Goal: Task Accomplishment & Management: Use online tool/utility

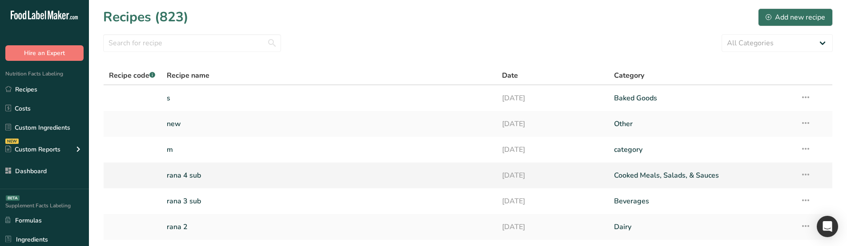
click at [224, 179] on link "rana 4 sub" at bounding box center [329, 175] width 325 height 19
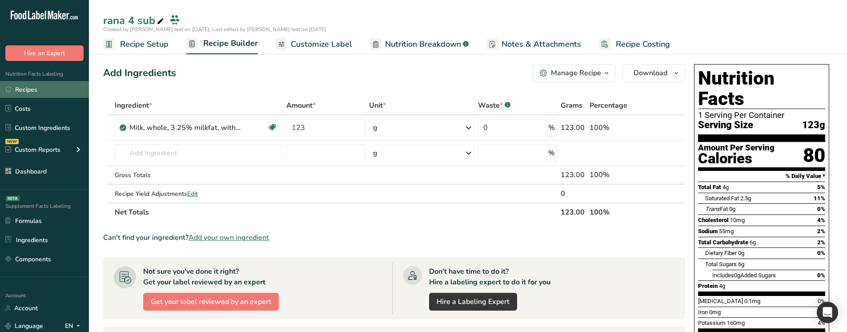
click at [65, 83] on link "Recipes" at bounding box center [44, 89] width 89 height 17
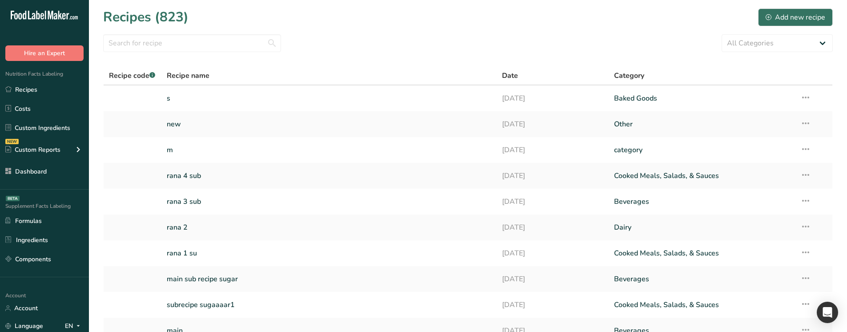
click at [246, 92] on link "s" at bounding box center [329, 98] width 325 height 19
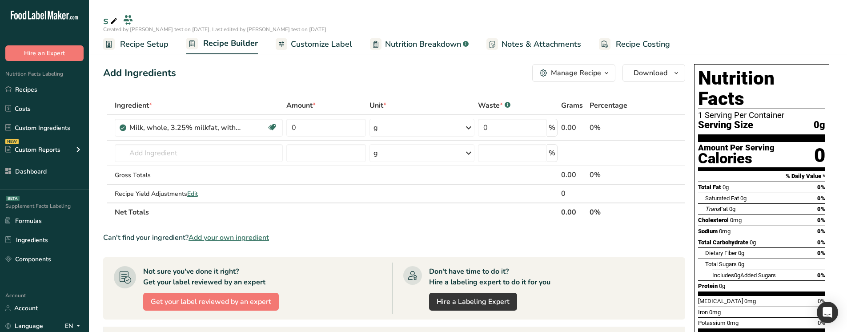
click at [336, 46] on span "Customize Label" at bounding box center [321, 44] width 61 height 12
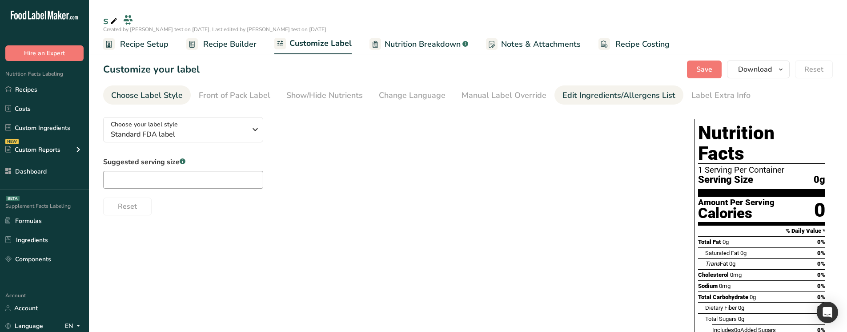
click at [590, 99] on div "Edit Ingredients/Allergens List" at bounding box center [618, 95] width 113 height 12
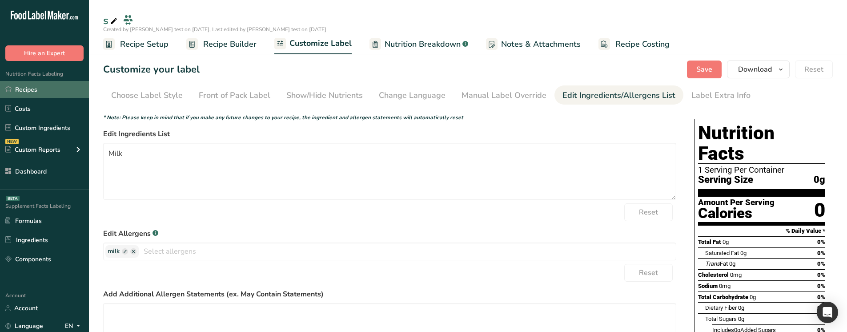
click at [71, 88] on link "Recipes" at bounding box center [44, 89] width 89 height 17
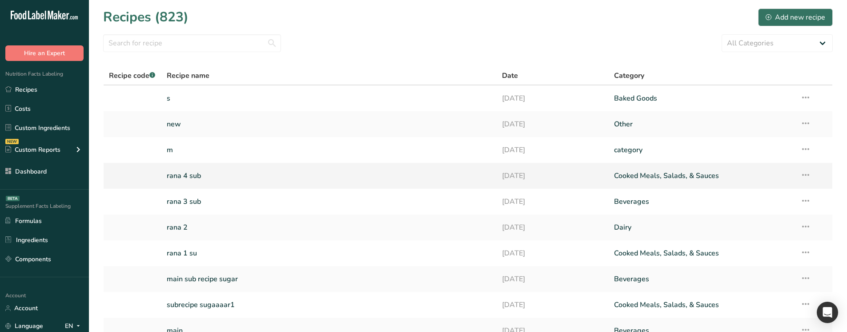
click at [224, 174] on link "rana 4 sub" at bounding box center [329, 175] width 325 height 19
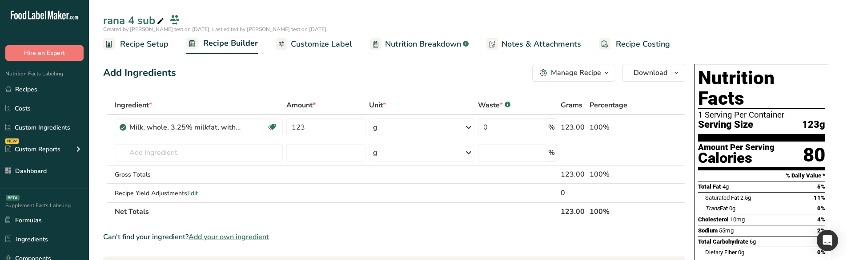
click at [333, 48] on span "Customize Label" at bounding box center [321, 44] width 61 height 12
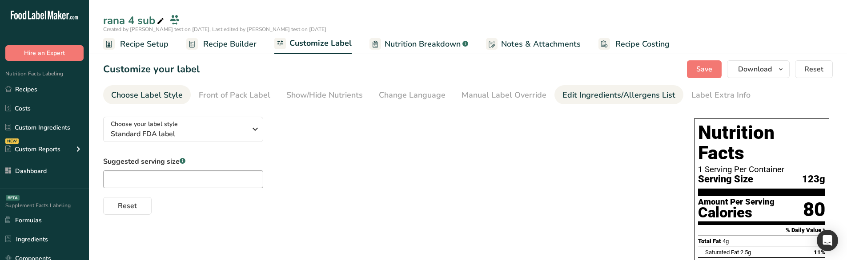
click at [622, 93] on div "Edit Ingredients/Allergens List" at bounding box center [618, 95] width 113 height 12
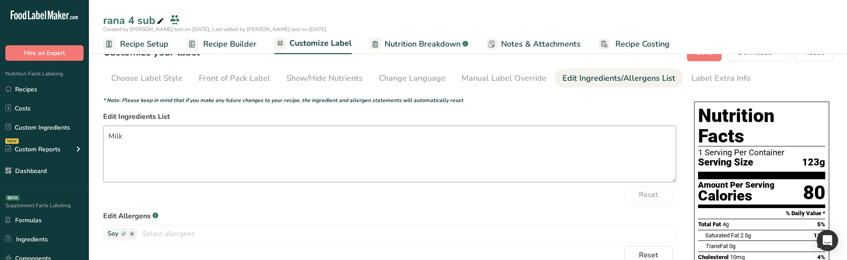
scroll to position [89, 0]
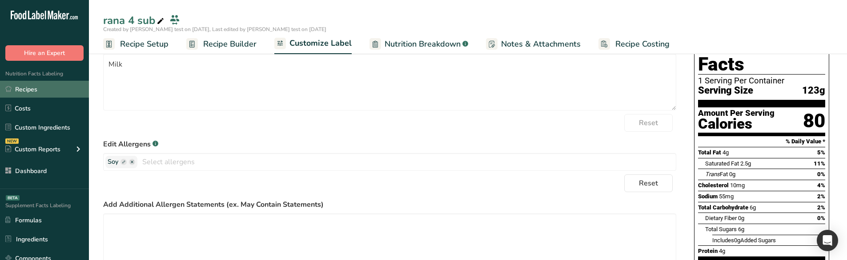
click at [73, 95] on link "Recipes" at bounding box center [44, 89] width 89 height 17
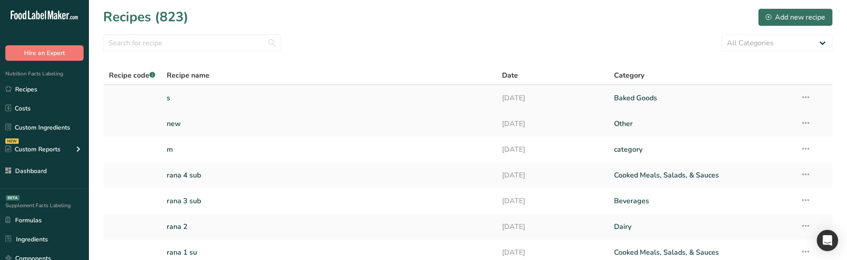
click at [198, 93] on link "s" at bounding box center [329, 98] width 325 height 19
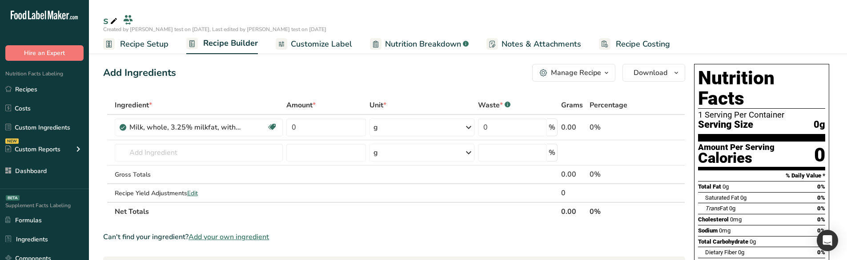
click at [333, 46] on span "Customize Label" at bounding box center [321, 44] width 61 height 12
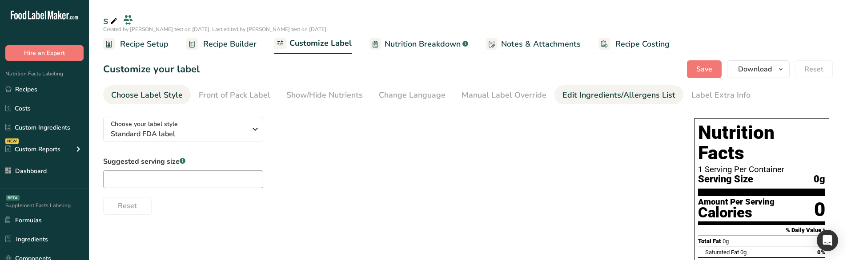
click at [588, 92] on div "Edit Ingredients/Allergens List" at bounding box center [618, 95] width 113 height 12
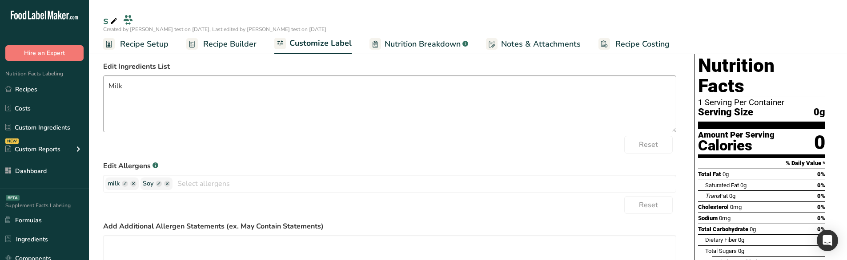
scroll to position [89, 0]
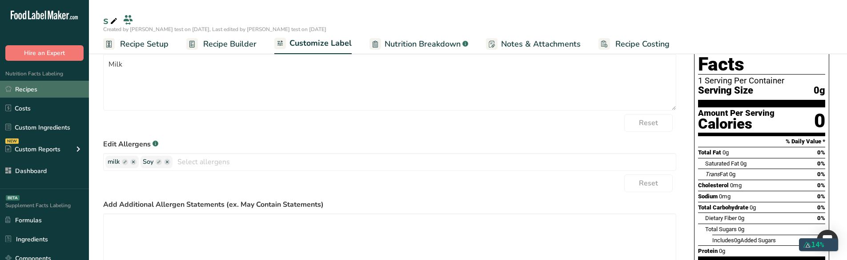
click at [25, 84] on link "Recipes" at bounding box center [44, 89] width 89 height 17
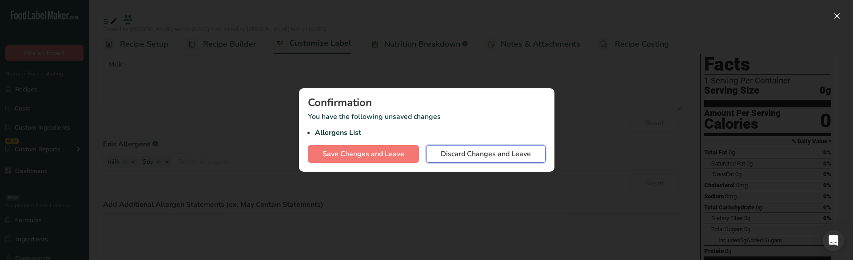
click at [492, 163] on button "Discard Changes and Leave" at bounding box center [486, 154] width 120 height 18
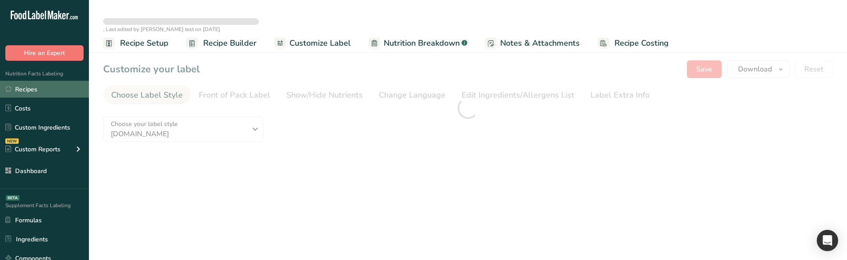
click at [32, 84] on link "Recipes" at bounding box center [44, 89] width 89 height 17
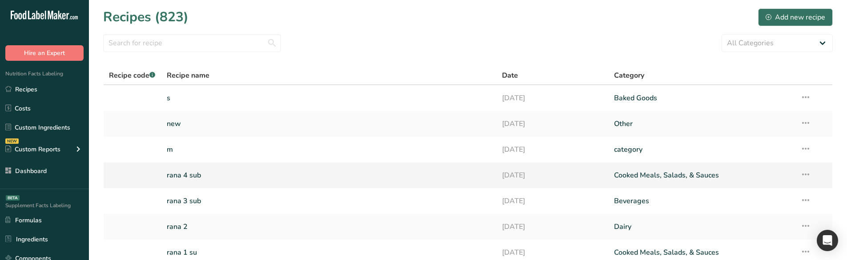
click at [221, 174] on link "rana 4 sub" at bounding box center [329, 175] width 325 height 19
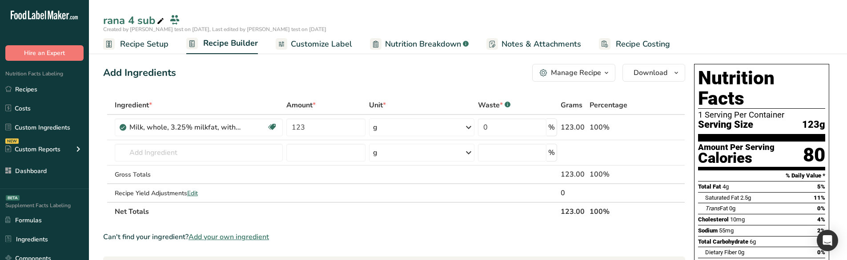
click at [329, 46] on span "Customize Label" at bounding box center [321, 44] width 61 height 12
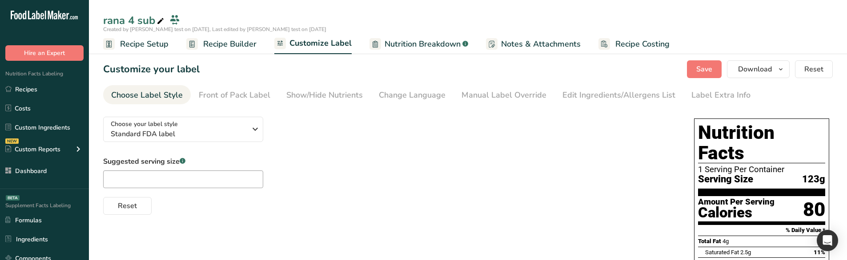
click at [575, 88] on link "Edit Ingredients/Allergens List" at bounding box center [618, 95] width 113 height 20
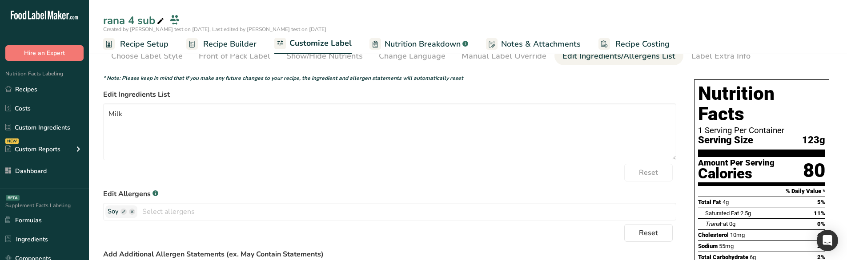
scroll to position [44, 0]
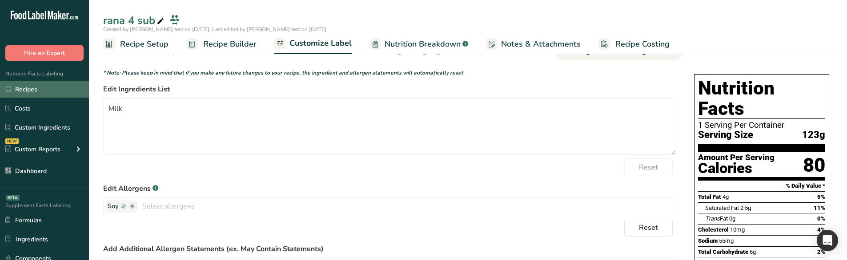
click at [65, 92] on link "Recipes" at bounding box center [44, 89] width 89 height 17
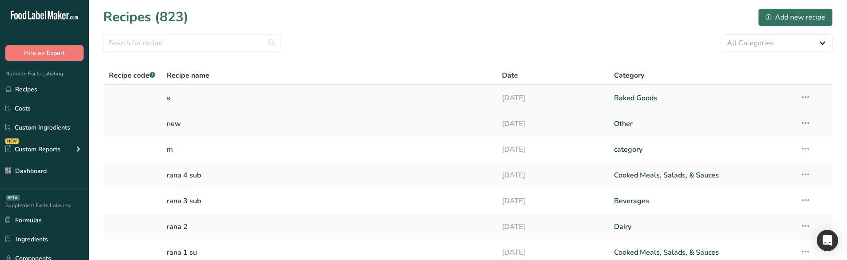
click at [252, 99] on link "s" at bounding box center [329, 98] width 325 height 19
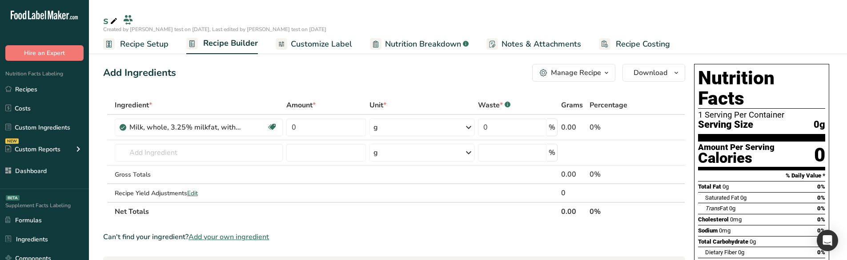
click at [300, 46] on span "Customize Label" at bounding box center [321, 44] width 61 height 12
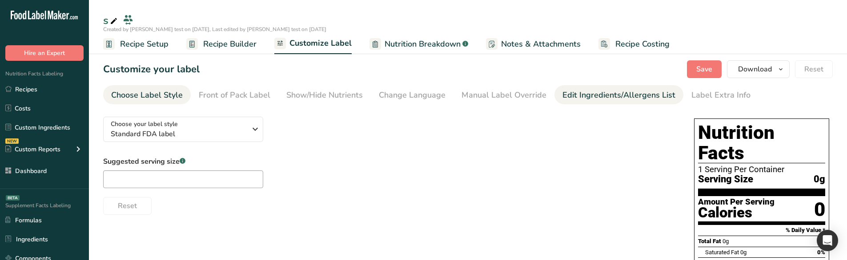
click at [591, 93] on div "Edit Ingredients/Allergens List" at bounding box center [618, 95] width 113 height 12
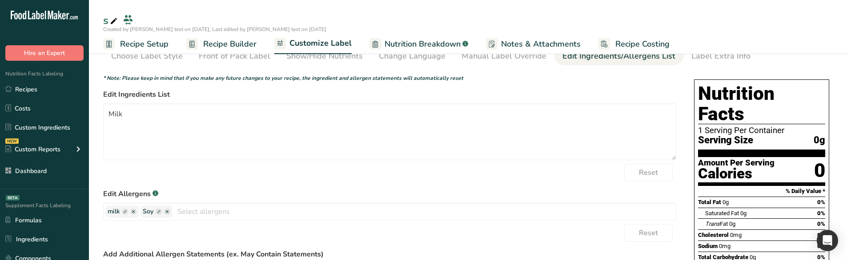
scroll to position [44, 0]
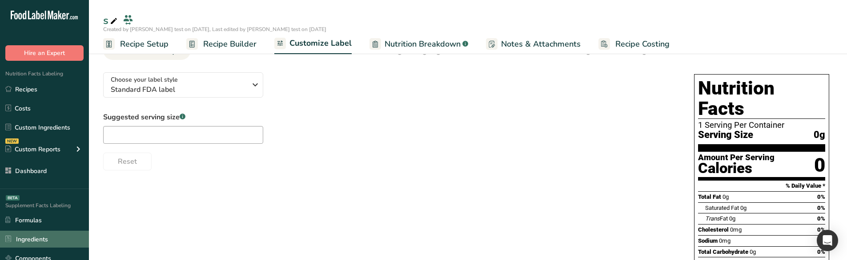
click at [45, 236] on link "Ingredients" at bounding box center [44, 239] width 89 height 17
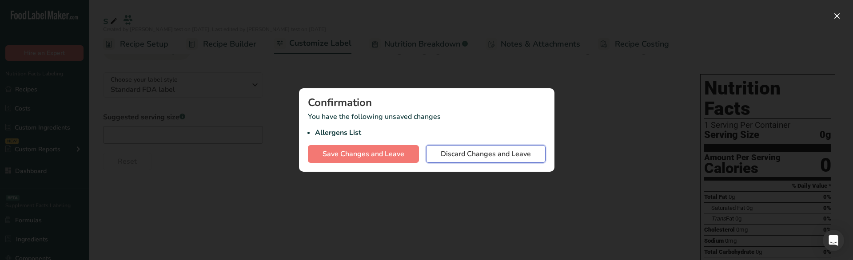
click at [479, 145] on button "Discard Changes and Leave" at bounding box center [486, 154] width 120 height 18
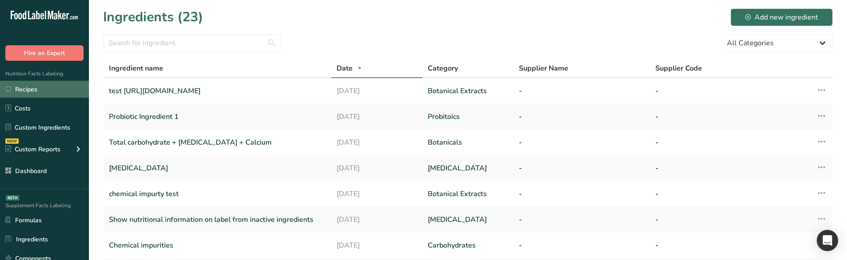
click at [54, 88] on link "Recipes" at bounding box center [44, 89] width 89 height 17
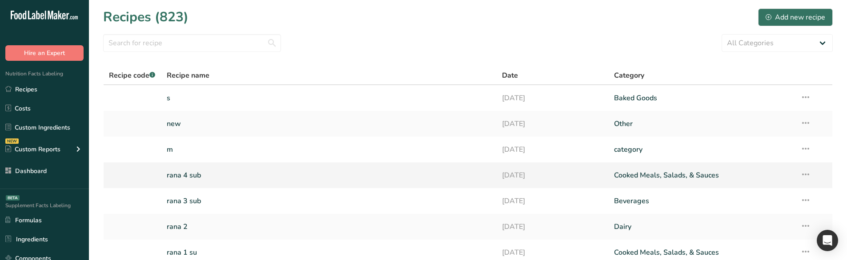
click at [202, 172] on link "rana 4 sub" at bounding box center [329, 175] width 325 height 19
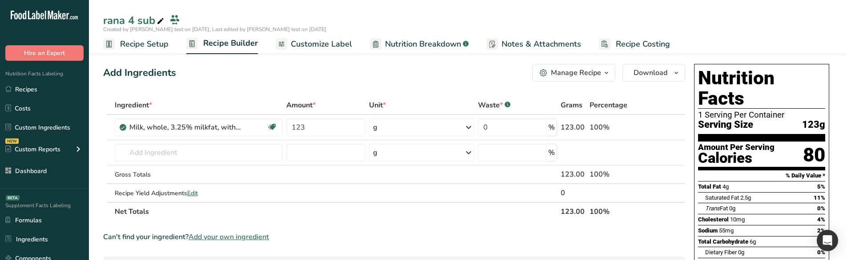
click at [336, 40] on span "Customize Label" at bounding box center [321, 44] width 61 height 12
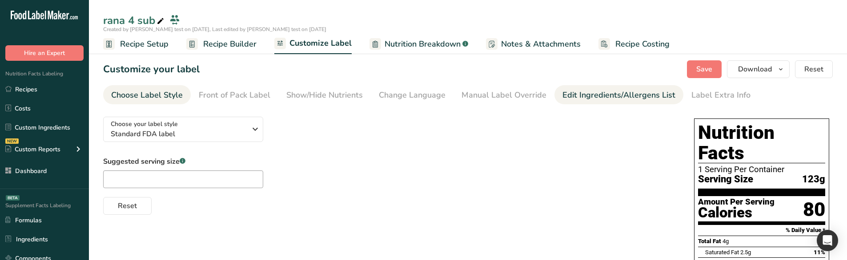
click at [589, 92] on div "Edit Ingredients/Allergens List" at bounding box center [618, 95] width 113 height 12
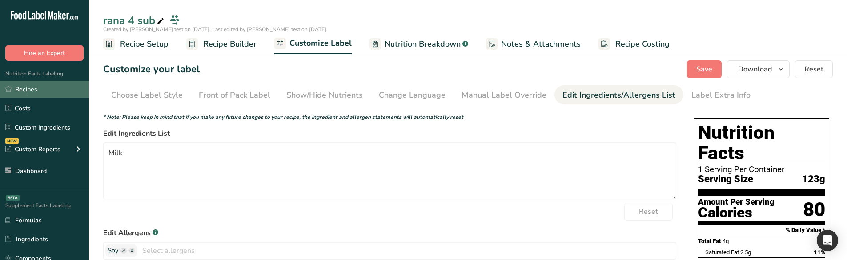
click at [59, 88] on link "Recipes" at bounding box center [44, 89] width 89 height 17
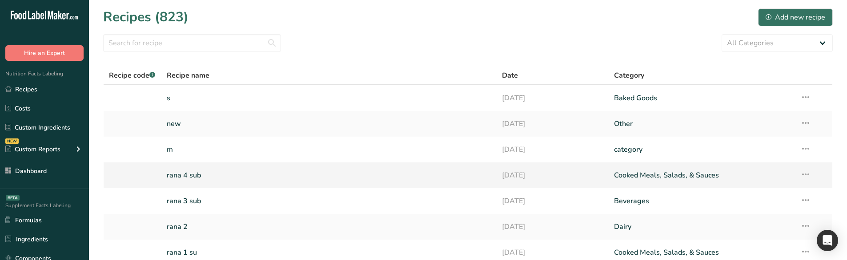
click at [187, 183] on link "rana 4 sub" at bounding box center [329, 175] width 325 height 19
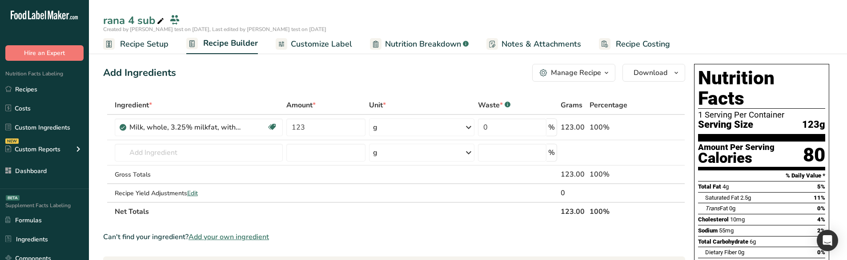
click at [325, 48] on span "Customize Label" at bounding box center [321, 44] width 61 height 12
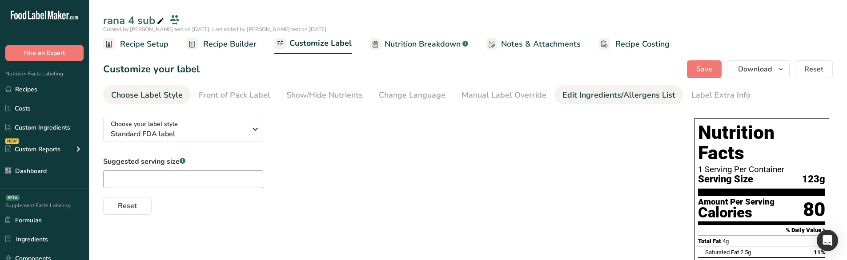
click at [585, 97] on div "Edit Ingredients/Allergens List" at bounding box center [618, 95] width 113 height 12
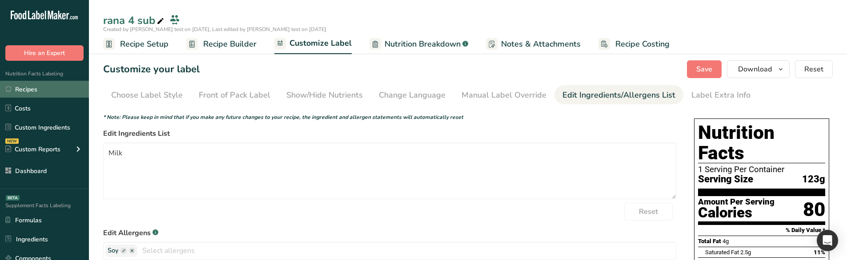
click at [64, 91] on link "Recipes" at bounding box center [44, 89] width 89 height 17
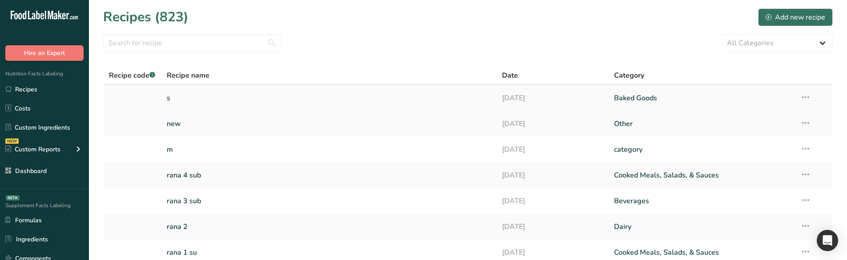
click at [220, 96] on link "s" at bounding box center [329, 98] width 325 height 19
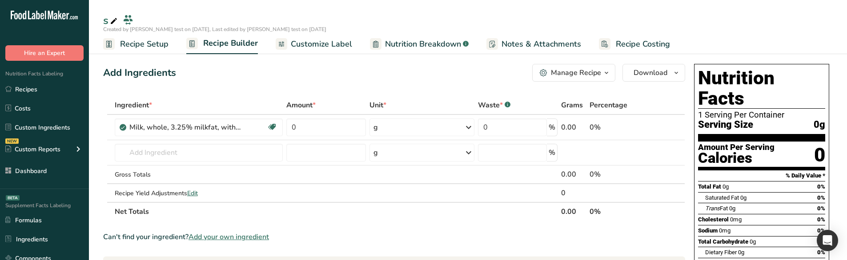
click at [340, 49] on span "Customize Label" at bounding box center [321, 44] width 61 height 12
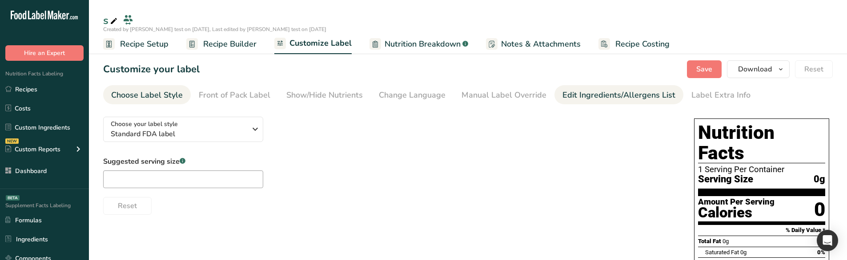
click at [594, 97] on div "Edit Ingredients/Allergens List" at bounding box center [618, 95] width 113 height 12
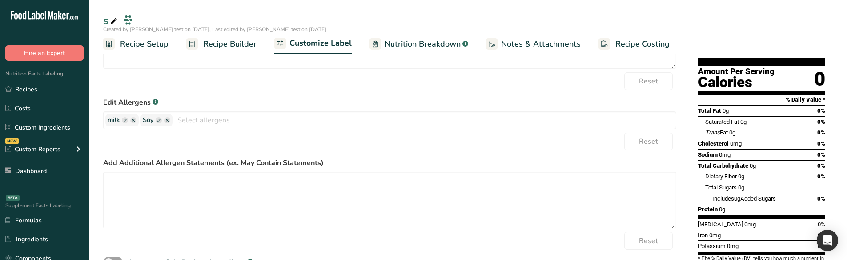
scroll to position [128, 0]
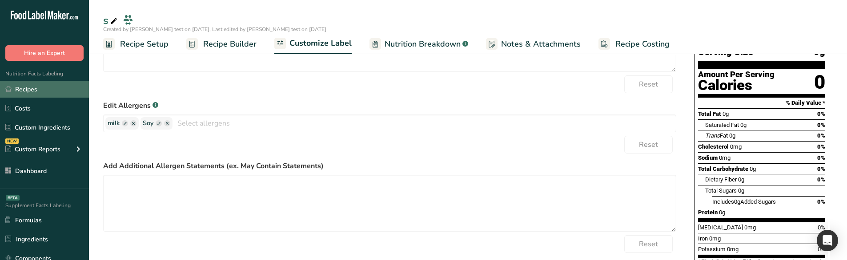
click at [49, 86] on link "Recipes" at bounding box center [44, 89] width 89 height 17
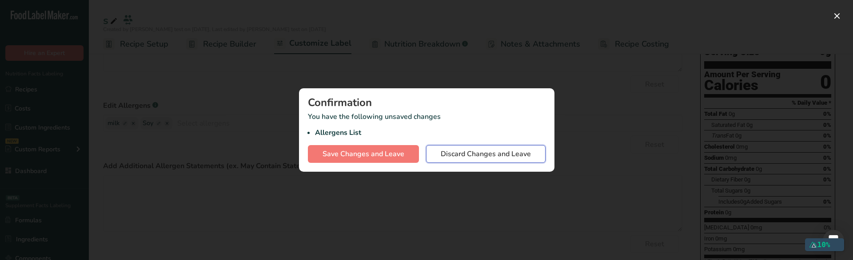
click at [483, 158] on span "Discard Changes and Leave" at bounding box center [486, 154] width 90 height 11
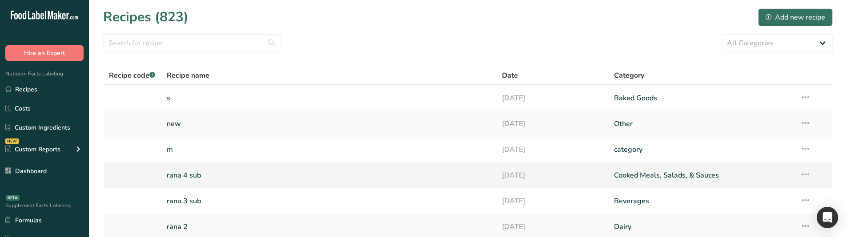
click at [207, 176] on link "rana 4 sub" at bounding box center [329, 175] width 325 height 19
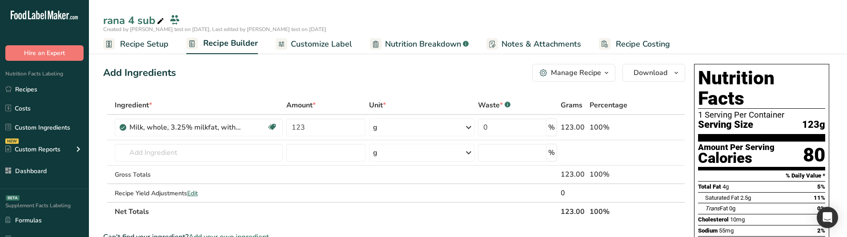
click at [330, 44] on span "Customize Label" at bounding box center [321, 44] width 61 height 12
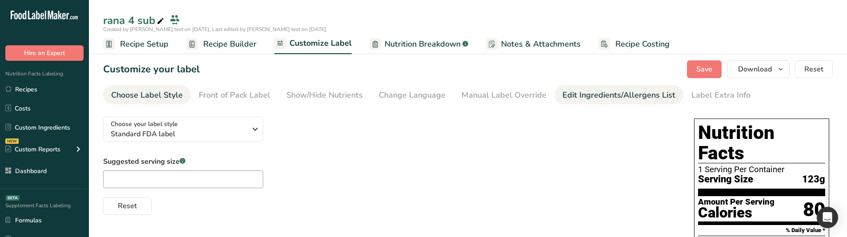
click at [602, 92] on div "Edit Ingredients/Allergens List" at bounding box center [618, 95] width 113 height 12
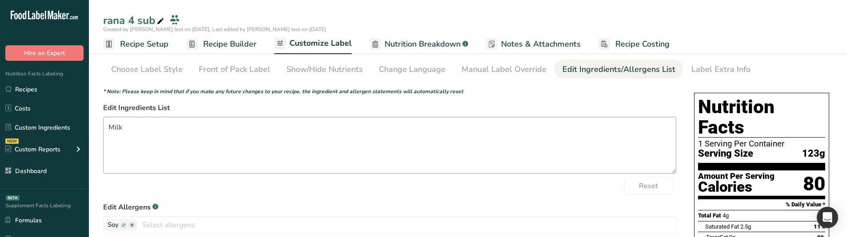
scroll to position [44, 0]
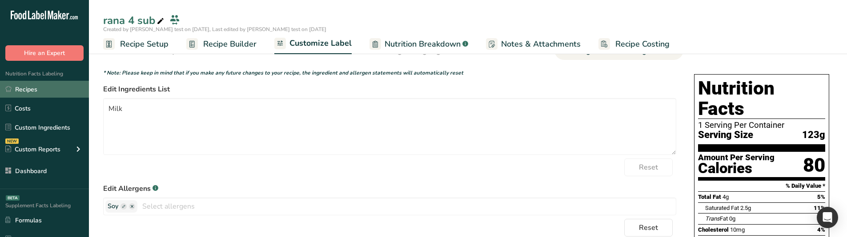
click at [38, 88] on link "Recipes" at bounding box center [44, 89] width 89 height 17
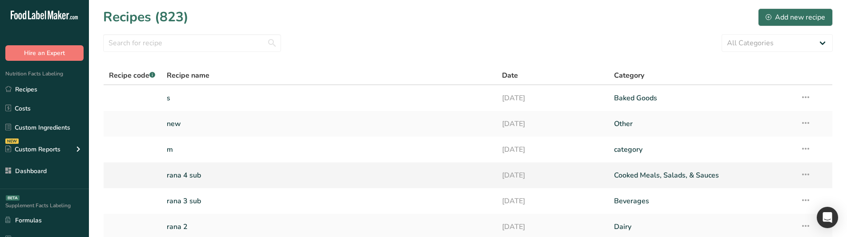
click at [192, 176] on link "rana 4 sub" at bounding box center [329, 175] width 325 height 19
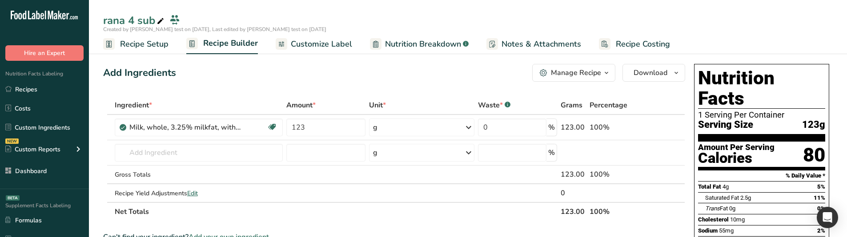
click at [337, 40] on span "Customize Label" at bounding box center [321, 44] width 61 height 12
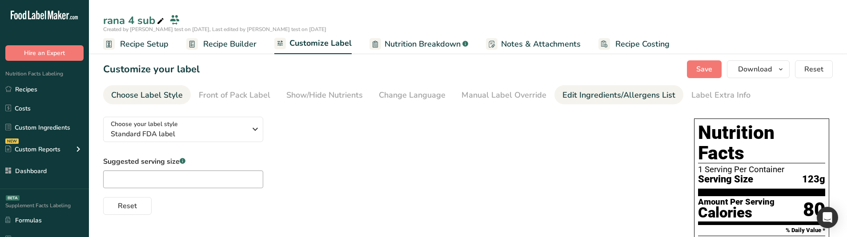
click at [604, 85] on link "Edit Ingredients/Allergens List" at bounding box center [618, 95] width 113 height 20
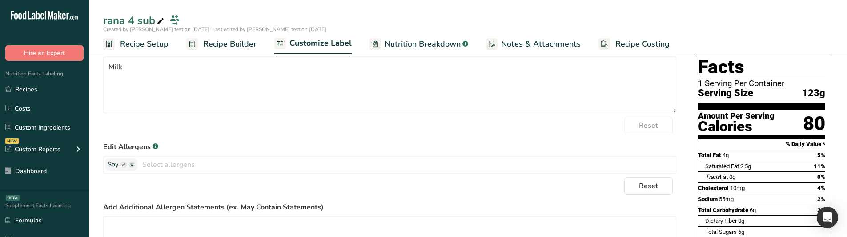
scroll to position [89, 0]
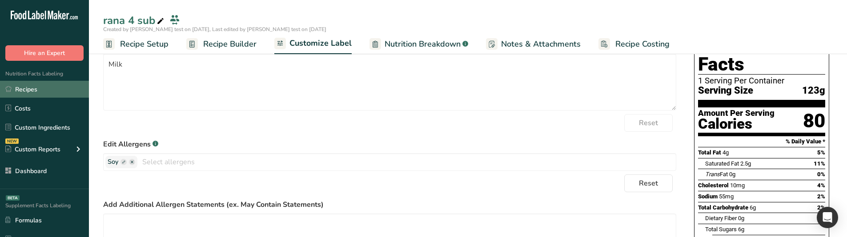
click at [46, 84] on link "Recipes" at bounding box center [44, 89] width 89 height 17
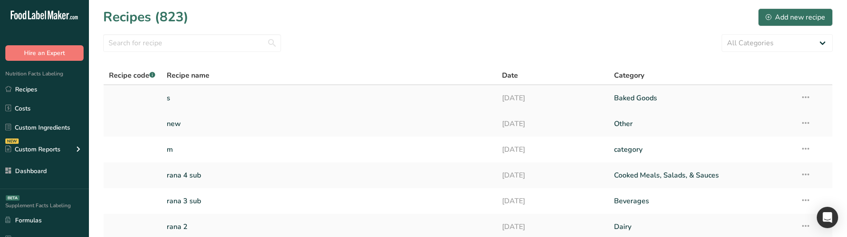
click at [236, 91] on link "s" at bounding box center [329, 98] width 325 height 19
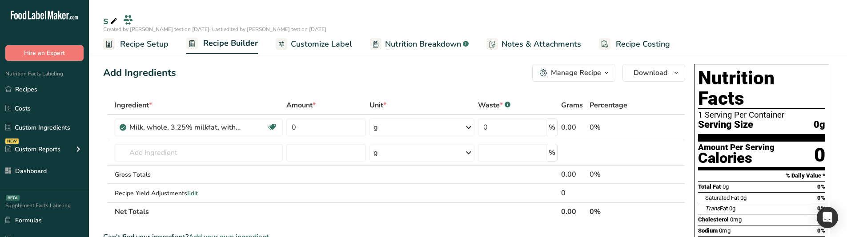
click at [394, 47] on span "Nutrition Breakdown" at bounding box center [423, 44] width 76 height 12
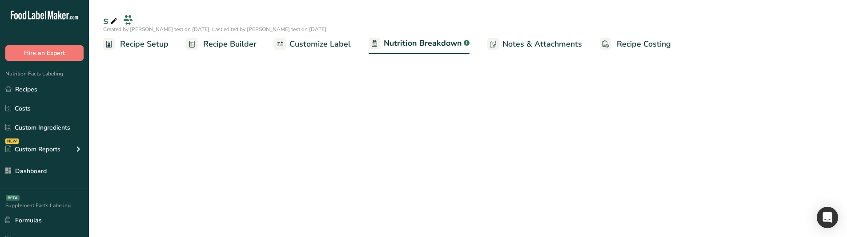
select select "Calories"
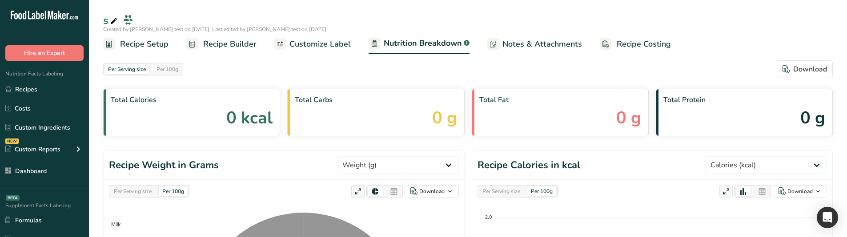
click at [337, 45] on span "Customize Label" at bounding box center [319, 44] width 61 height 12
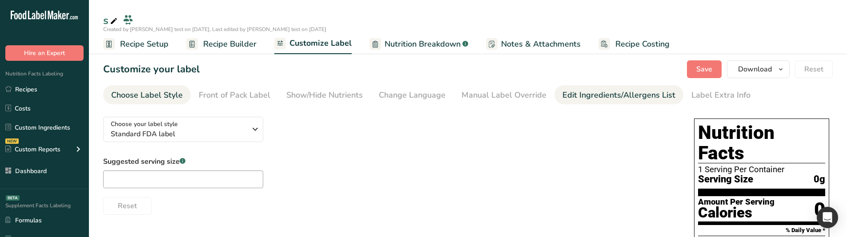
click at [582, 88] on link "Edit Ingredients/Allergens List" at bounding box center [618, 95] width 113 height 20
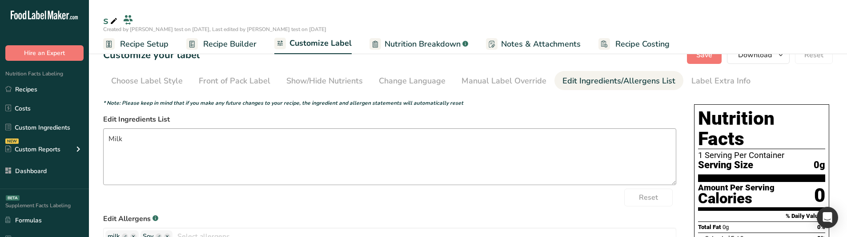
scroll to position [44, 0]
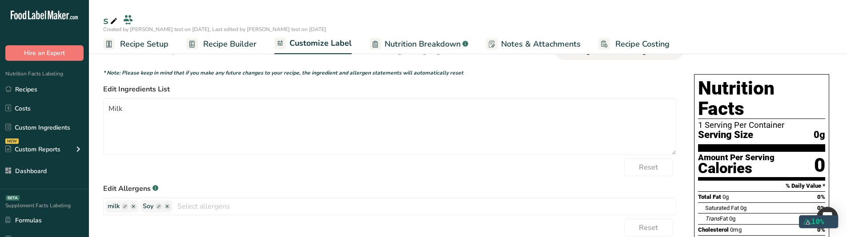
click at [43, 78] on div "Nutrition Facts Labeling Recipes Costs Custom Ingredients NEW Custom Reports Me…" at bounding box center [44, 125] width 89 height 128
click at [34, 86] on link "Recipes" at bounding box center [44, 89] width 89 height 17
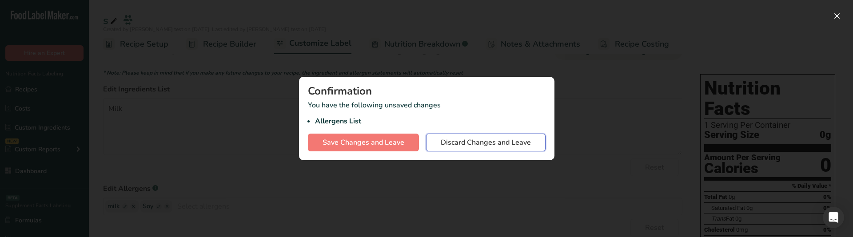
click at [460, 143] on span "Discard Changes and Leave" at bounding box center [486, 142] width 90 height 11
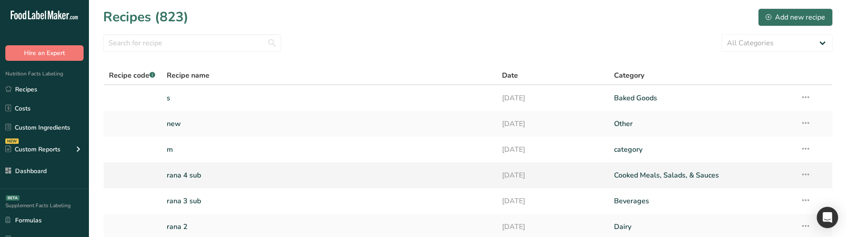
click at [230, 164] on td "rana 4 sub" at bounding box center [329, 176] width 336 height 26
click at [198, 174] on link "rana 4 sub" at bounding box center [329, 175] width 325 height 19
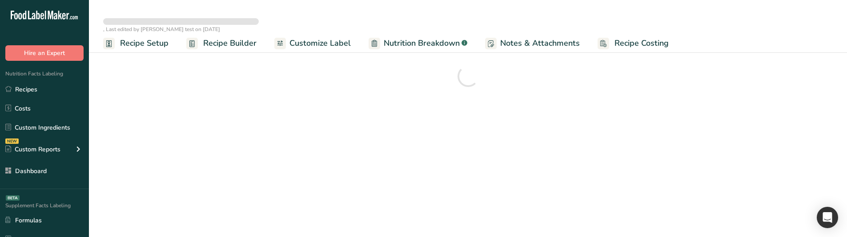
click at [325, 44] on span "Customize Label" at bounding box center [319, 43] width 61 height 12
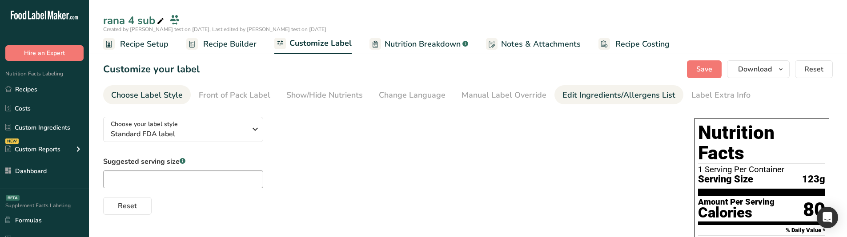
click at [581, 92] on div "Edit Ingredients/Allergens List" at bounding box center [618, 95] width 113 height 12
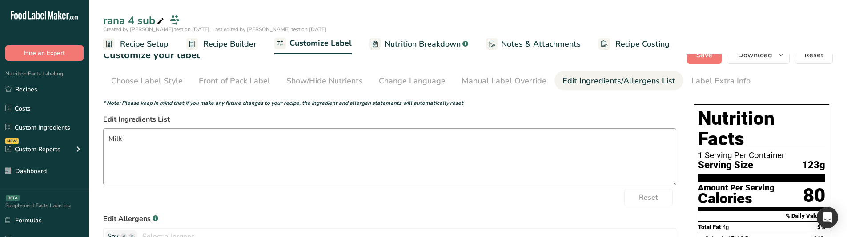
scroll to position [44, 0]
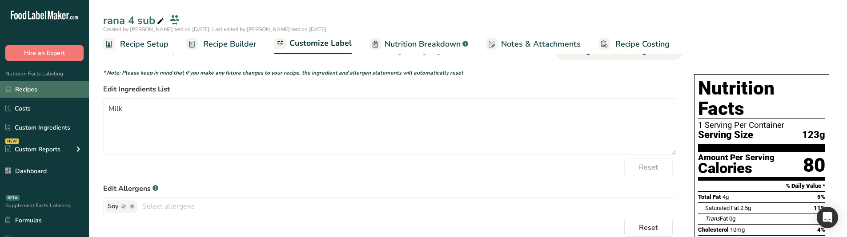
click at [40, 89] on link "Recipes" at bounding box center [44, 89] width 89 height 17
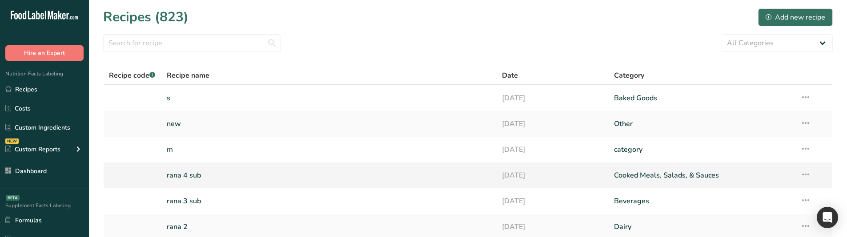
click at [187, 172] on link "rana 4 sub" at bounding box center [329, 175] width 325 height 19
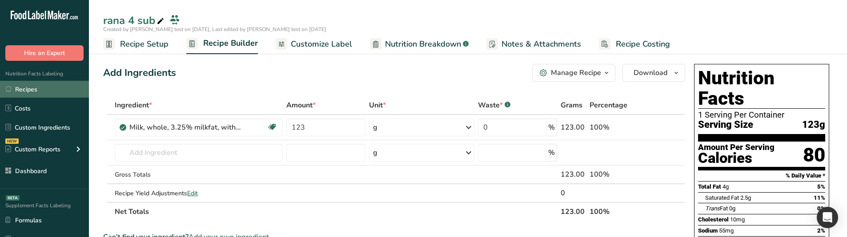
click at [33, 91] on link "Recipes" at bounding box center [44, 89] width 89 height 17
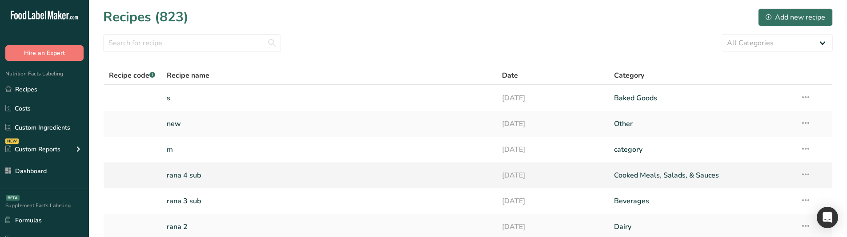
click at [208, 166] on td "rana 4 sub" at bounding box center [329, 176] width 336 height 26
click at [195, 171] on link "rana 4 sub" at bounding box center [329, 175] width 325 height 19
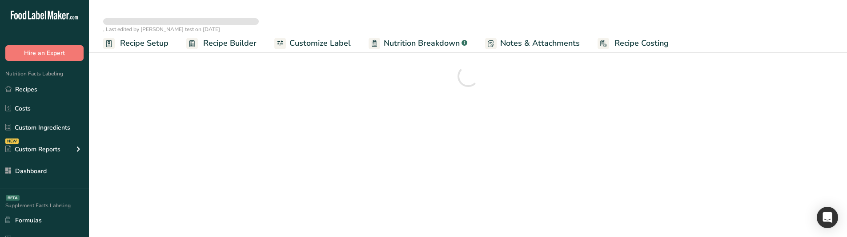
click at [321, 40] on span "Customize Label" at bounding box center [319, 43] width 61 height 12
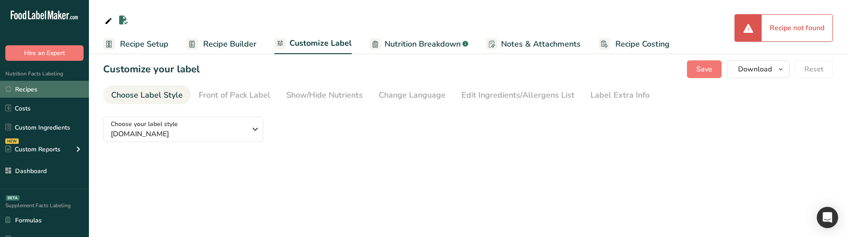
click at [53, 88] on link "Recipes" at bounding box center [44, 89] width 89 height 17
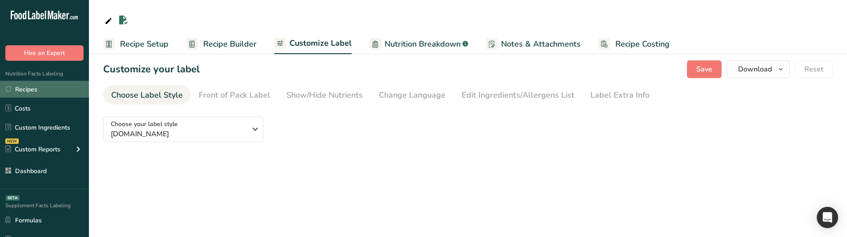
click at [48, 92] on link "Recipes" at bounding box center [44, 89] width 89 height 17
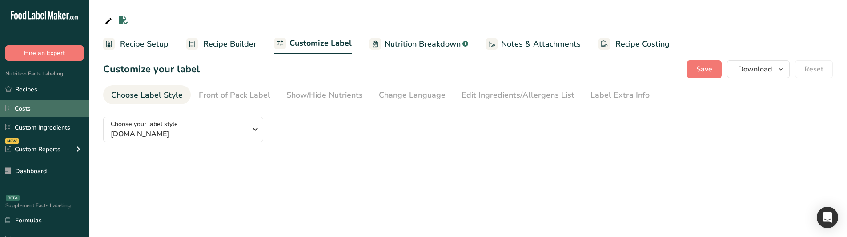
click at [43, 103] on link "Costs" at bounding box center [44, 108] width 89 height 17
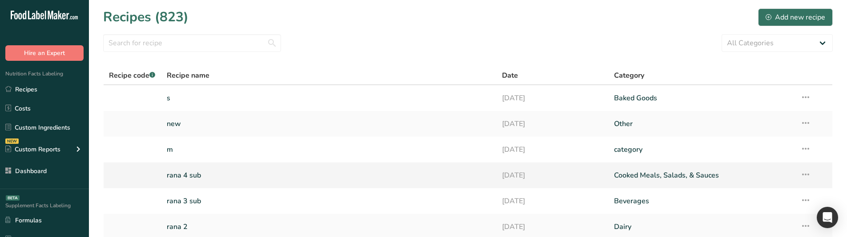
click at [224, 174] on link "rana 4 sub" at bounding box center [329, 175] width 325 height 19
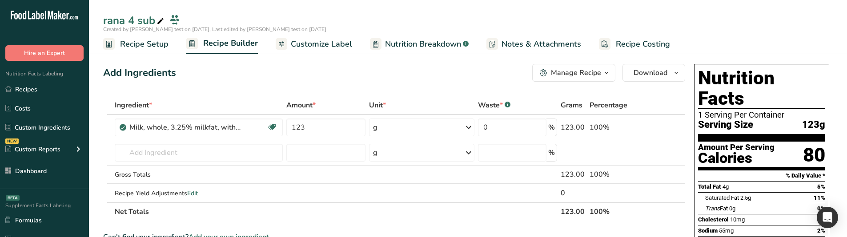
click at [331, 38] on span "Customize Label" at bounding box center [321, 44] width 61 height 12
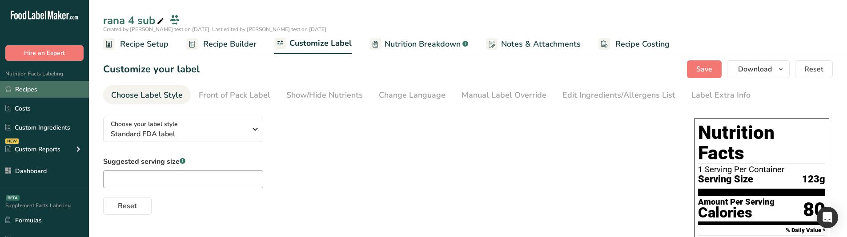
click at [45, 90] on link "Recipes" at bounding box center [44, 89] width 89 height 17
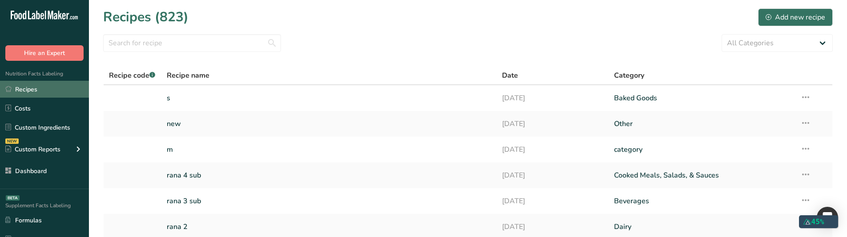
click at [61, 89] on link "Recipes" at bounding box center [44, 89] width 89 height 17
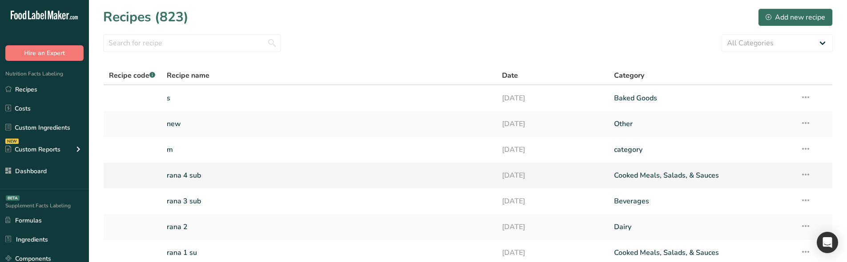
click at [207, 172] on link "rana 4 sub" at bounding box center [329, 175] width 325 height 19
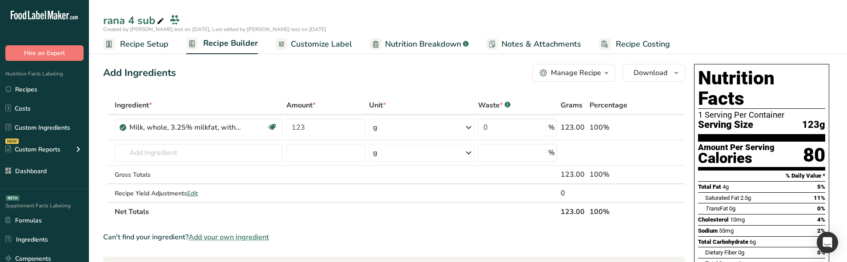
click at [323, 43] on span "Customize Label" at bounding box center [321, 44] width 61 height 12
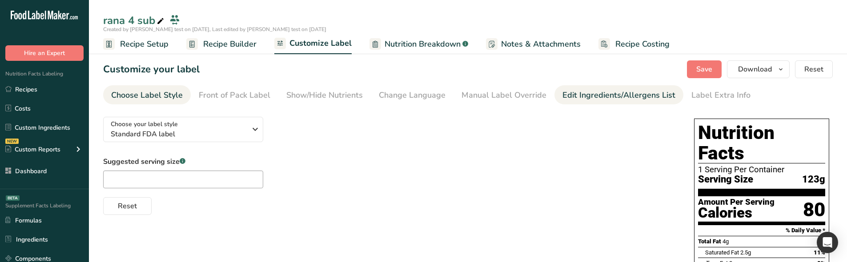
click at [581, 90] on div "Edit Ingredients/Allergens List" at bounding box center [618, 95] width 113 height 12
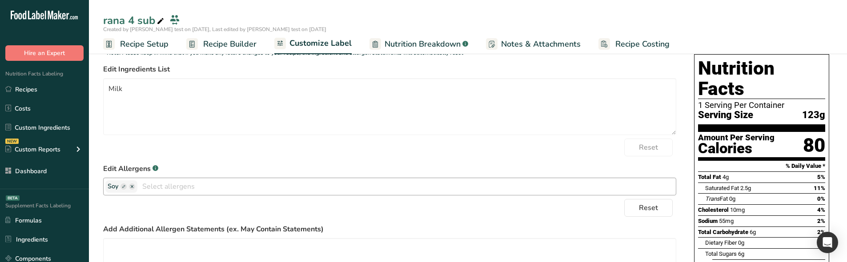
scroll to position [89, 0]
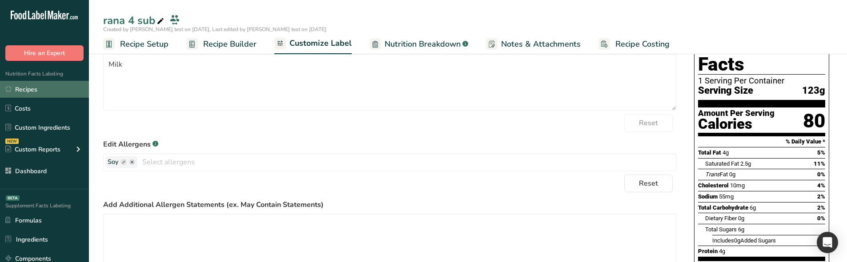
click at [59, 89] on link "Recipes" at bounding box center [44, 89] width 89 height 17
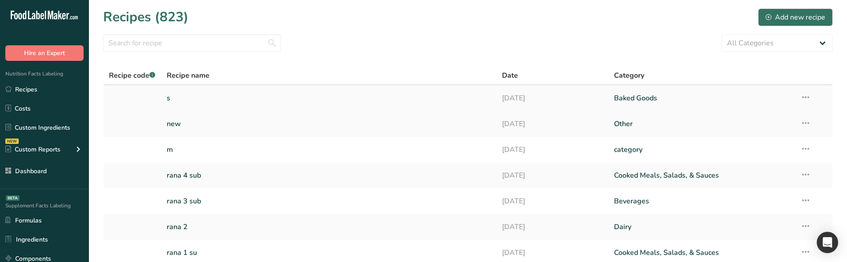
click at [224, 97] on link "s" at bounding box center [329, 98] width 325 height 19
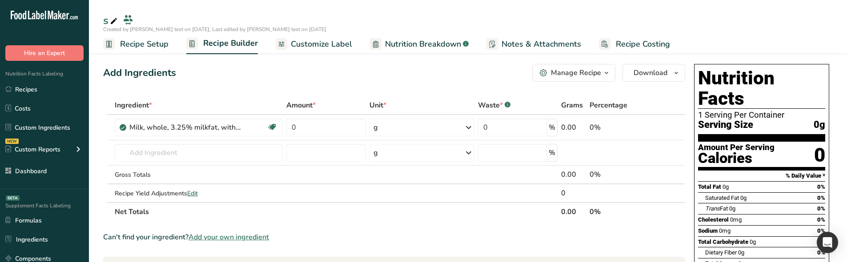
click at [326, 41] on span "Customize Label" at bounding box center [321, 44] width 61 height 12
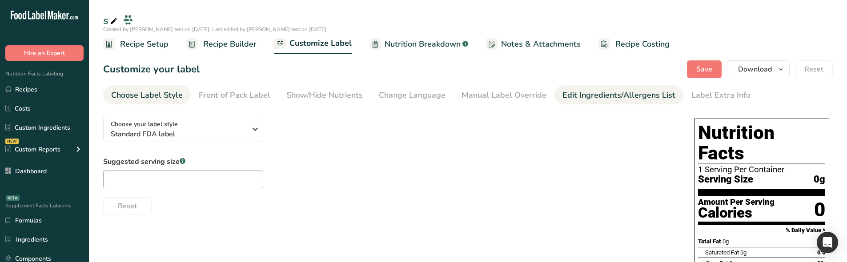
click at [583, 90] on div "Edit Ingredients/Allergens List" at bounding box center [618, 95] width 113 height 12
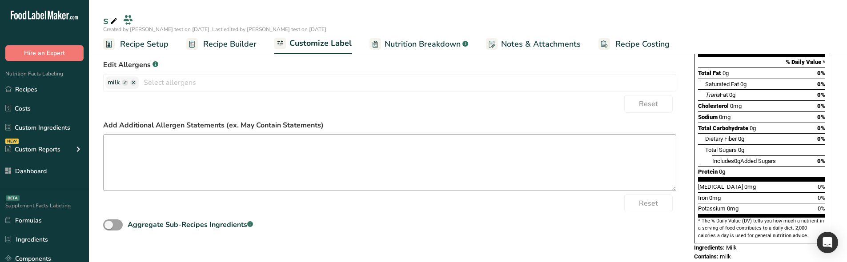
scroll to position [170, 0]
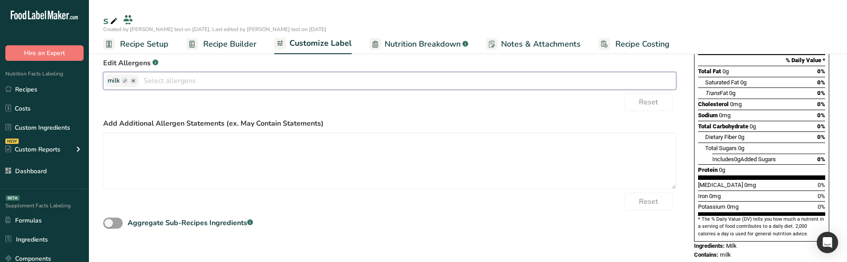
click at [190, 82] on input "text" at bounding box center [407, 81] width 537 height 14
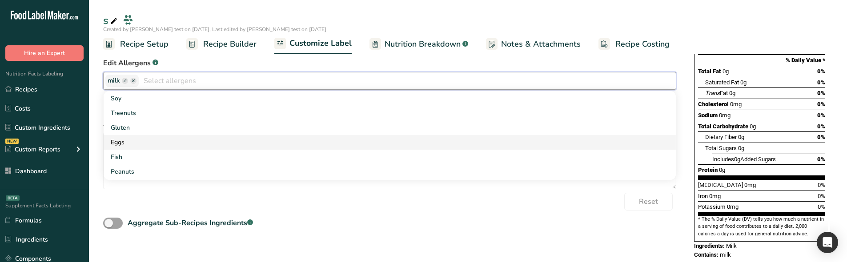
click at [163, 140] on link "Eggs" at bounding box center [390, 142] width 572 height 15
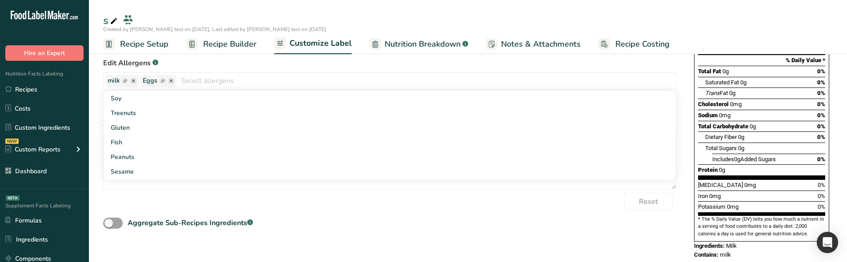
click at [329, 221] on div "Aggregate Sub-Recipes Ingredients .a-a{fill:#347362;}.b-a{fill:#fff;}" at bounding box center [389, 221] width 573 height 20
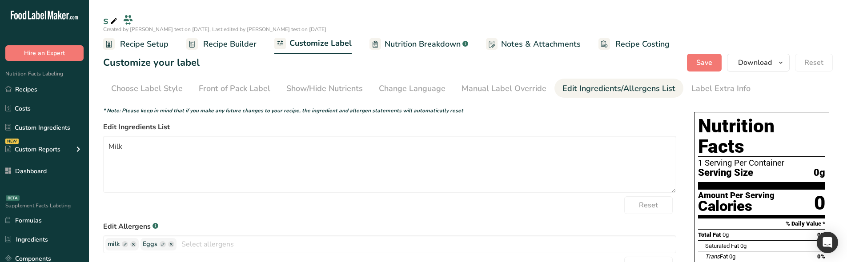
scroll to position [0, 0]
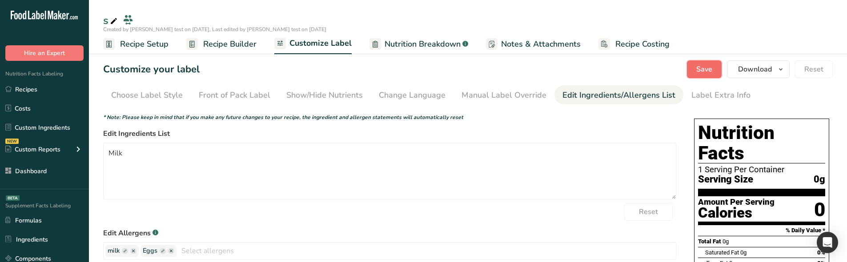
click at [699, 72] on span "Save" at bounding box center [704, 69] width 16 height 11
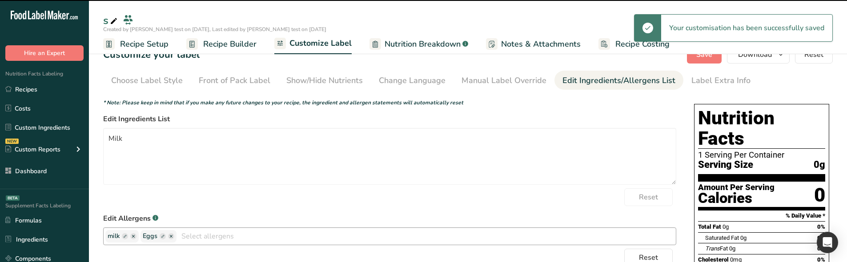
scroll to position [89, 0]
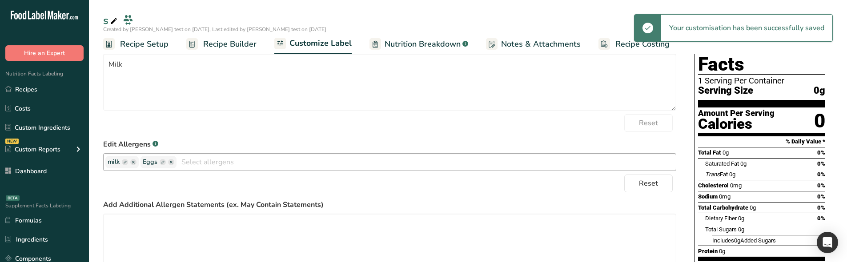
click at [163, 163] on rect "button" at bounding box center [163, 162] width 6 height 6
click at [175, 163] on input "text" at bounding box center [177, 162] width 68 height 12
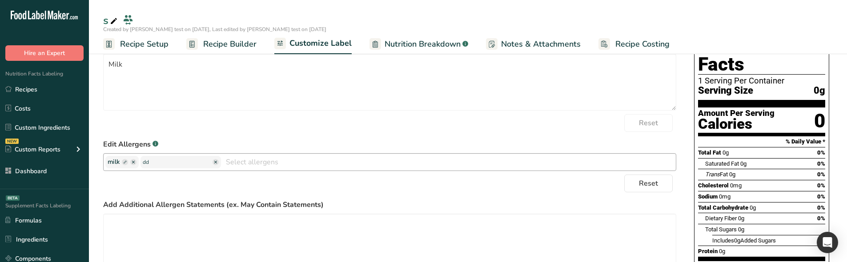
type input "ddd"
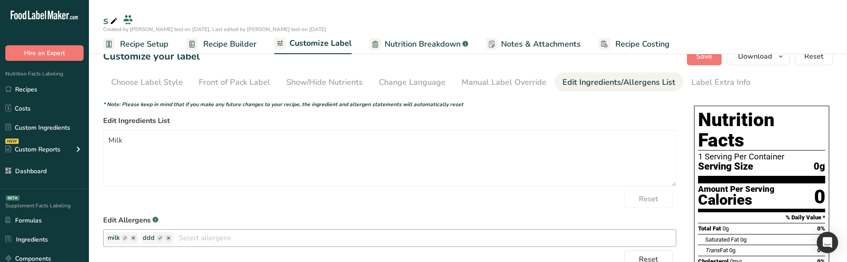
scroll to position [0, 0]
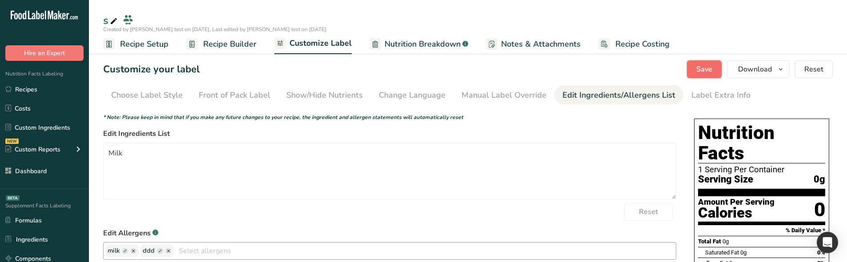
click at [699, 72] on span "Save" at bounding box center [704, 69] width 16 height 11
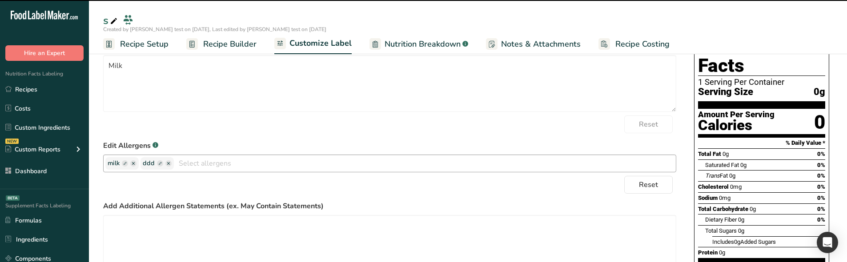
scroll to position [133, 0]
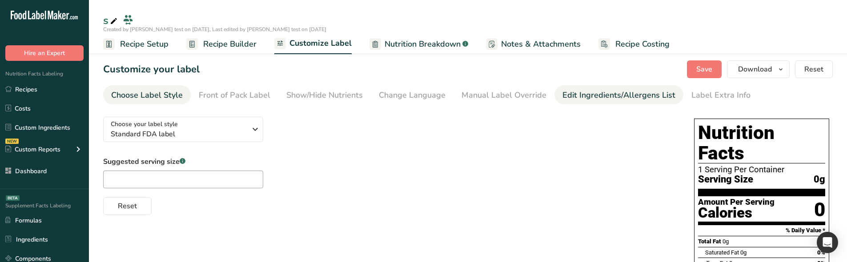
click at [586, 96] on div "Edit Ingredients/Allergens List" at bounding box center [618, 95] width 113 height 12
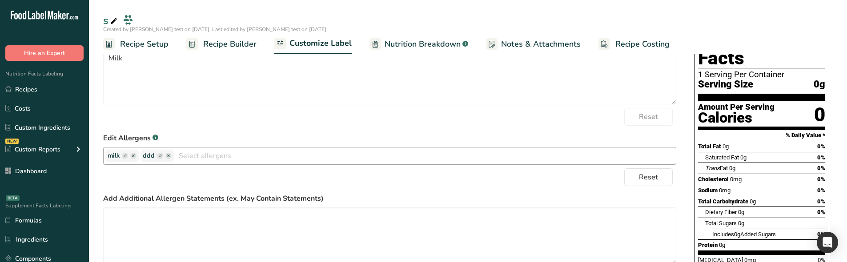
scroll to position [133, 0]
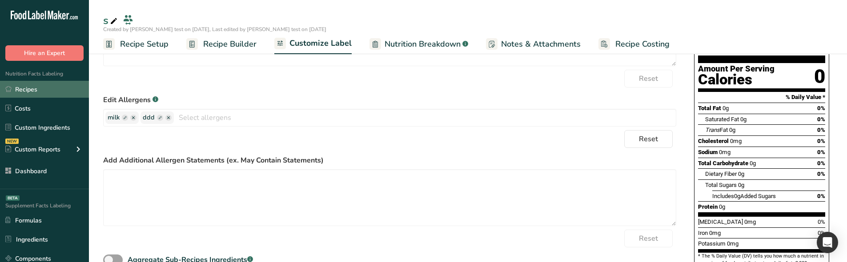
click at [54, 87] on link "Recipes" at bounding box center [44, 89] width 89 height 17
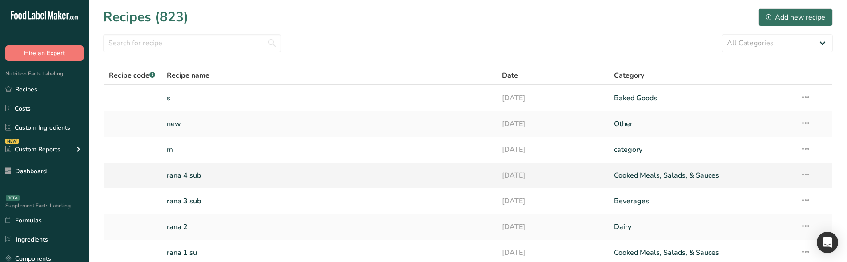
click at [208, 175] on link "rana 4 sub" at bounding box center [329, 175] width 325 height 19
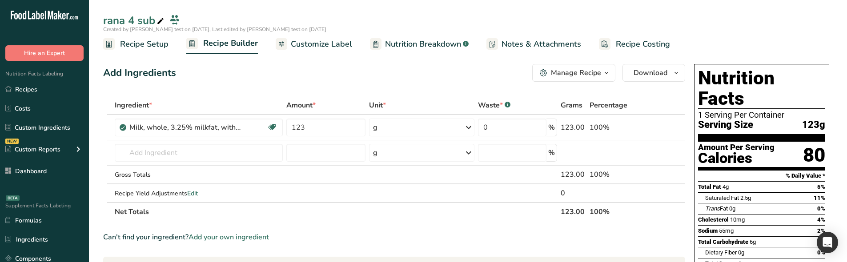
click at [326, 42] on span "Customize Label" at bounding box center [321, 44] width 61 height 12
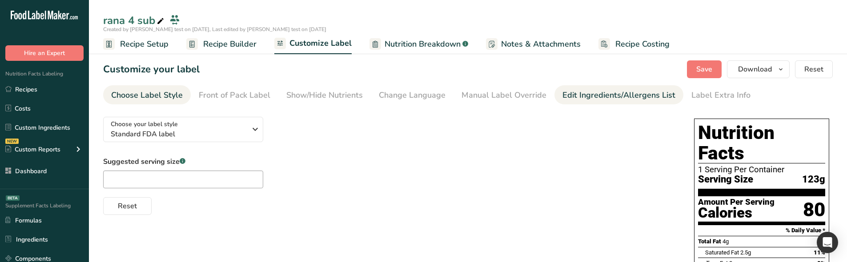
click at [568, 92] on div "Edit Ingredients/Allergens List" at bounding box center [618, 95] width 113 height 12
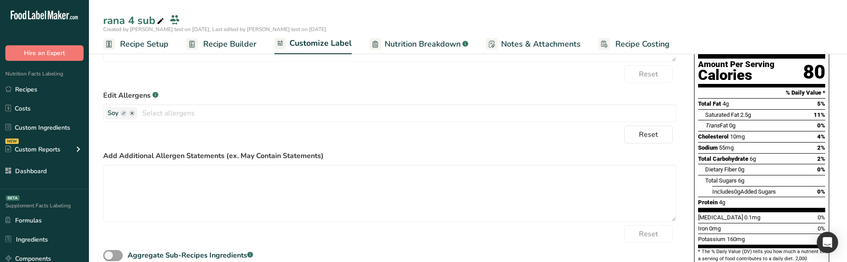
scroll to position [170, 0]
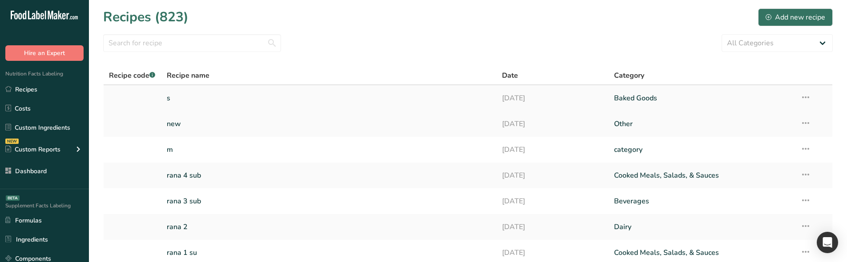
click at [176, 97] on link "s" at bounding box center [329, 98] width 325 height 19
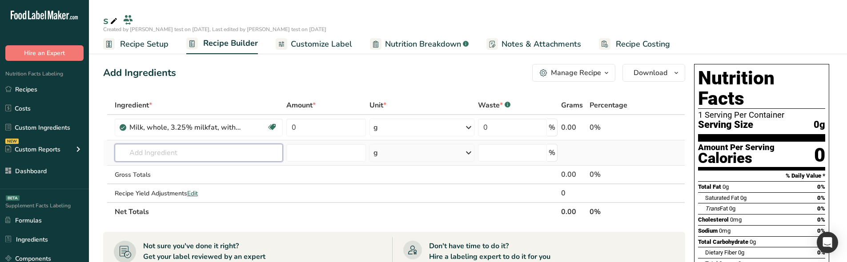
click at [176, 158] on input "text" at bounding box center [199, 153] width 168 height 18
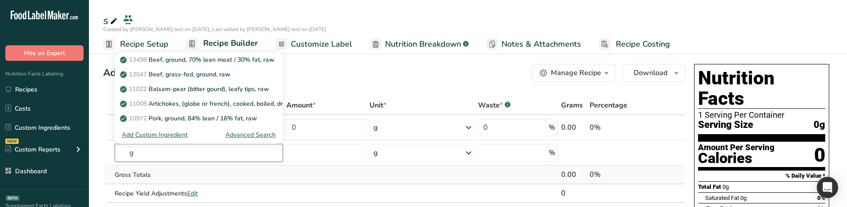
type input "g"
click at [345, 173] on td at bounding box center [325, 175] width 83 height 19
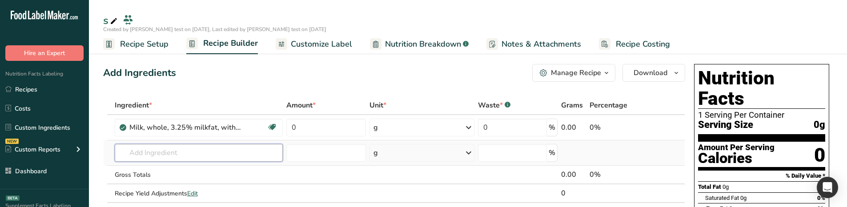
click at [165, 146] on input "text" at bounding box center [199, 153] width 168 height 18
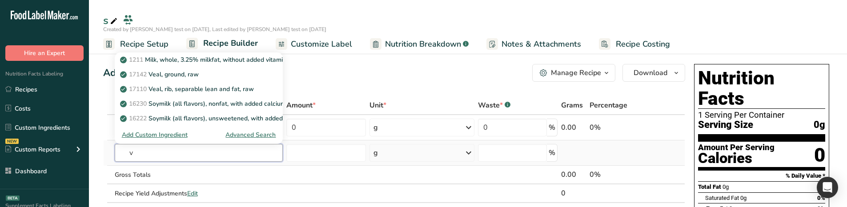
type input "v"
click at [252, 132] on div "Advanced Search" at bounding box center [250, 134] width 50 height 9
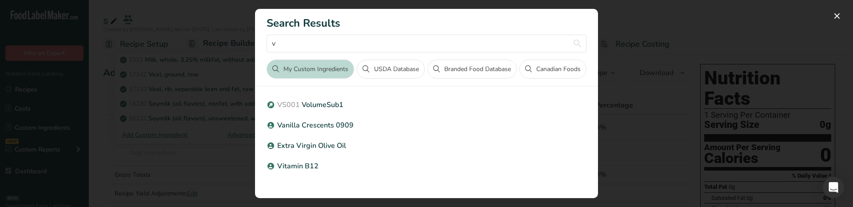
click at [224, 103] on div "Search results modal" at bounding box center [426, 103] width 853 height 207
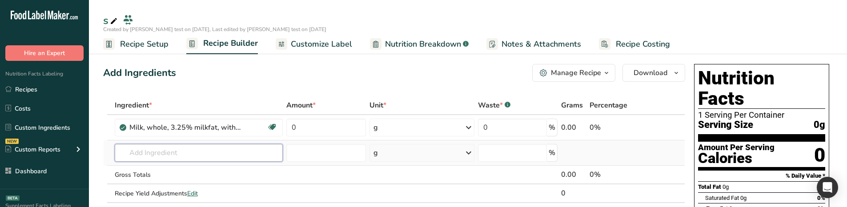
click at [202, 150] on input "text" at bounding box center [199, 153] width 168 height 18
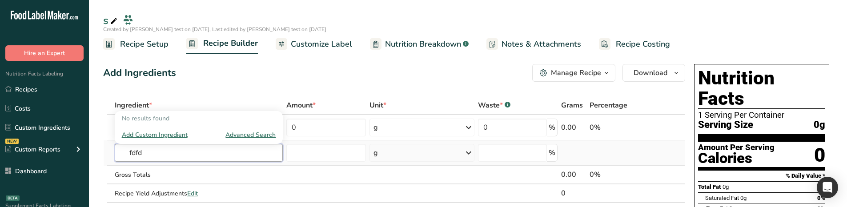
type input "fdfd"
click at [256, 133] on div "Advanced Search" at bounding box center [250, 134] width 50 height 9
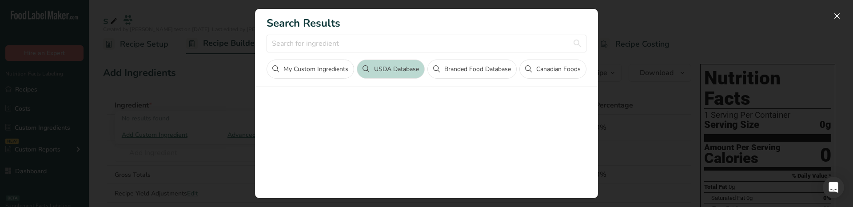
click at [145, 124] on div "Search results modal" at bounding box center [426, 103] width 853 height 207
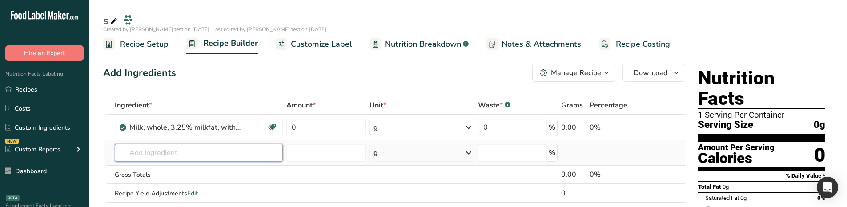
click at [176, 155] on input "text" at bounding box center [199, 153] width 168 height 18
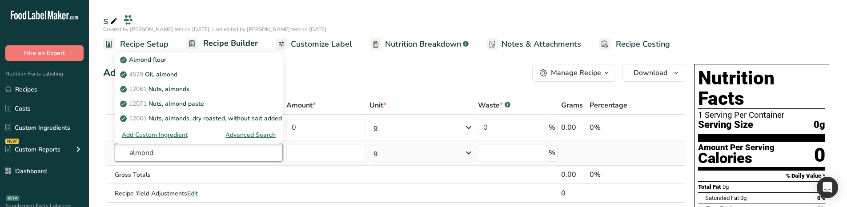
type input "almond"
click at [259, 132] on div "Advanced Search" at bounding box center [250, 134] width 50 height 9
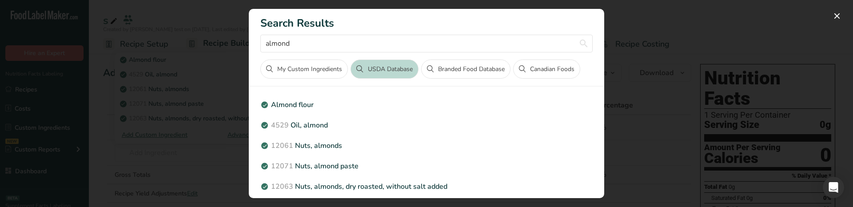
click at [183, 164] on div "Search results modal" at bounding box center [426, 103] width 853 height 207
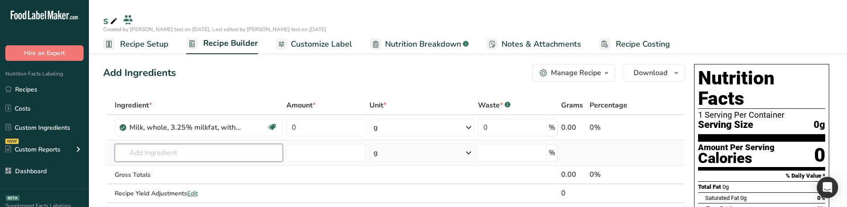
click at [176, 153] on input "text" at bounding box center [199, 153] width 168 height 18
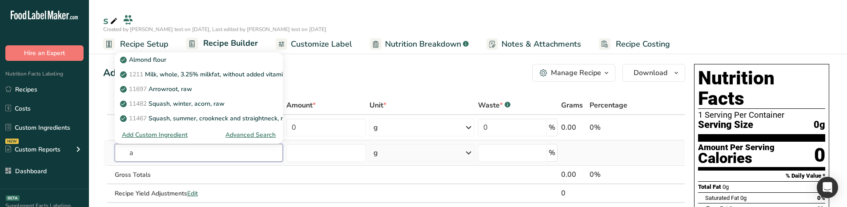
type input "a"
click at [265, 132] on div "Advanced Search" at bounding box center [250, 134] width 50 height 9
type input "a"
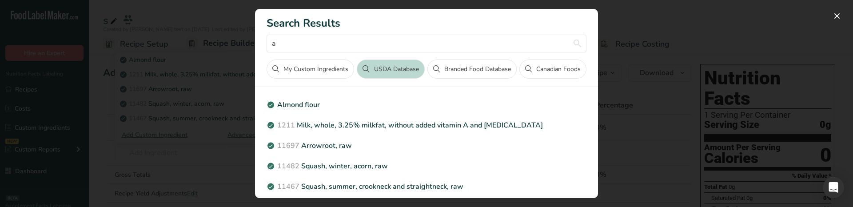
click at [216, 142] on div "Search results modal" at bounding box center [426, 103] width 853 height 207
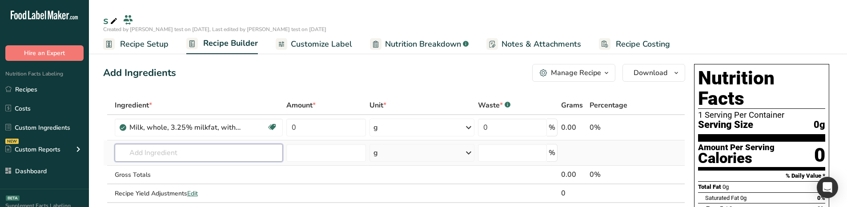
click at [195, 149] on input "text" at bounding box center [199, 153] width 168 height 18
type input "a"
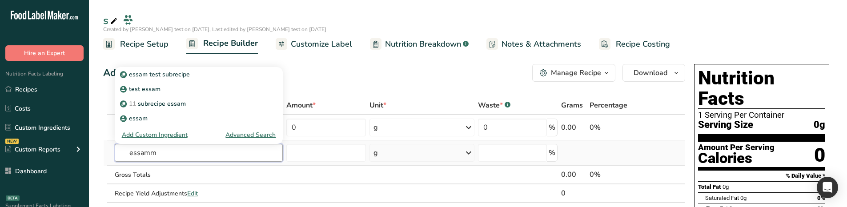
type input "essamm"
click at [243, 136] on div "Advanced Search" at bounding box center [250, 134] width 50 height 9
type input "essamm"
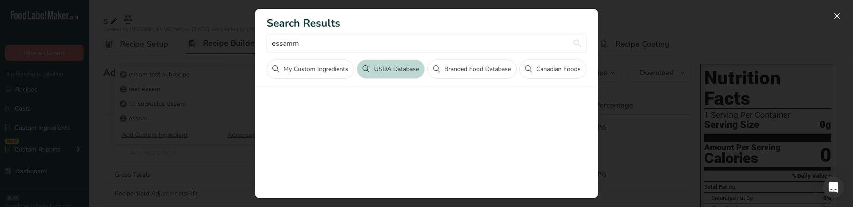
click at [140, 109] on div "Search results modal" at bounding box center [426, 103] width 853 height 207
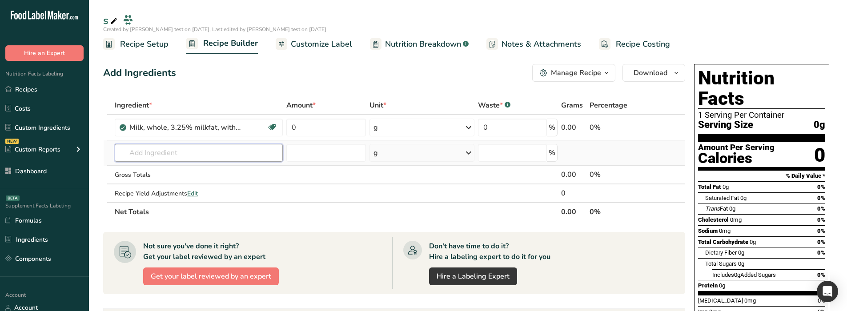
click at [189, 153] on input "text" at bounding box center [199, 153] width 168 height 18
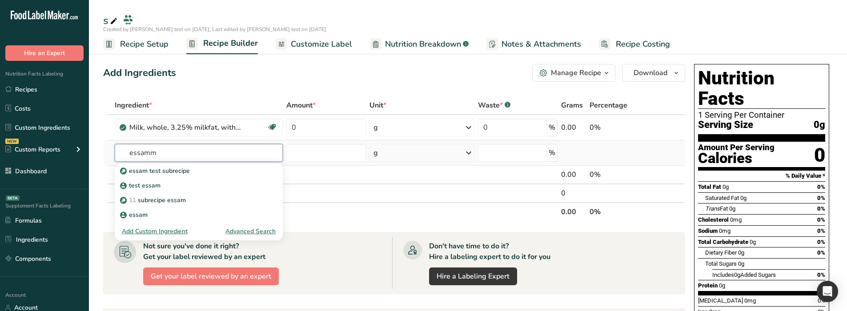
type input "essamm"
click at [248, 230] on div "Advanced Search" at bounding box center [250, 231] width 50 height 9
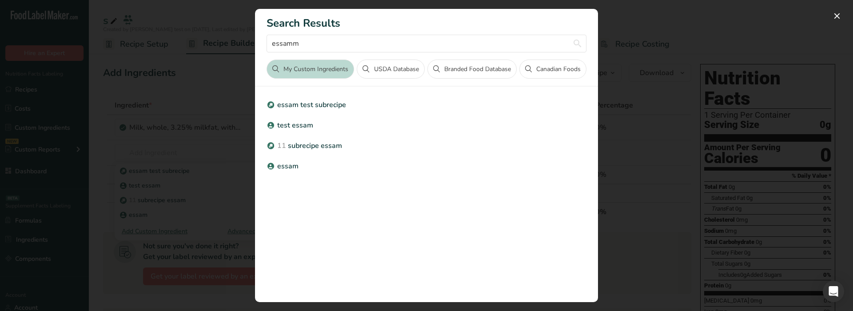
click at [186, 151] on div "Search results modal" at bounding box center [426, 155] width 853 height 311
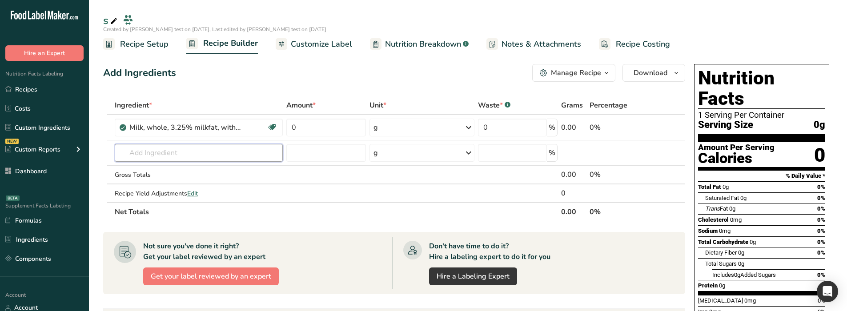
click at [186, 151] on input "text" at bounding box center [199, 153] width 168 height 18
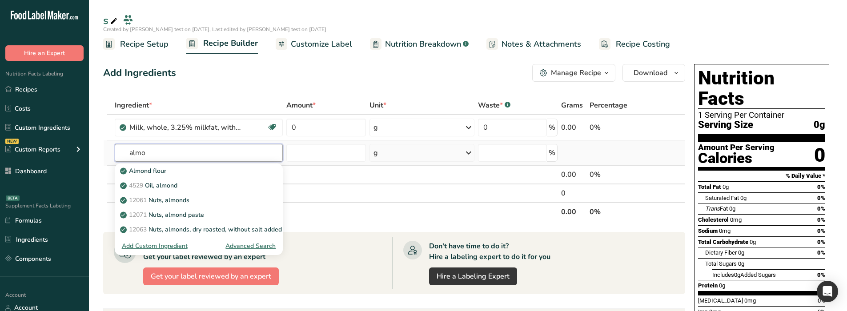
type input "almo"
click at [248, 248] on div "Advanced Search" at bounding box center [250, 245] width 50 height 9
type input "almo"
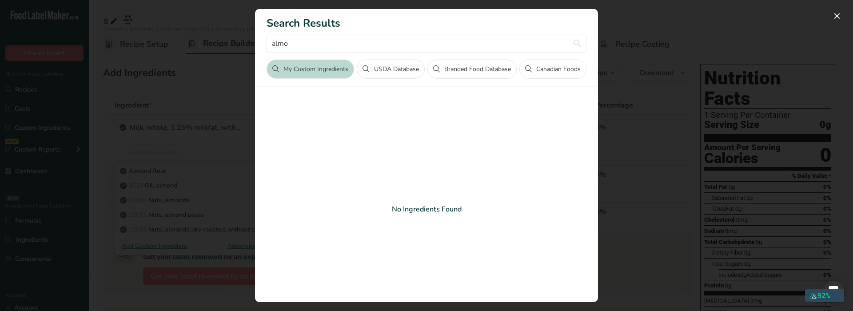
click at [174, 168] on div "Search results modal" at bounding box center [426, 155] width 853 height 311
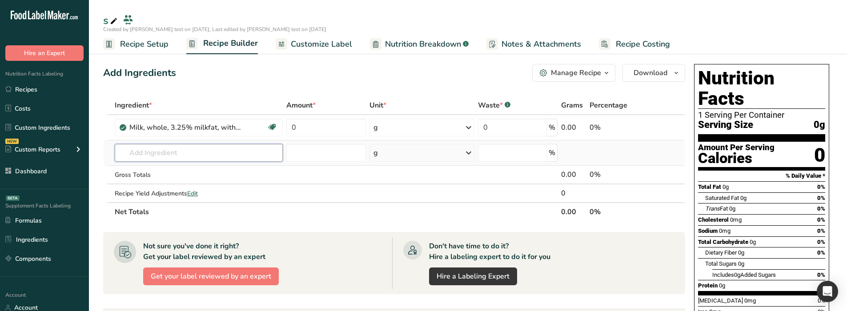
click at [178, 150] on input "text" at bounding box center [199, 153] width 168 height 18
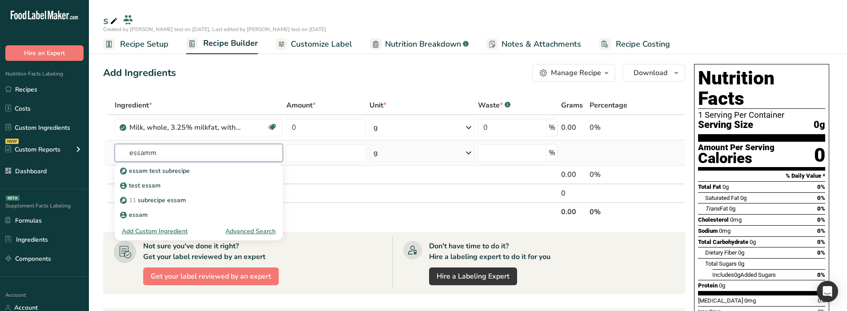
type input "essamm"
click at [256, 234] on div "Advanced Search" at bounding box center [250, 231] width 50 height 9
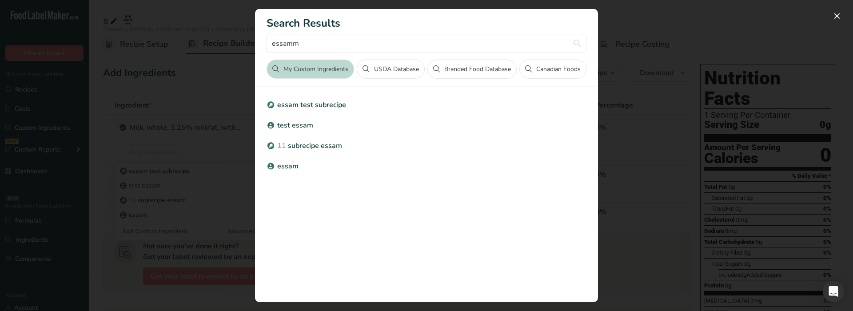
click at [104, 174] on div "Search results modal" at bounding box center [426, 155] width 853 height 311
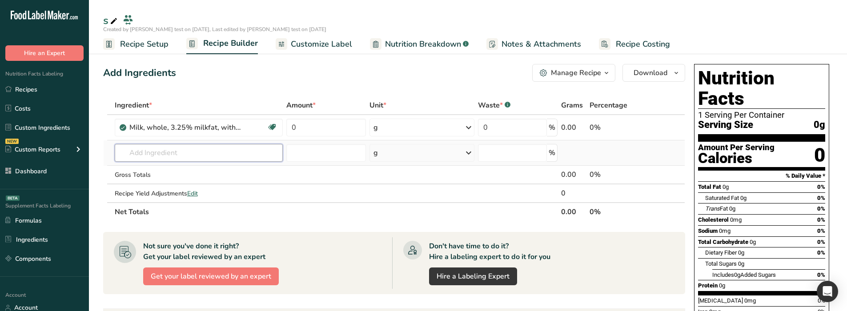
click at [157, 150] on input "text" at bounding box center [199, 153] width 168 height 18
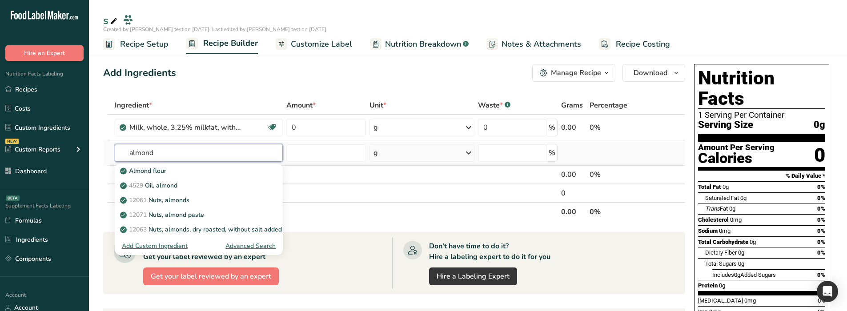
type input "almond"
click at [255, 244] on div "Advanced Search" at bounding box center [250, 245] width 50 height 9
type input "almond"
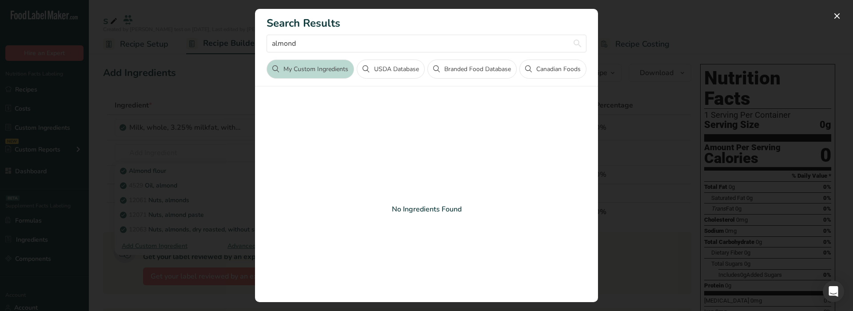
click at [696, 97] on div "Search results modal" at bounding box center [426, 155] width 853 height 311
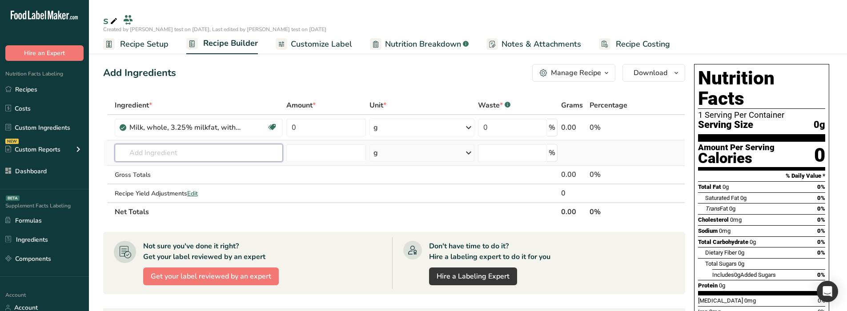
click at [231, 154] on input "text" at bounding box center [199, 153] width 168 height 18
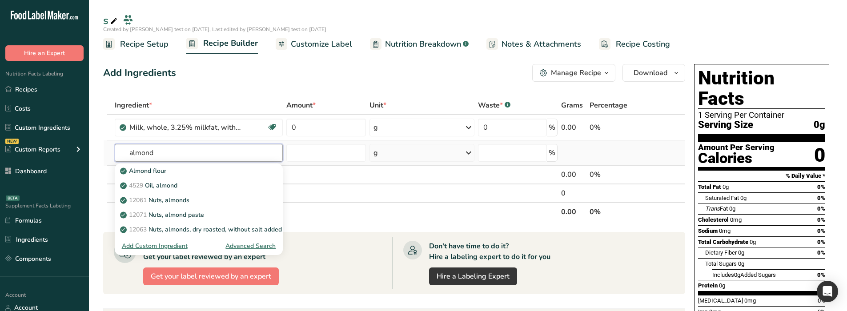
type input "almond"
click at [252, 244] on div "Advanced Search" at bounding box center [250, 245] width 50 height 9
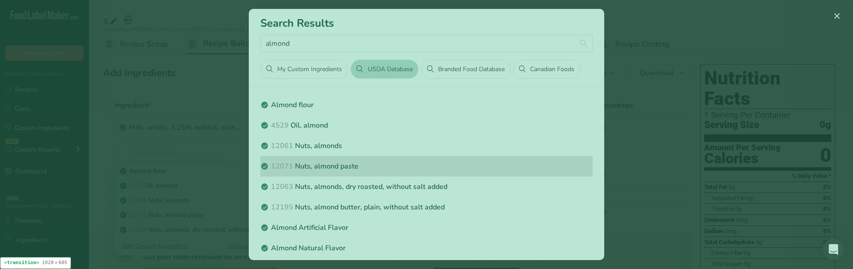
click at [427, 166] on p "12071 Nuts, almond paste" at bounding box center [426, 166] width 333 height 11
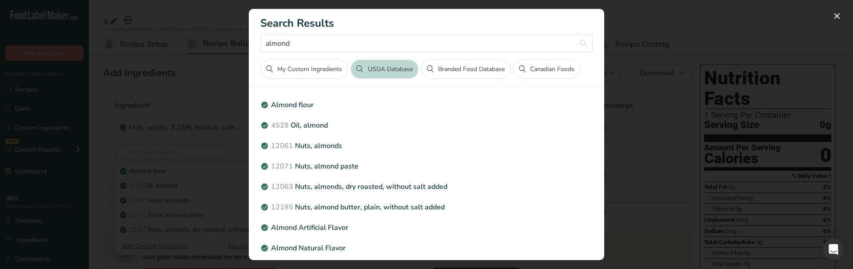
click at [294, 67] on button "My Custom Ingredients" at bounding box center [304, 69] width 88 height 19
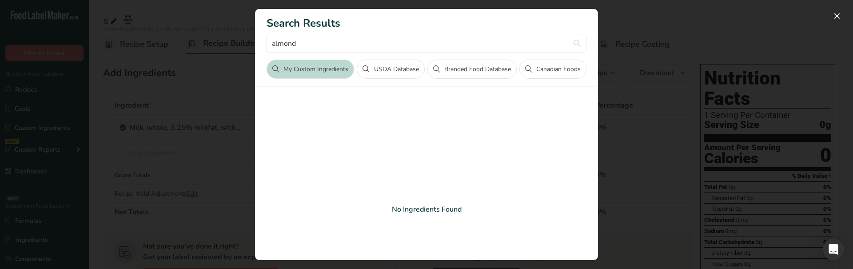
click at [212, 132] on div "Search results modal" at bounding box center [426, 134] width 853 height 269
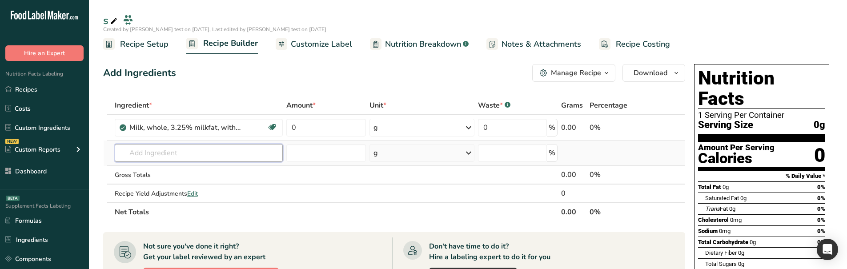
click at [211, 152] on input "text" at bounding box center [199, 153] width 168 height 18
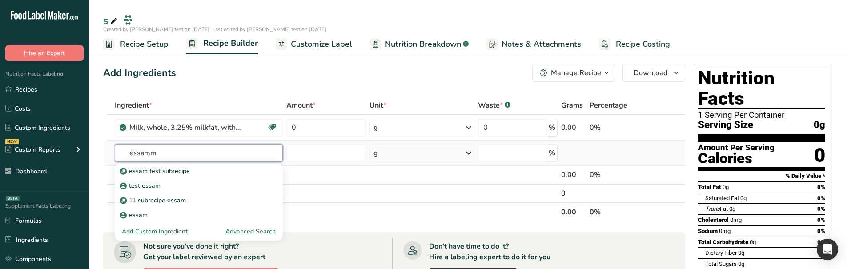
type input "essamm"
click at [260, 229] on div "Advanced Search" at bounding box center [250, 231] width 50 height 9
type input "essamm"
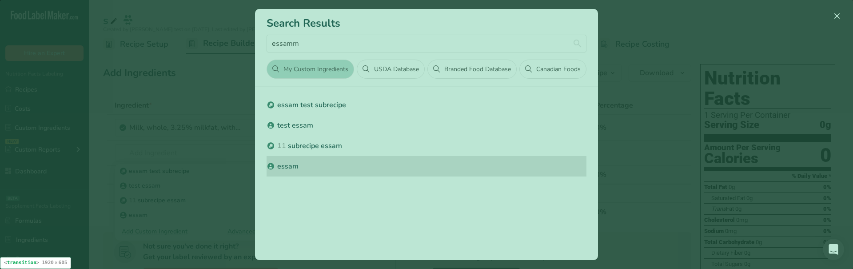
click at [380, 159] on div "essam" at bounding box center [427, 166] width 320 height 20
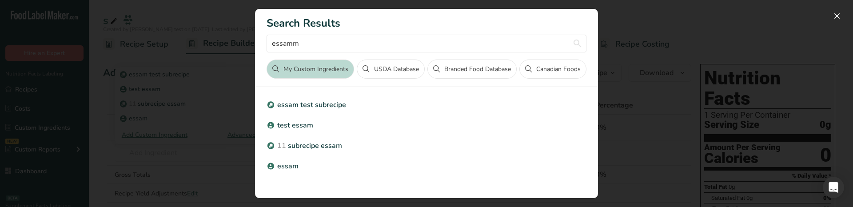
click at [112, 142] on div "Search results modal" at bounding box center [426, 103] width 853 height 207
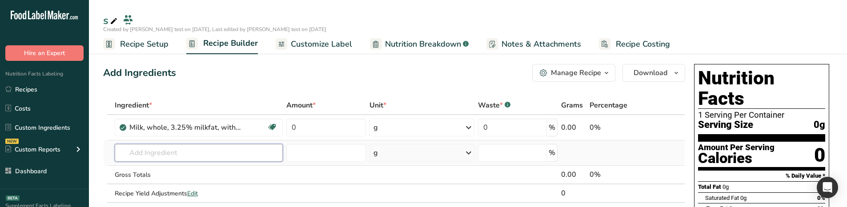
click at [178, 161] on input "text" at bounding box center [199, 153] width 168 height 18
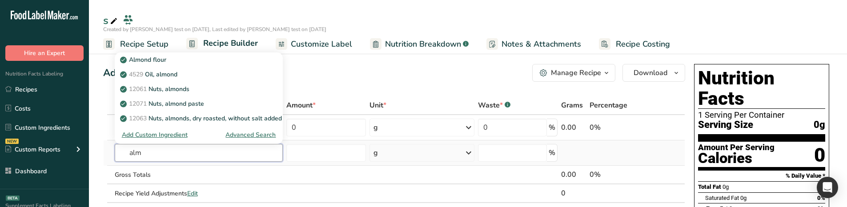
type input "alm"
click at [258, 136] on div "Advanced Search" at bounding box center [250, 134] width 50 height 9
type input "alm"
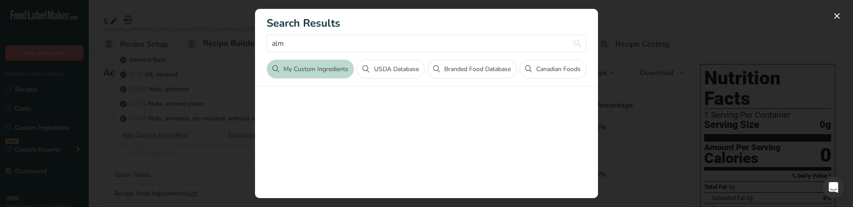
click at [154, 122] on div "Search results modal" at bounding box center [426, 103] width 853 height 207
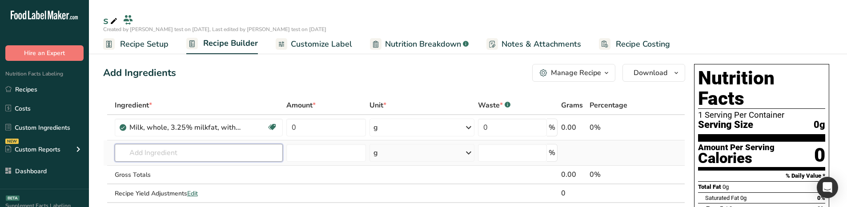
click at [206, 157] on input "text" at bounding box center [199, 153] width 168 height 18
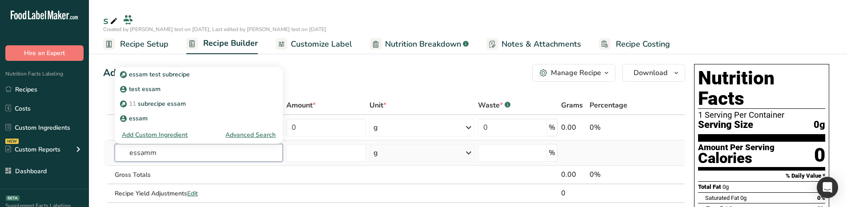
type input "essamm"
click at [246, 133] on div "Advanced Search" at bounding box center [250, 134] width 50 height 9
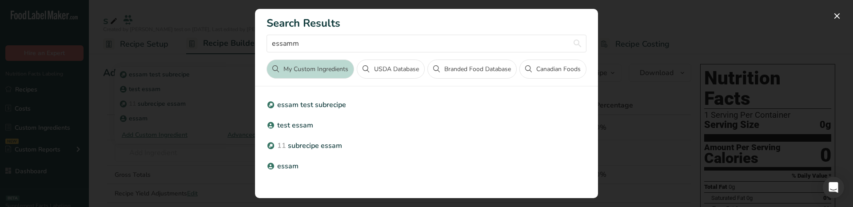
click at [195, 136] on div "Search results modal" at bounding box center [426, 103] width 853 height 207
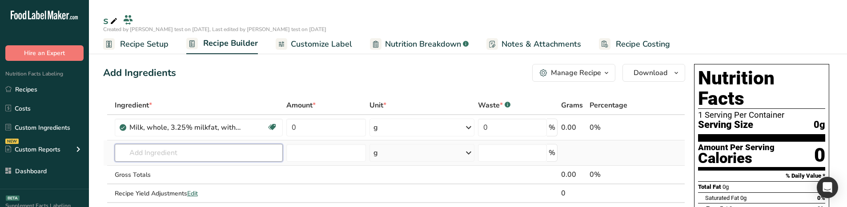
click at [159, 156] on input "text" at bounding box center [199, 153] width 168 height 18
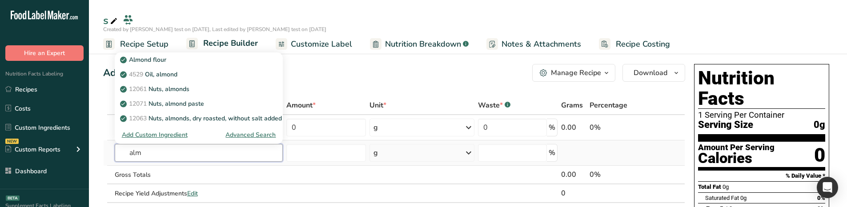
type input "alm"
click at [246, 135] on div "Advanced Search" at bounding box center [250, 134] width 50 height 9
type input "alm"
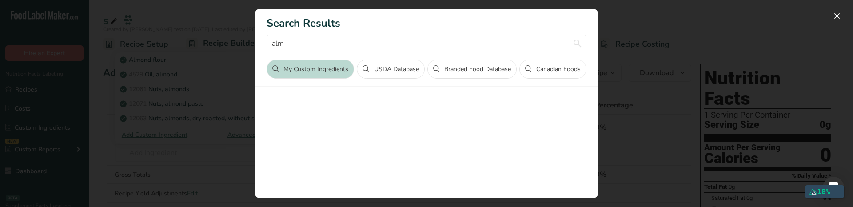
click at [141, 181] on div "Search results modal" at bounding box center [426, 103] width 853 height 207
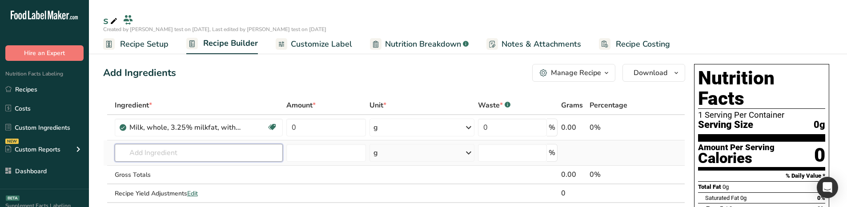
click at [181, 149] on input "text" at bounding box center [199, 153] width 168 height 18
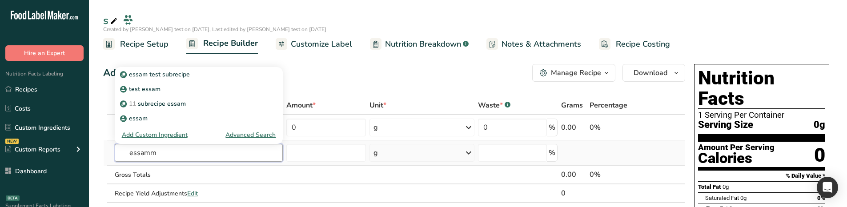
type input "essamm"
click at [257, 135] on div "Advanced Search" at bounding box center [250, 134] width 50 height 9
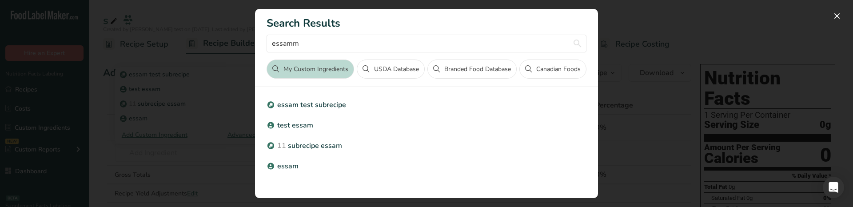
click at [177, 168] on div "Search results modal" at bounding box center [426, 103] width 853 height 207
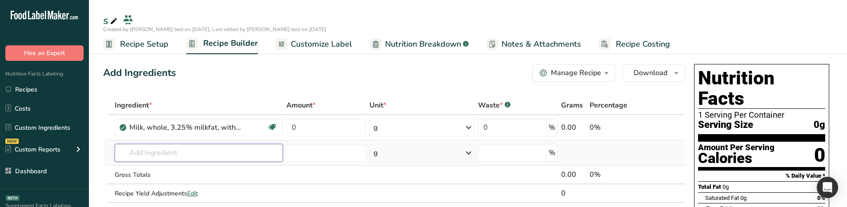
click at [174, 159] on input "text" at bounding box center [199, 153] width 168 height 18
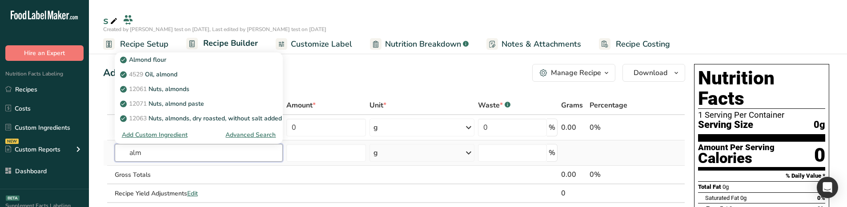
type input "alm"
click at [258, 132] on div "Advanced Search" at bounding box center [250, 134] width 50 height 9
type input "alm"
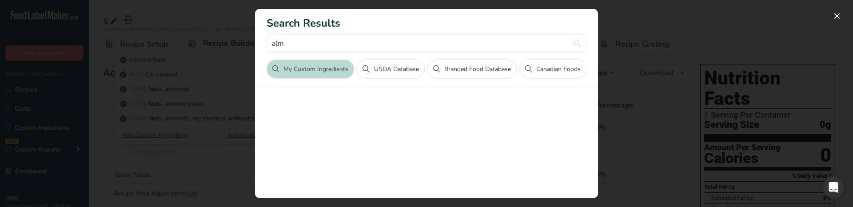
click at [142, 167] on div "Search results modal" at bounding box center [426, 103] width 853 height 207
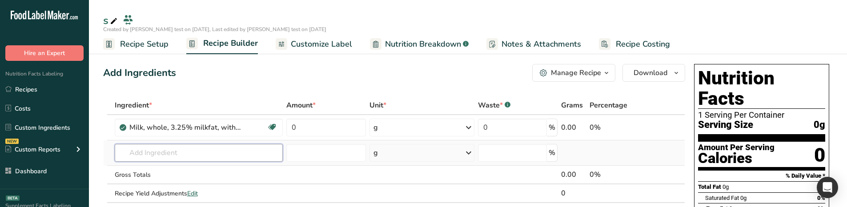
click at [160, 152] on input "text" at bounding box center [199, 153] width 168 height 18
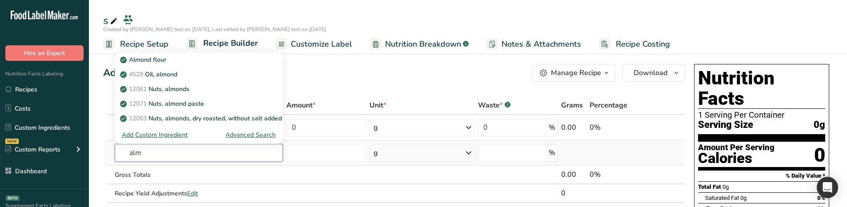
type input "alm"
click at [244, 134] on div "Advanced Search" at bounding box center [250, 134] width 50 height 9
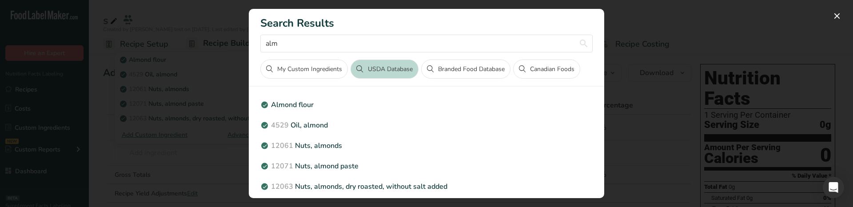
click at [175, 165] on div "Search results modal" at bounding box center [426, 103] width 853 height 207
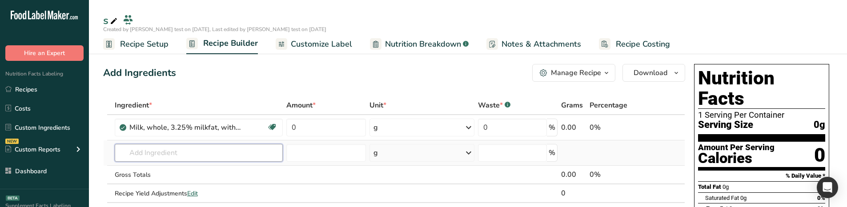
click at [166, 156] on input "text" at bounding box center [199, 153] width 168 height 18
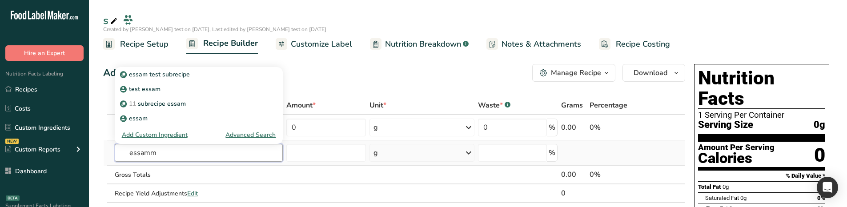
type input "essamm"
click at [255, 135] on div "Advanced Search" at bounding box center [250, 134] width 50 height 9
type input "essamm"
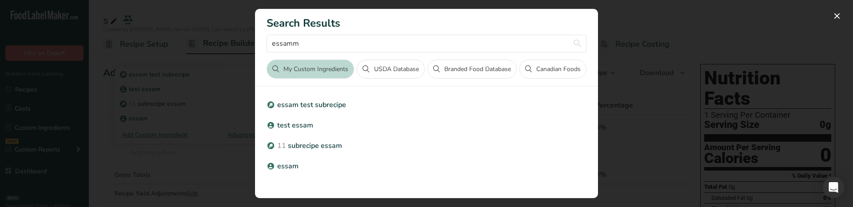
click at [194, 169] on div "Search results modal" at bounding box center [426, 103] width 853 height 207
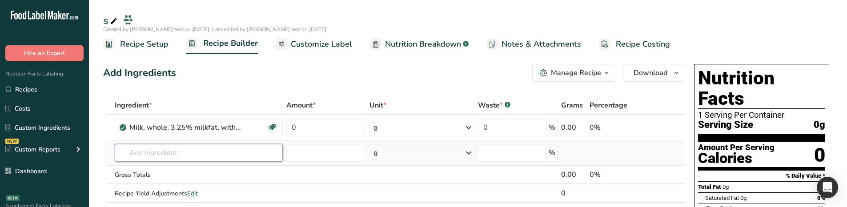
click at [181, 155] on input "text" at bounding box center [199, 153] width 168 height 18
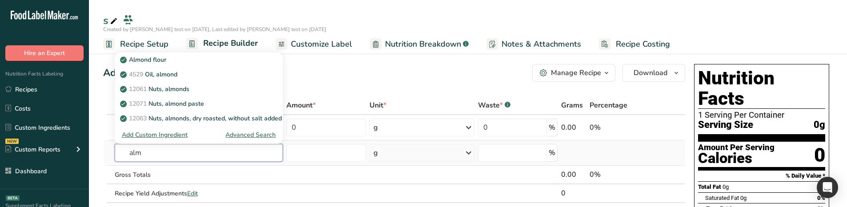
type input "alm"
click at [241, 135] on div "Advanced Search" at bounding box center [250, 134] width 50 height 9
type input "alm"
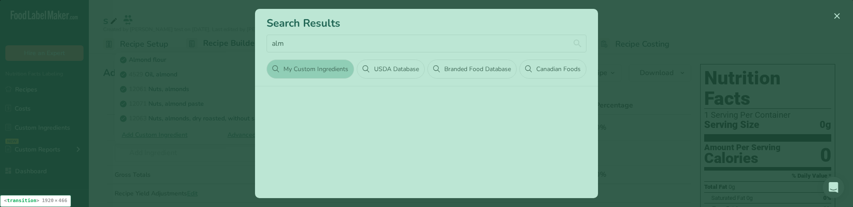
click at [399, 141] on div "No Ingredients Found" at bounding box center [427, 209] width 320 height 229
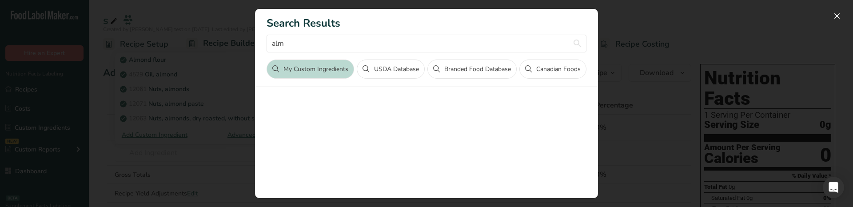
click at [168, 160] on div "Search results modal" at bounding box center [426, 103] width 853 height 207
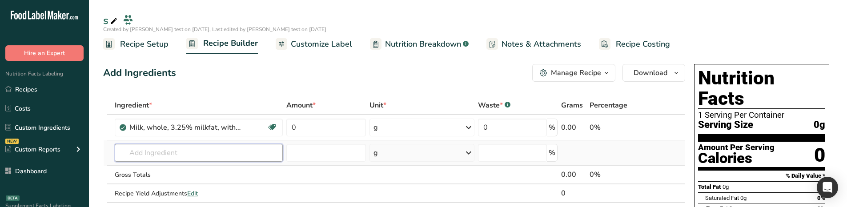
click at [169, 151] on input "text" at bounding box center [199, 153] width 168 height 18
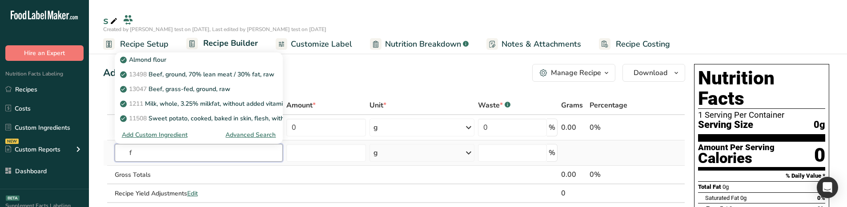
type input "f"
click at [266, 136] on div "Advanced Search" at bounding box center [250, 134] width 50 height 9
type input "f"
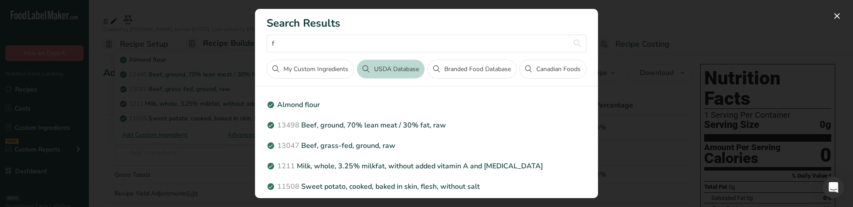
click at [205, 155] on div "Search results modal" at bounding box center [426, 103] width 853 height 207
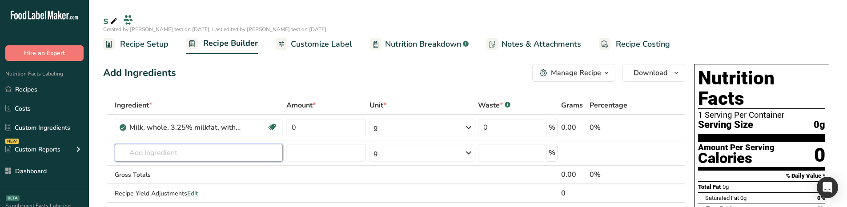
click at [205, 155] on input "text" at bounding box center [199, 153] width 168 height 18
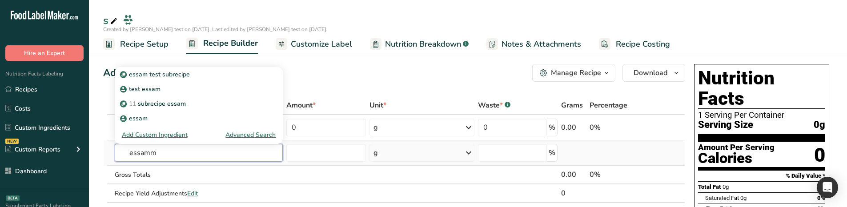
type input "essamm"
click at [259, 132] on div "Advanced Search" at bounding box center [250, 134] width 50 height 9
type input "essamm"
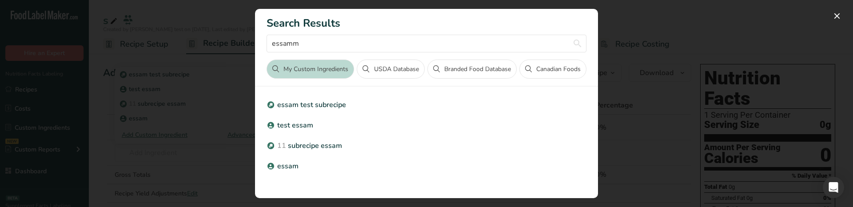
click at [180, 184] on div "Search results modal" at bounding box center [426, 103] width 853 height 207
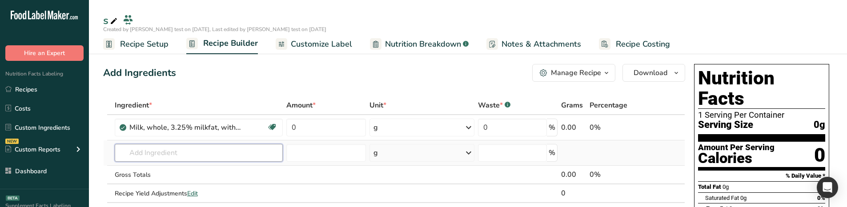
click at [181, 151] on input "text" at bounding box center [199, 153] width 168 height 18
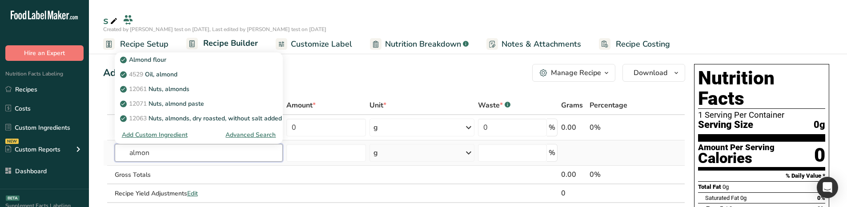
type input "almon"
click at [253, 135] on div "Advanced Search" at bounding box center [250, 134] width 50 height 9
type input "almon"
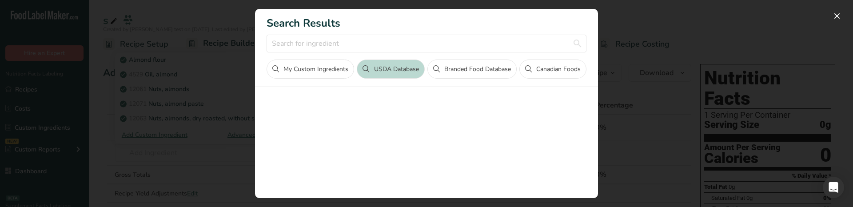
click at [134, 167] on div "Search results modal" at bounding box center [426, 103] width 853 height 207
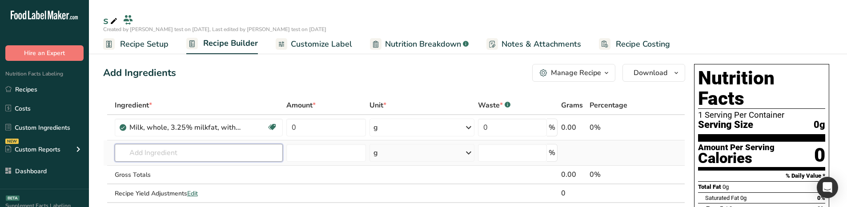
click at [176, 152] on input "text" at bounding box center [199, 153] width 168 height 18
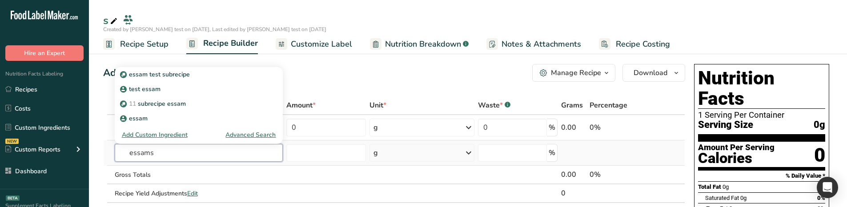
type input "essams"
click at [265, 136] on div "Advanced Search" at bounding box center [250, 134] width 50 height 9
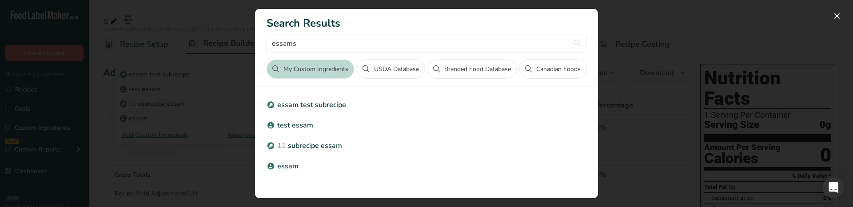
click at [194, 148] on div "Search results modal" at bounding box center [426, 103] width 853 height 207
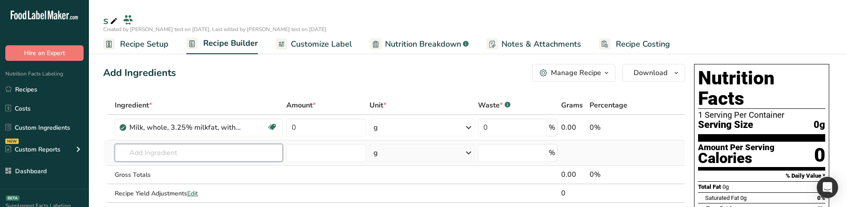
click at [185, 154] on input "text" at bounding box center [199, 153] width 168 height 18
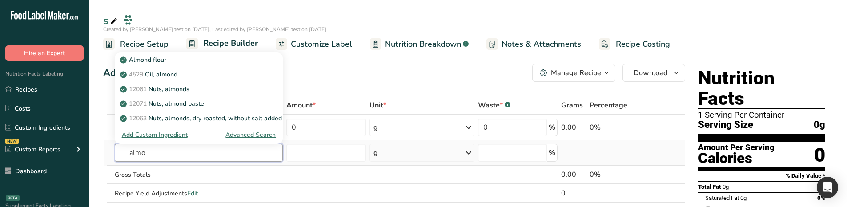
type input "almo"
click at [259, 135] on div "Advanced Search" at bounding box center [250, 134] width 50 height 9
type input "almo"
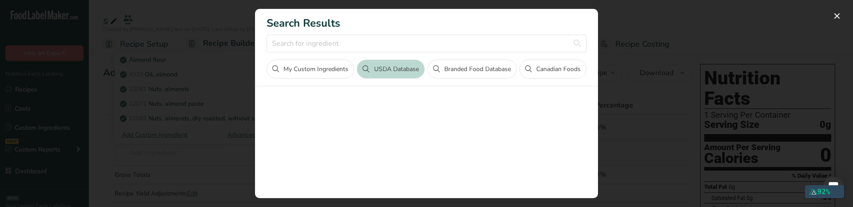
click at [174, 150] on div "Search results modal" at bounding box center [426, 103] width 853 height 207
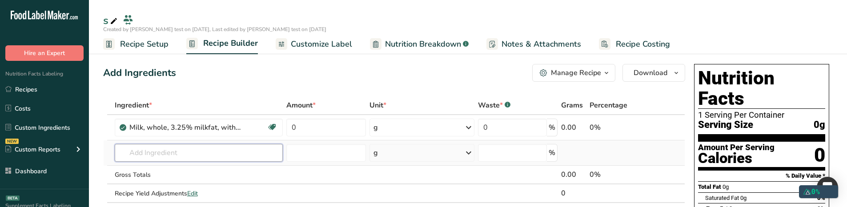
click at [162, 148] on input "text" at bounding box center [199, 153] width 168 height 18
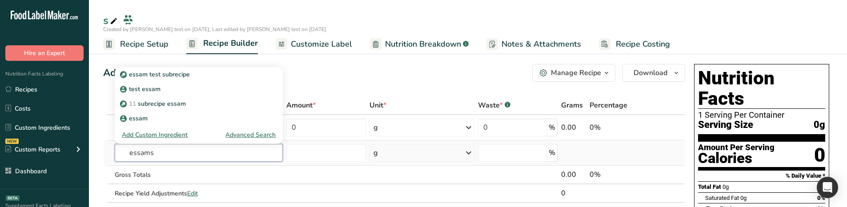
type input "essams"
click at [264, 137] on div "Advanced Search" at bounding box center [250, 134] width 50 height 9
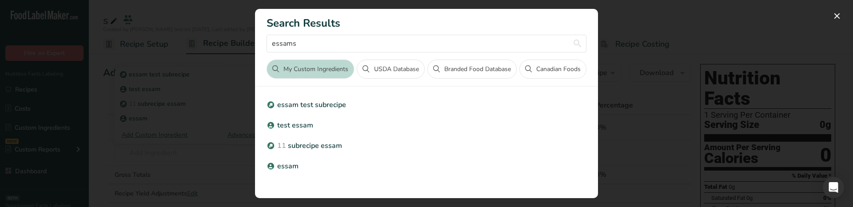
click at [152, 184] on div "Search results modal" at bounding box center [426, 103] width 853 height 207
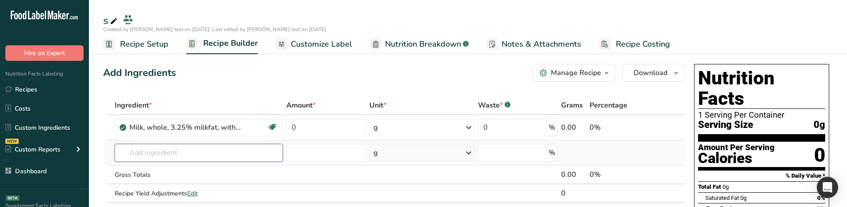
click at [157, 154] on input "text" at bounding box center [199, 153] width 168 height 18
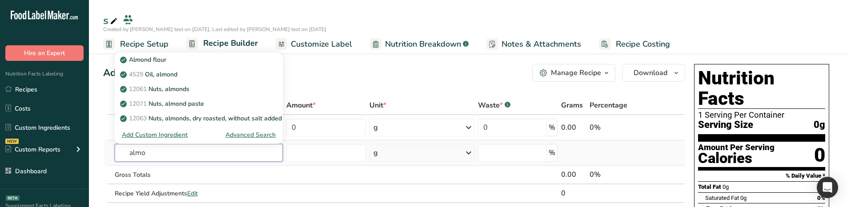
type input "almo"
click at [255, 134] on div "Advanced Search" at bounding box center [250, 134] width 50 height 9
type input "almo"
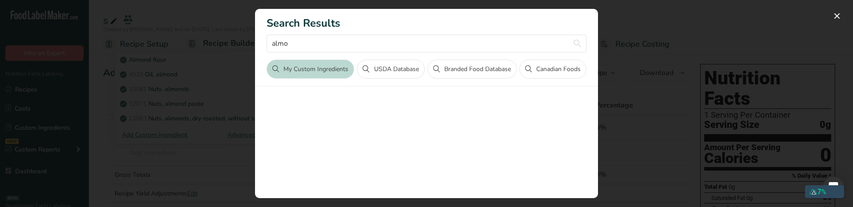
click at [174, 163] on div "Search results modal" at bounding box center [426, 103] width 853 height 207
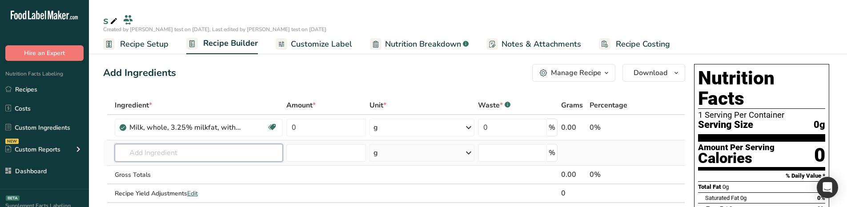
click at [198, 155] on input "text" at bounding box center [199, 153] width 168 height 18
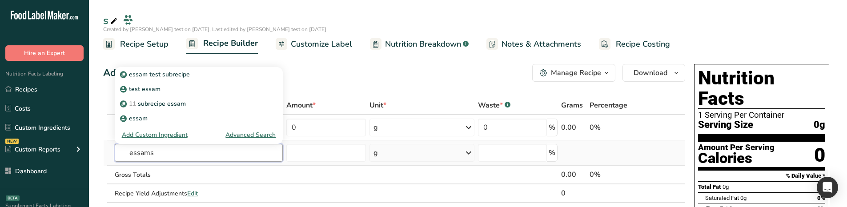
type input "essams"
click at [250, 133] on div "Advanced Search" at bounding box center [250, 134] width 50 height 9
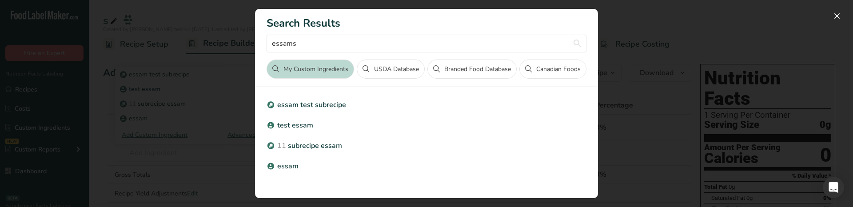
click at [176, 169] on div "Search results modal" at bounding box center [426, 103] width 853 height 207
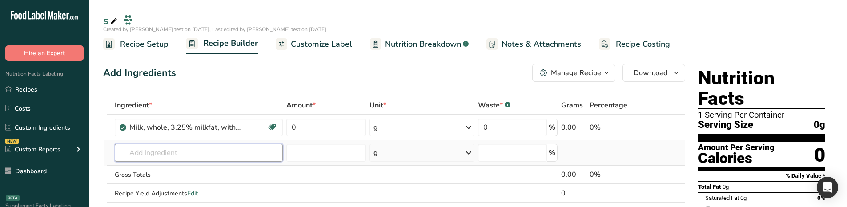
click at [186, 154] on input "text" at bounding box center [199, 153] width 168 height 18
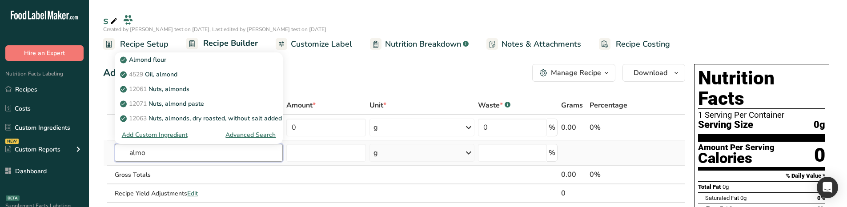
type input "almo"
click at [245, 133] on div "Advanced Search" at bounding box center [250, 134] width 50 height 9
type input "almo"
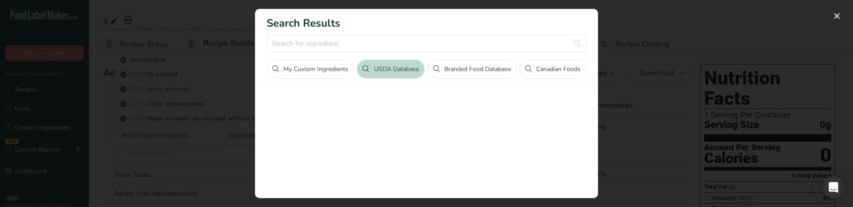
click at [135, 166] on div "Search results modal" at bounding box center [426, 103] width 853 height 207
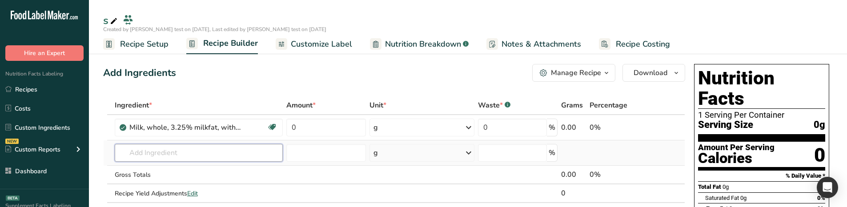
click at [220, 156] on input "text" at bounding box center [199, 153] width 168 height 18
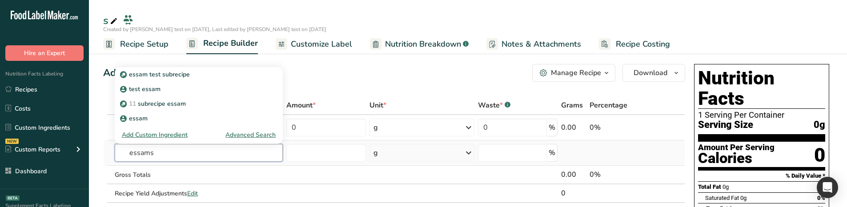
type input "essams"
click at [233, 136] on div "Advanced Search" at bounding box center [250, 134] width 50 height 9
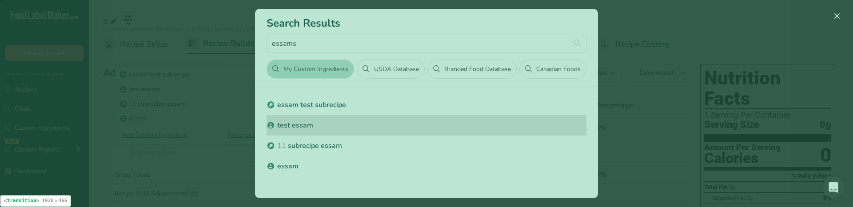
click at [414, 128] on p "test essam" at bounding box center [427, 125] width 320 height 11
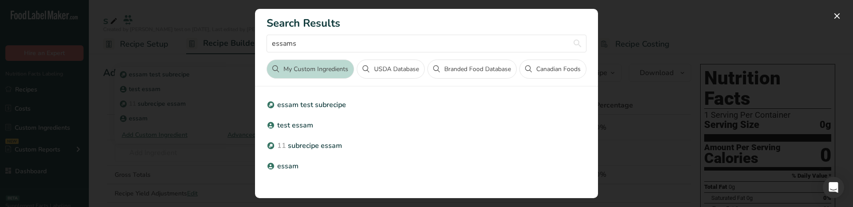
click at [149, 143] on div "Search results modal" at bounding box center [426, 103] width 853 height 207
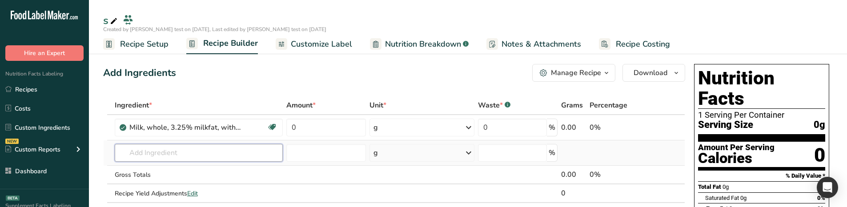
click at [189, 151] on input "text" at bounding box center [199, 153] width 168 height 18
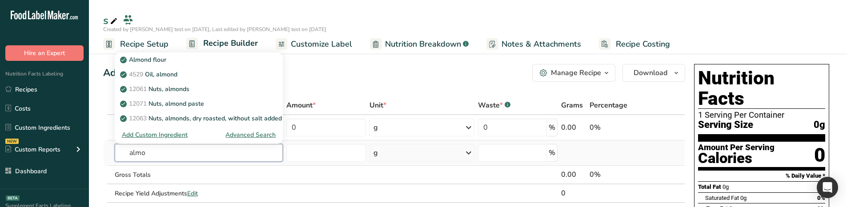
type input "almo"
click at [260, 133] on div "Advanced Search" at bounding box center [250, 134] width 50 height 9
type input "almo"
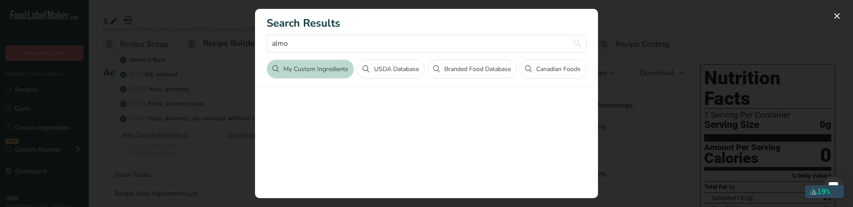
click at [120, 75] on div "Search results modal" at bounding box center [426, 103] width 853 height 207
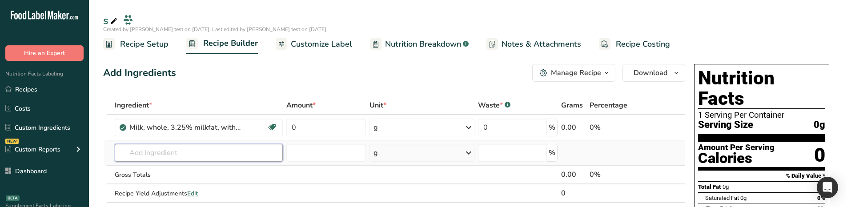
click at [149, 153] on input "text" at bounding box center [199, 153] width 168 height 18
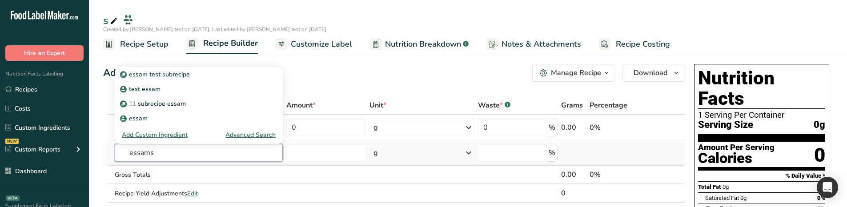
type input "essams"
click at [257, 134] on div "Advanced Search" at bounding box center [250, 134] width 50 height 9
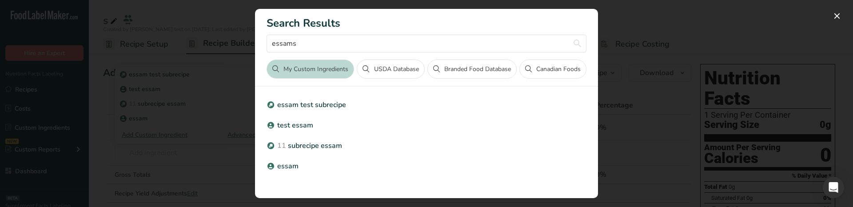
click at [167, 160] on div "Search results modal" at bounding box center [426, 103] width 853 height 207
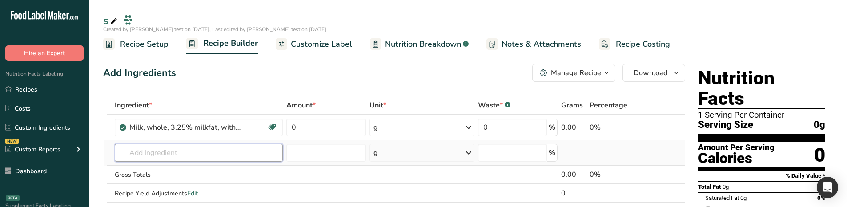
click at [162, 156] on input "text" at bounding box center [199, 153] width 168 height 18
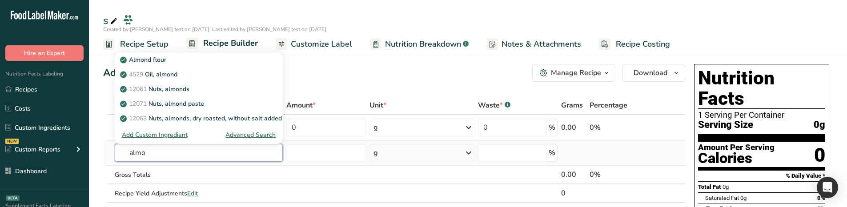
type input "almo"
click at [241, 137] on div "Advanced Search" at bounding box center [250, 134] width 50 height 9
type input "almo"
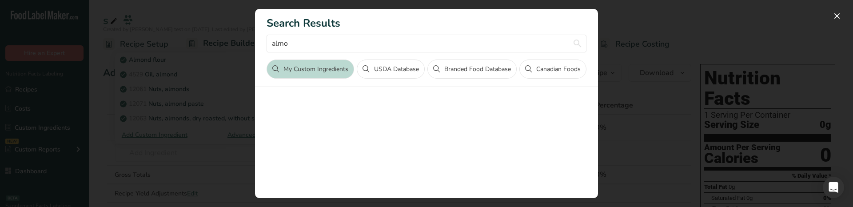
click at [202, 147] on div "Search results modal" at bounding box center [426, 103] width 853 height 207
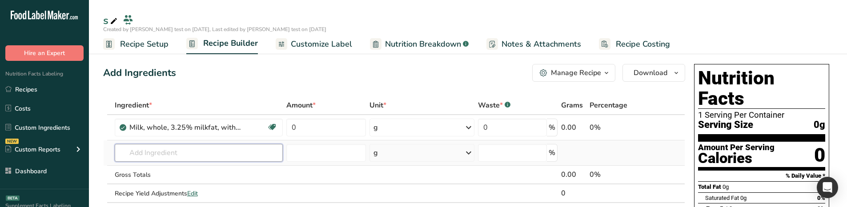
click at [182, 152] on input "text" at bounding box center [199, 153] width 168 height 18
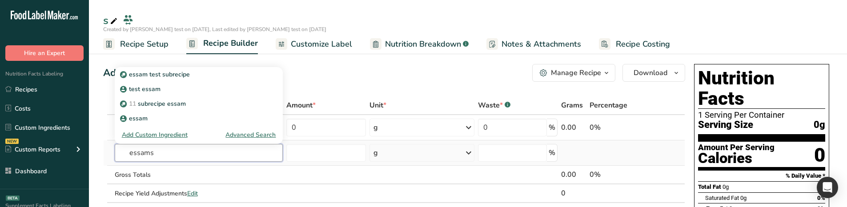
type input "essams"
click at [244, 133] on div "Advanced Search" at bounding box center [250, 134] width 50 height 9
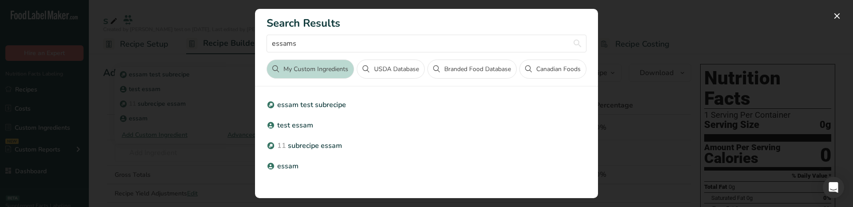
click at [113, 148] on div "Search results modal" at bounding box center [426, 103] width 853 height 207
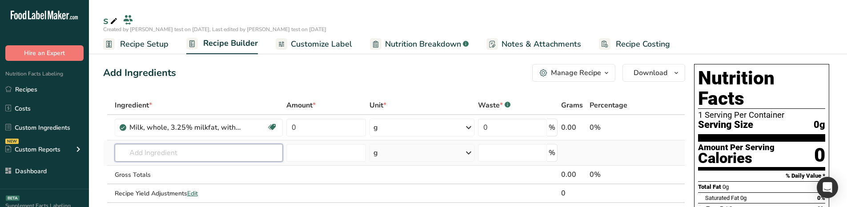
click at [156, 156] on input "text" at bounding box center [199, 153] width 168 height 18
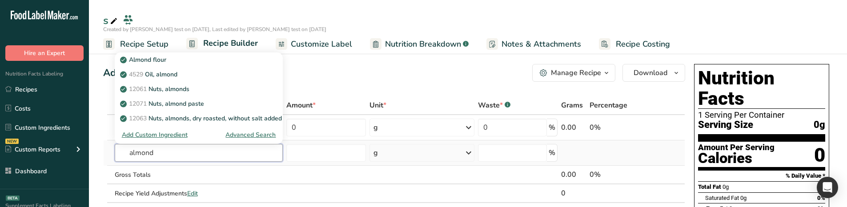
type input "almond"
click at [246, 135] on div "Advanced Search" at bounding box center [250, 134] width 50 height 9
type input "almond"
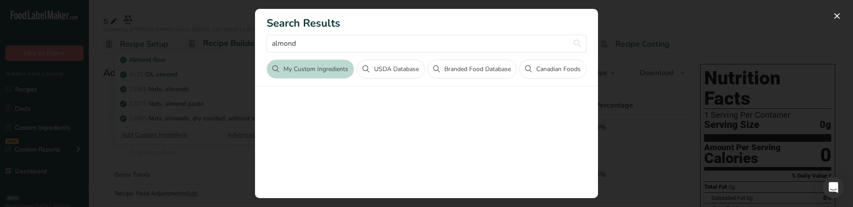
drag, startPoint x: 141, startPoint y: 141, endPoint x: 58, endPoint y: 0, distance: 163.4
click at [141, 141] on div "Search results modal" at bounding box center [426, 103] width 853 height 207
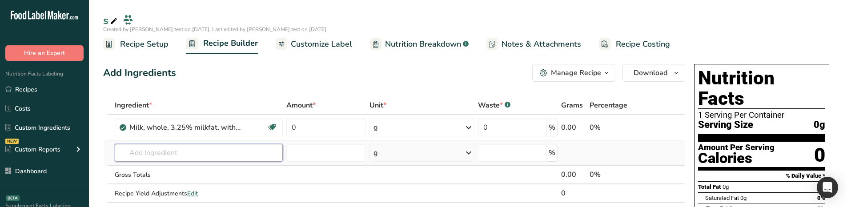
click at [170, 158] on input "text" at bounding box center [199, 153] width 168 height 18
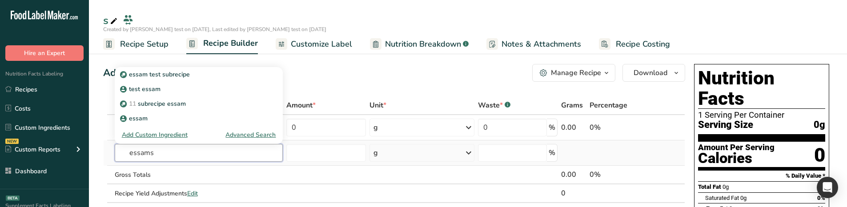
type input "essams"
click at [251, 136] on div "Advanced Search" at bounding box center [250, 134] width 50 height 9
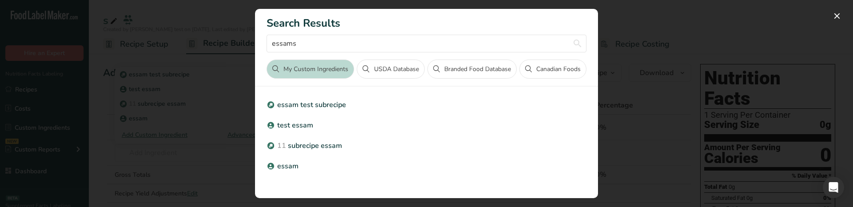
click at [105, 160] on div "Search results modal" at bounding box center [426, 103] width 853 height 207
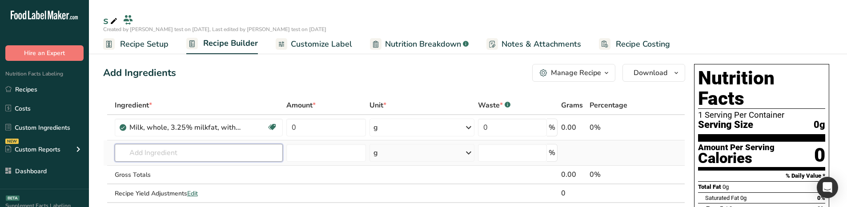
click at [151, 144] on input "text" at bounding box center [199, 153] width 168 height 18
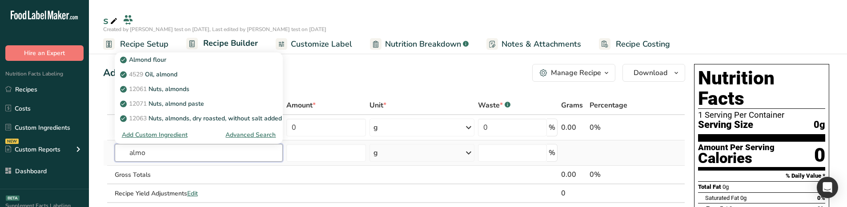
type input "almo"
click at [260, 135] on div "Advanced Search" at bounding box center [250, 134] width 50 height 9
type input "almo"
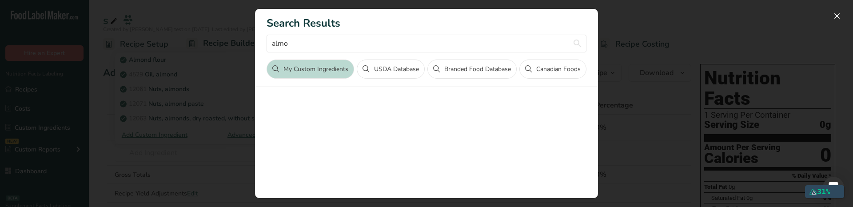
drag, startPoint x: 209, startPoint y: 135, endPoint x: 204, endPoint y: 125, distance: 11.4
click at [209, 134] on div "Search results modal" at bounding box center [426, 103] width 853 height 207
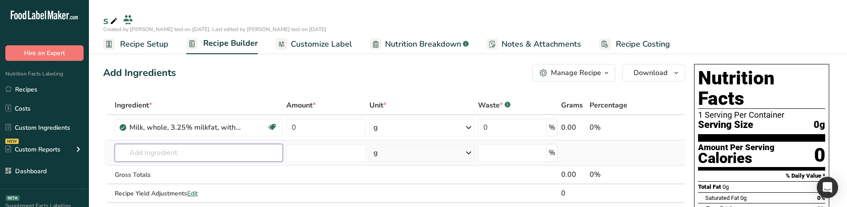
click at [152, 151] on input "text" at bounding box center [199, 153] width 168 height 18
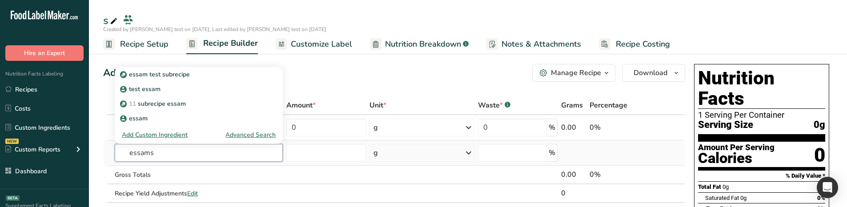
type input "essams"
click at [244, 134] on div "Advanced Search" at bounding box center [250, 134] width 50 height 9
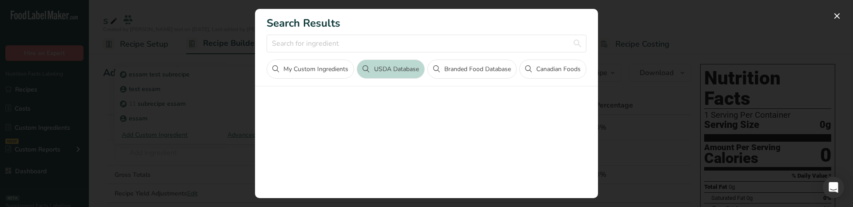
click at [313, 73] on button "My Custom Ingredients" at bounding box center [311, 69] width 88 height 19
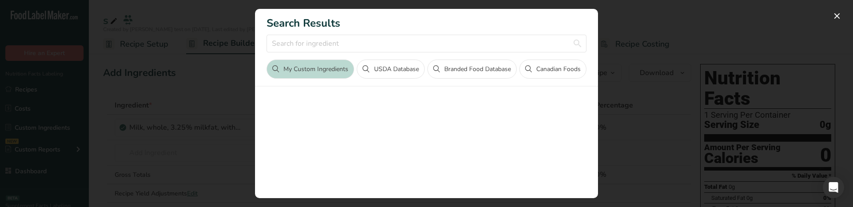
click at [171, 64] on div "Search results modal" at bounding box center [426, 103] width 853 height 207
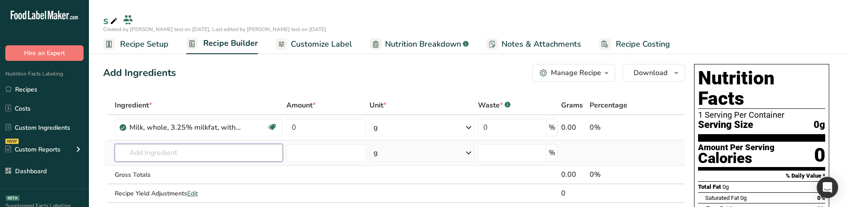
click at [185, 146] on input "text" at bounding box center [199, 153] width 168 height 18
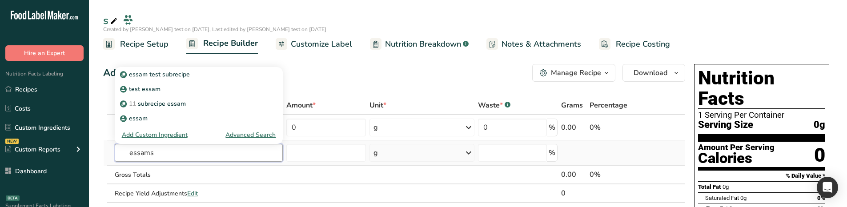
type input "essams"
click at [254, 133] on div "Advanced Search" at bounding box center [250, 134] width 50 height 9
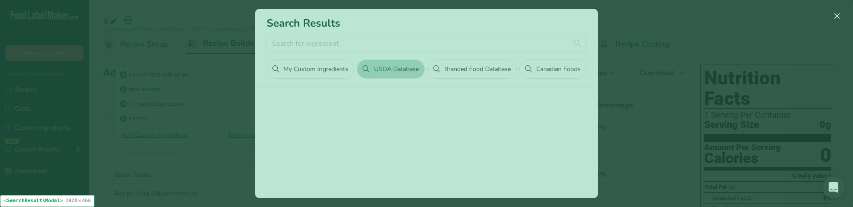
click at [365, 152] on div "No Ingredients Found" at bounding box center [427, 209] width 320 height 229
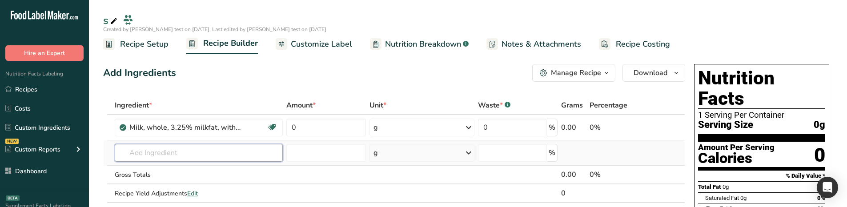
click at [210, 154] on input "text" at bounding box center [199, 153] width 168 height 18
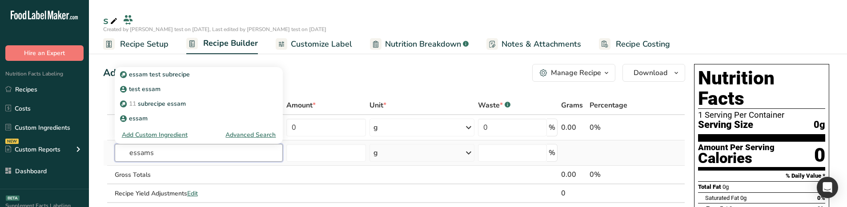
type input "essams"
click at [260, 134] on div "Advanced Search" at bounding box center [250, 134] width 50 height 9
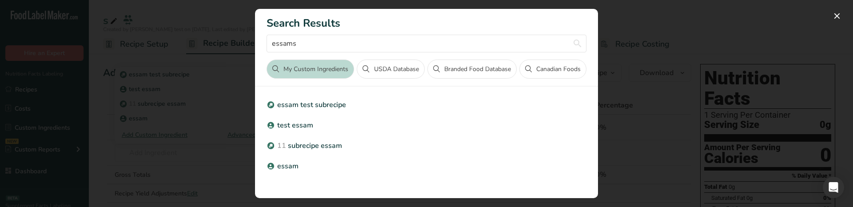
click at [176, 108] on div "Search results modal" at bounding box center [426, 103] width 853 height 207
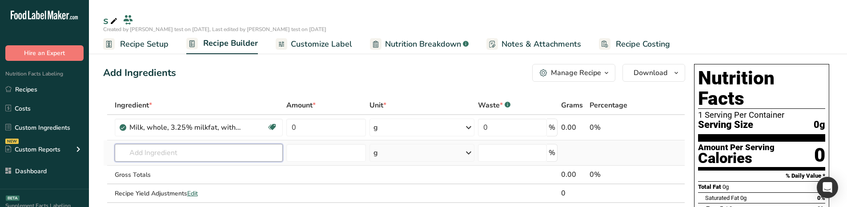
click at [161, 152] on input "text" at bounding box center [199, 153] width 168 height 18
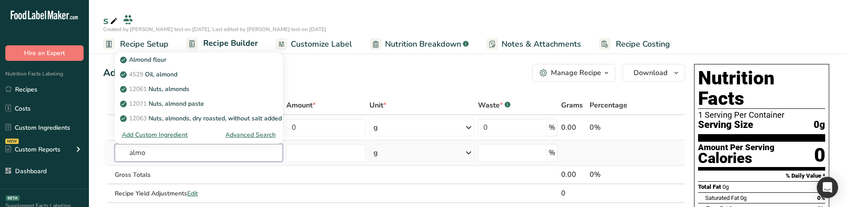
type input "almo"
click at [267, 134] on div "Advanced Search" at bounding box center [250, 134] width 50 height 9
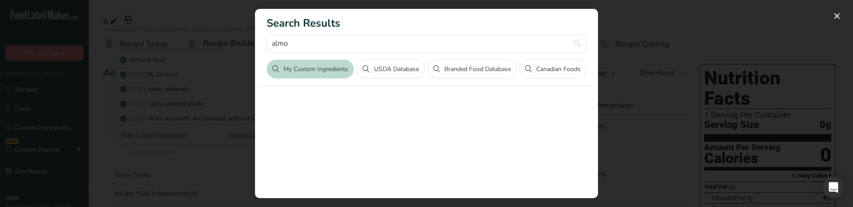
click at [104, 172] on div "Search results modal" at bounding box center [426, 103] width 853 height 207
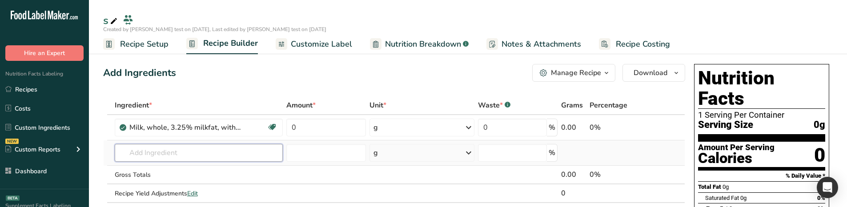
click at [238, 150] on input "text" at bounding box center [199, 153] width 168 height 18
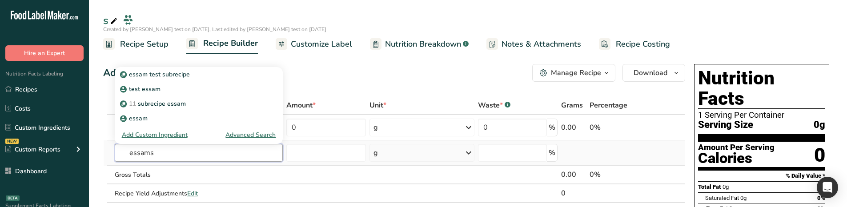
type input "essams"
click at [234, 135] on div "Advanced Search" at bounding box center [250, 134] width 50 height 9
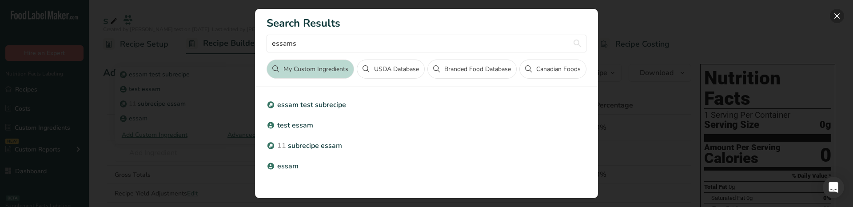
click at [841, 14] on button "Search results modal" at bounding box center [837, 16] width 14 height 14
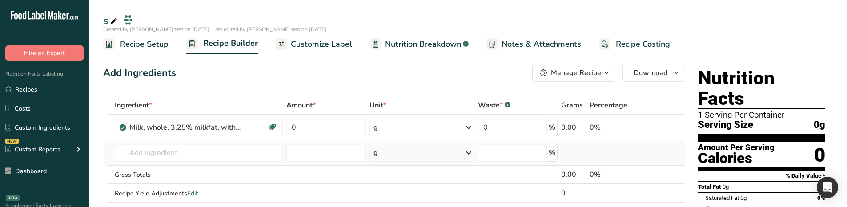
click at [211, 162] on td "Almond flour 1211 Milk, whole, 3.25% milkfat, without added vitamin A and [MEDI…" at bounding box center [199, 152] width 172 height 25
click at [197, 158] on input "text" at bounding box center [199, 153] width 168 height 18
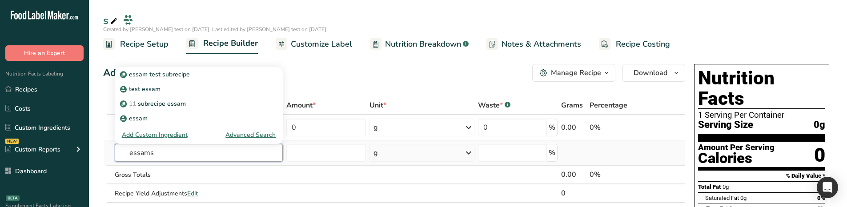
type input "essams"
click at [252, 132] on div "Advanced Search" at bounding box center [250, 134] width 50 height 9
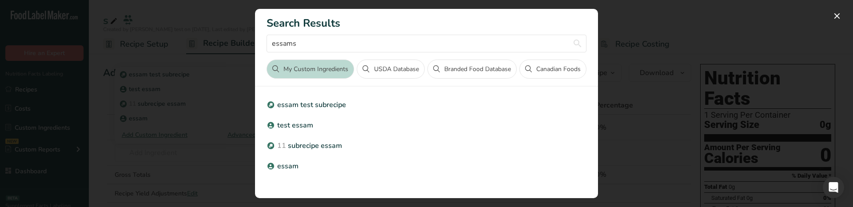
click at [194, 117] on div "Search results modal" at bounding box center [426, 103] width 853 height 207
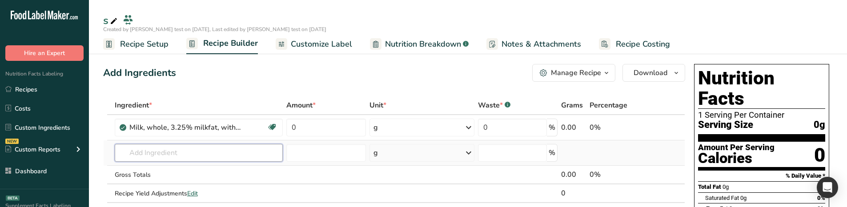
click at [167, 156] on input "text" at bounding box center [199, 153] width 168 height 18
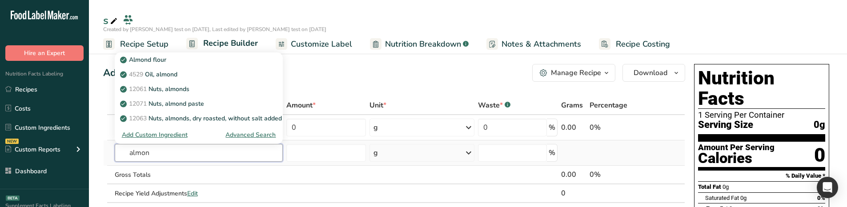
type input "almon"
click at [248, 135] on div "Advanced Search" at bounding box center [250, 134] width 50 height 9
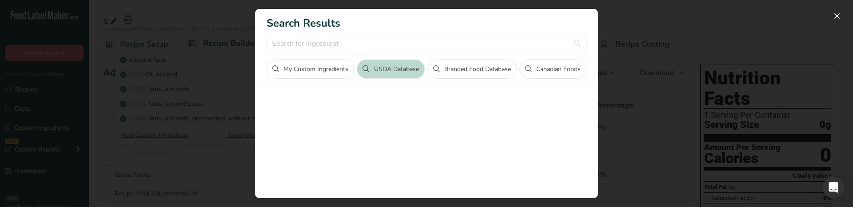
click at [161, 153] on div "Search results modal" at bounding box center [426, 103] width 853 height 207
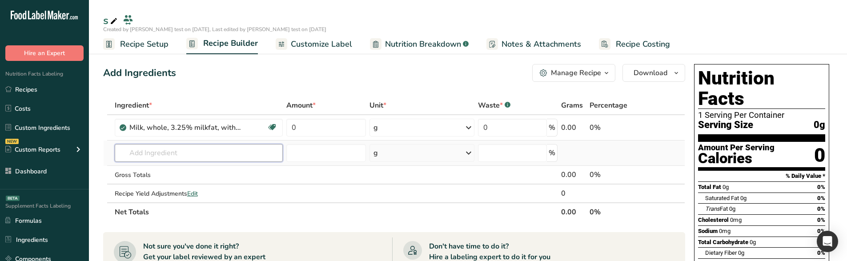
click at [245, 158] on input "text" at bounding box center [199, 153] width 168 height 18
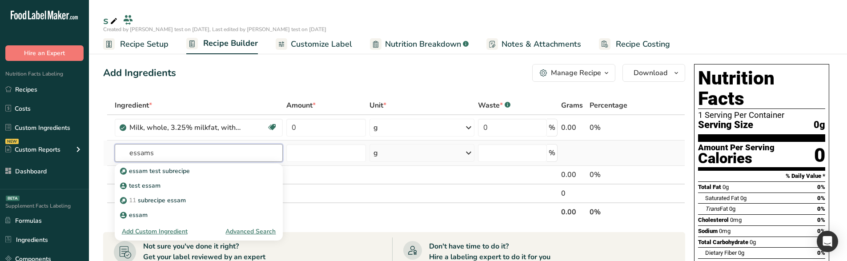
type input "essams"
click at [254, 207] on div "Advanced Search" at bounding box center [250, 231] width 50 height 9
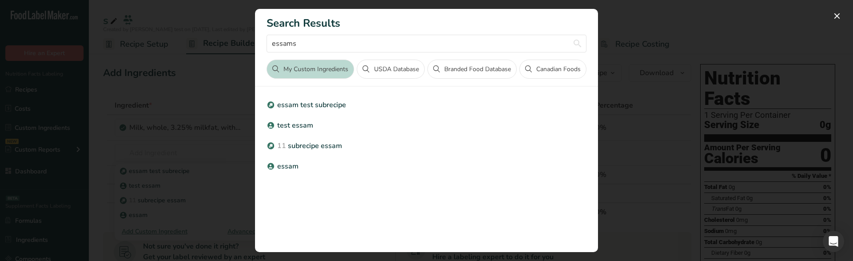
click at [171, 204] on div "Search results modal" at bounding box center [426, 130] width 853 height 261
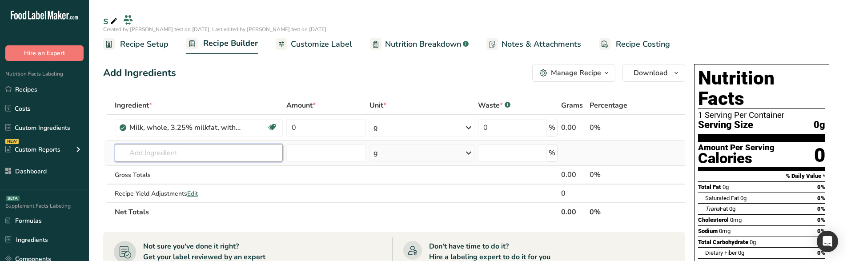
click at [169, 154] on input "text" at bounding box center [199, 153] width 168 height 18
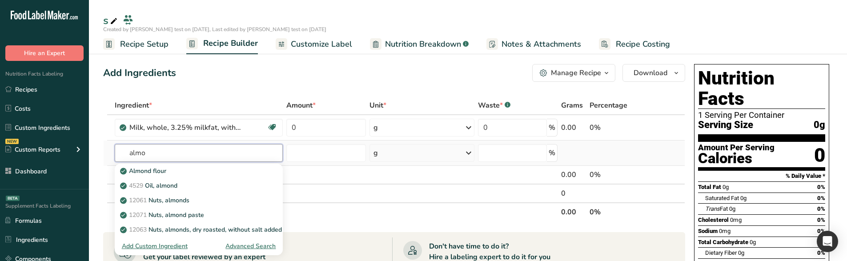
type input "almo"
click at [250, 207] on div "Advanced Search" at bounding box center [250, 245] width 50 height 9
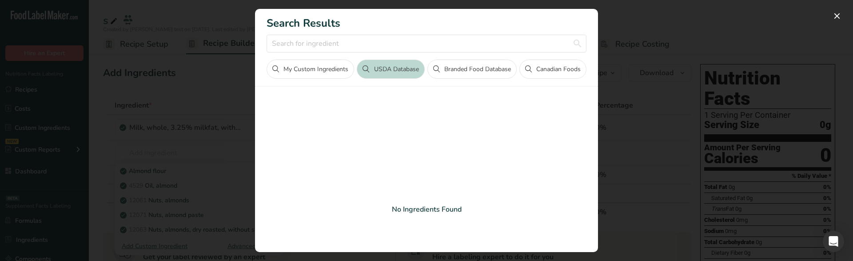
click at [116, 116] on div "Search results modal" at bounding box center [426, 130] width 853 height 261
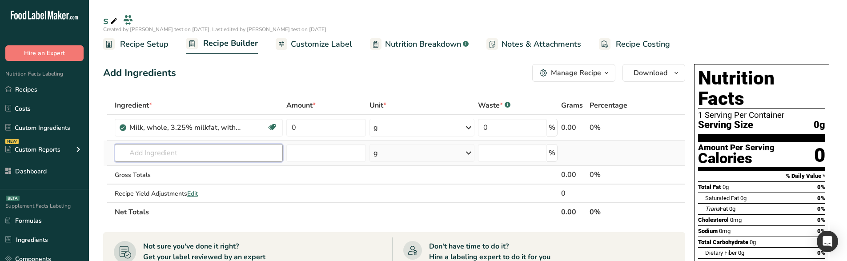
click at [195, 157] on input "text" at bounding box center [199, 153] width 168 height 18
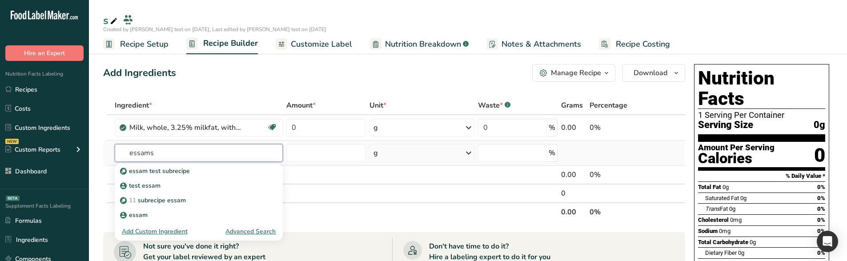
type input "essams"
click at [248, 232] on div "Advanced Search" at bounding box center [250, 231] width 50 height 9
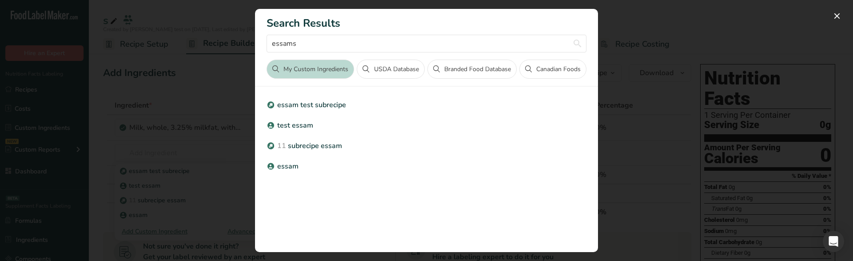
click at [113, 179] on div "Search results modal" at bounding box center [426, 130] width 853 height 261
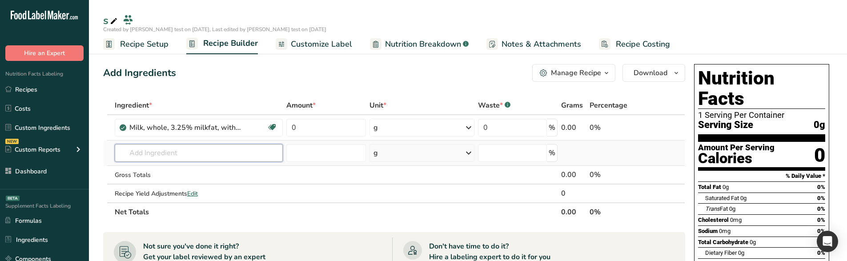
click at [152, 148] on input "text" at bounding box center [199, 153] width 168 height 18
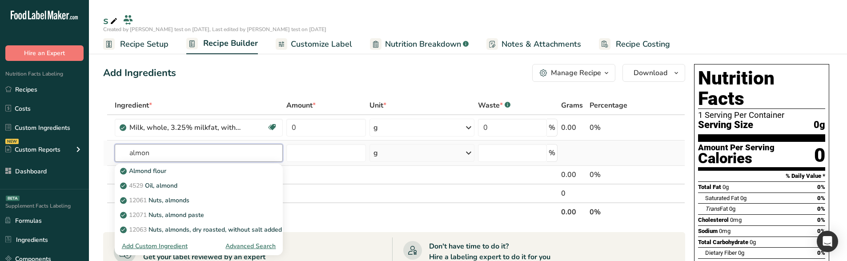
type input "almon"
click at [249, 247] on div "Advanced Search" at bounding box center [250, 245] width 50 height 9
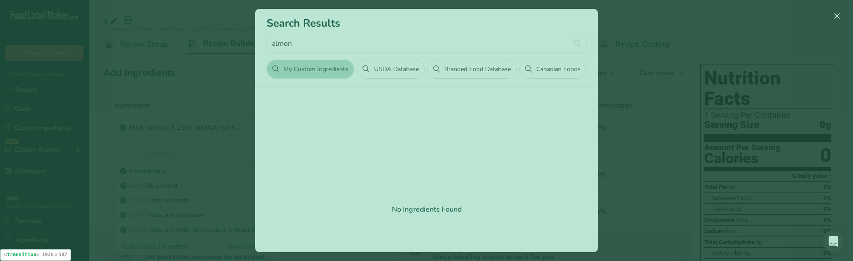
click at [302, 132] on div "No Ingredients Found" at bounding box center [427, 209] width 320 height 229
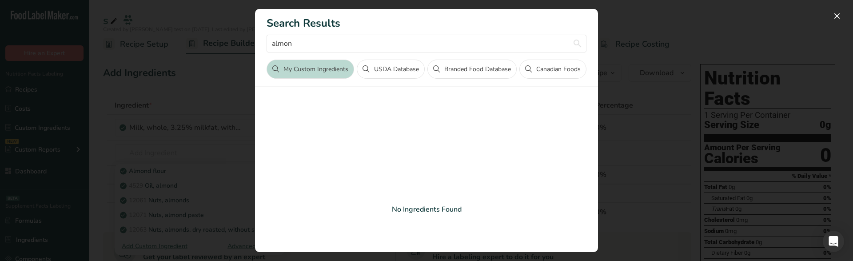
click at [101, 163] on div "Search results modal" at bounding box center [426, 130] width 853 height 261
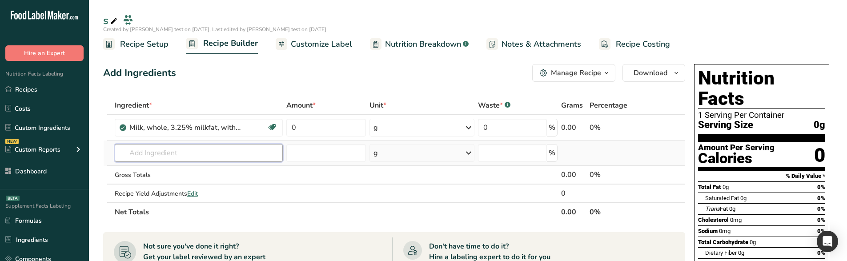
click at [154, 149] on input "text" at bounding box center [199, 153] width 168 height 18
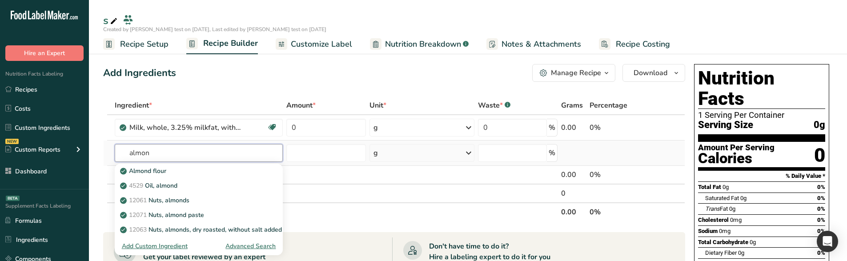
type input "almon"
click at [256, 242] on div "Advanced Search" at bounding box center [250, 245] width 50 height 9
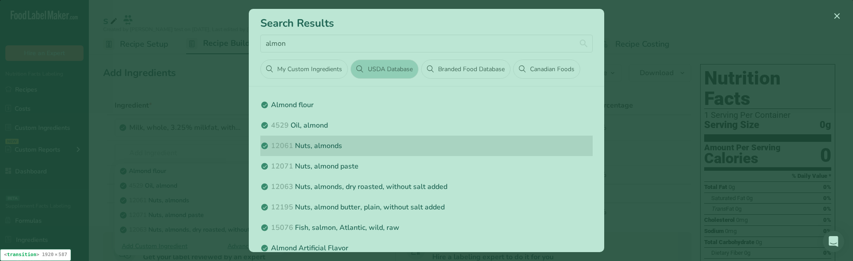
click at [428, 142] on p "12061 Nuts, almonds" at bounding box center [426, 145] width 333 height 11
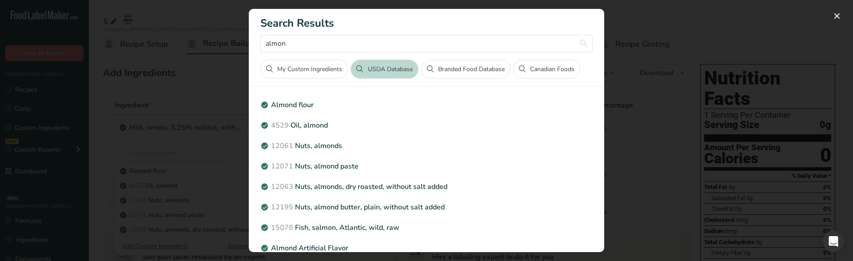
click at [83, 186] on div "Search results modal" at bounding box center [426, 130] width 853 height 261
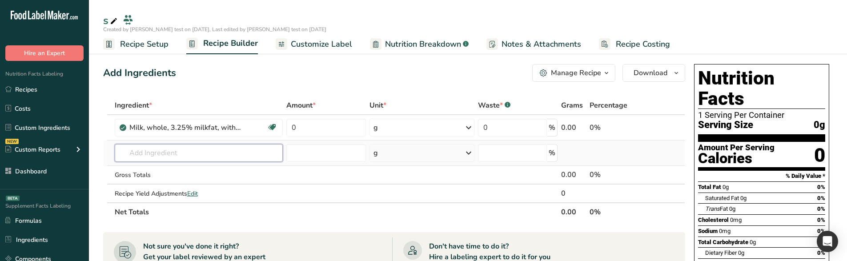
click at [163, 158] on input "text" at bounding box center [199, 153] width 168 height 18
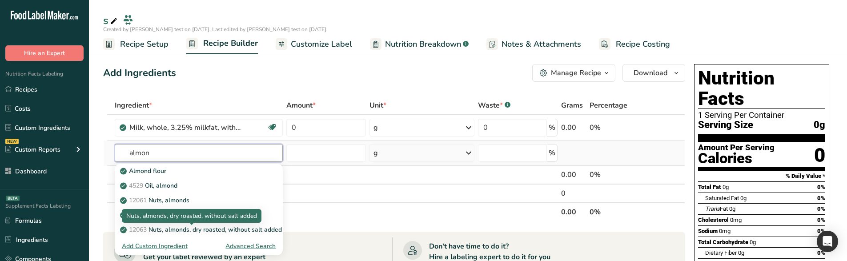
type input "almon"
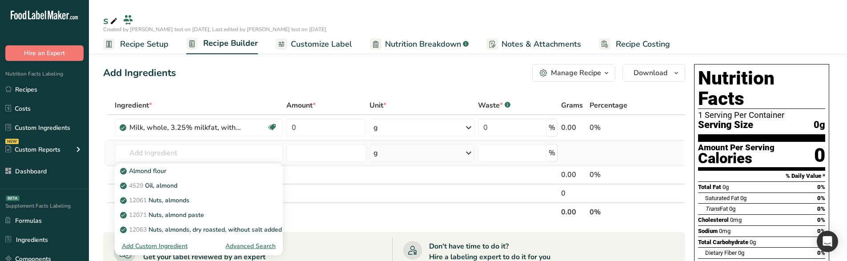
click at [243, 247] on div "Advanced Search" at bounding box center [250, 245] width 50 height 9
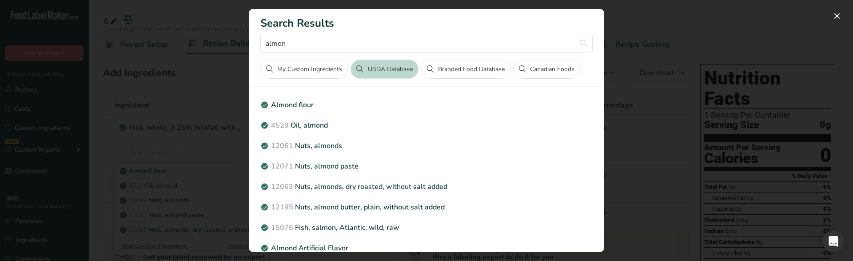
click at [146, 147] on div "Search results modal" at bounding box center [426, 130] width 853 height 261
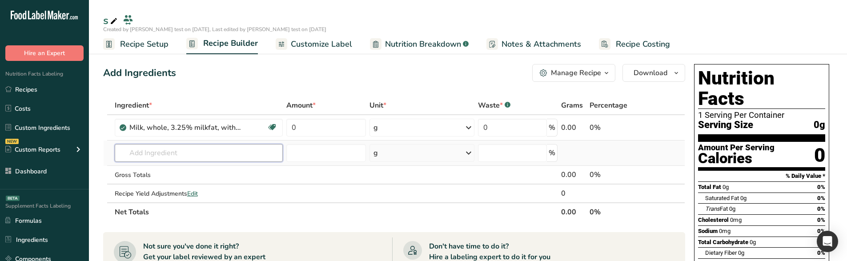
click at [151, 148] on input "text" at bounding box center [199, 153] width 168 height 18
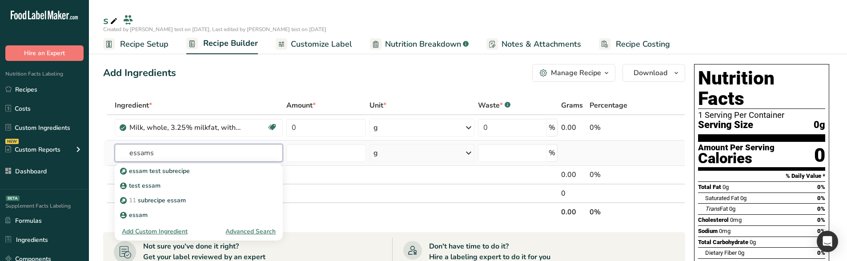
type input "essams"
click at [254, 230] on div "Advanced Search" at bounding box center [250, 231] width 50 height 9
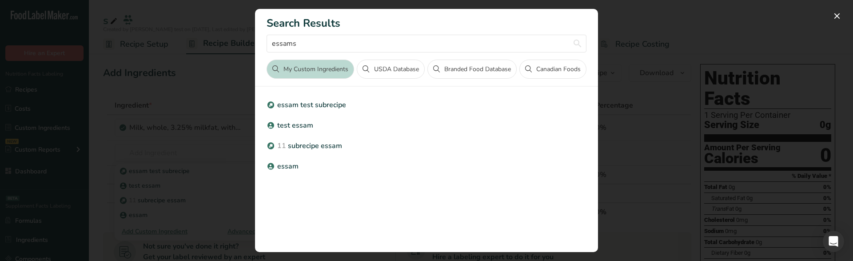
click at [136, 157] on div "Search results modal" at bounding box center [426, 130] width 853 height 261
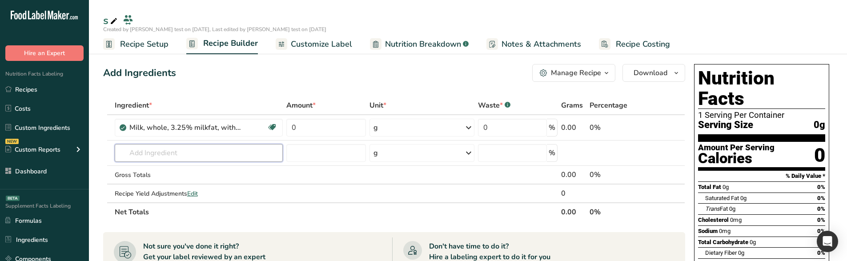
click at [145, 149] on input "text" at bounding box center [199, 153] width 168 height 18
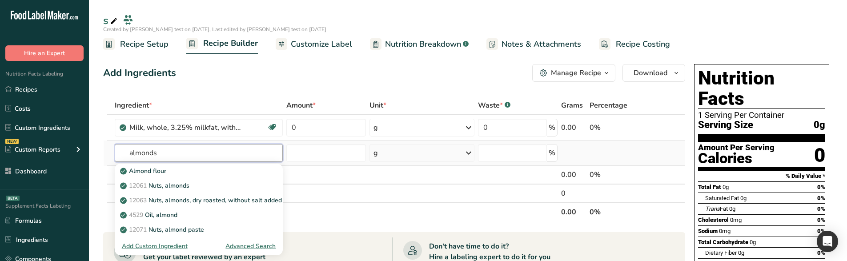
type input "almonds"
click at [264, 247] on div "Advanced Search" at bounding box center [250, 245] width 50 height 9
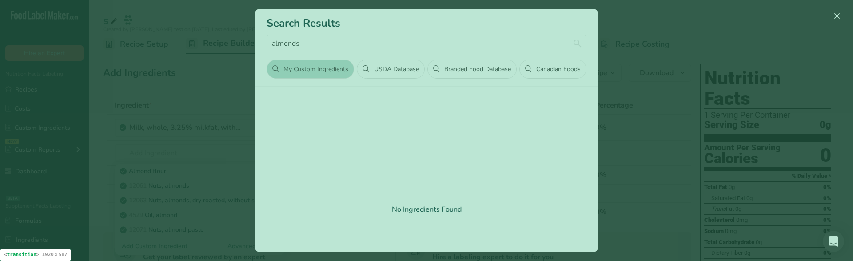
click at [232, 133] on div "Search results modal" at bounding box center [426, 130] width 853 height 261
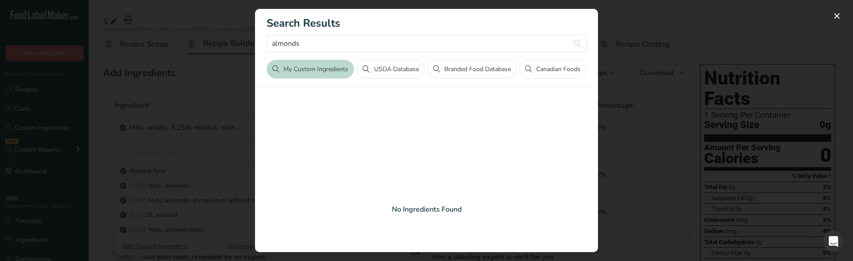
click at [170, 128] on div "Search results modal" at bounding box center [426, 130] width 853 height 261
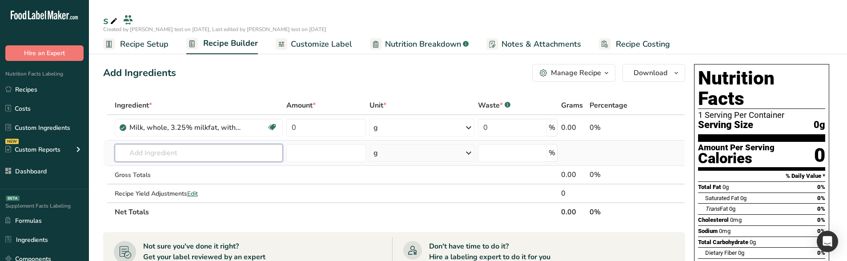
click at [206, 150] on input "text" at bounding box center [199, 153] width 168 height 18
click at [205, 155] on input "text" at bounding box center [199, 153] width 168 height 18
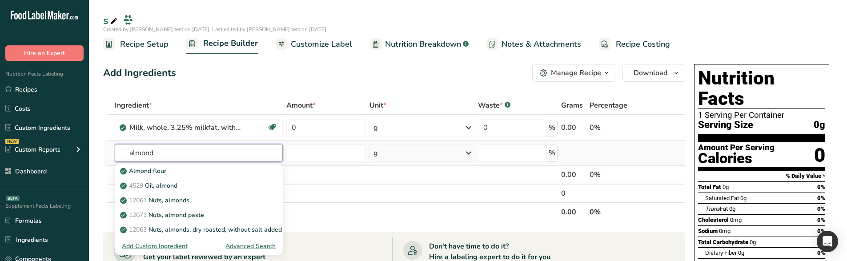
type input "almond"
click at [267, 248] on div "Advanced Search" at bounding box center [250, 245] width 50 height 9
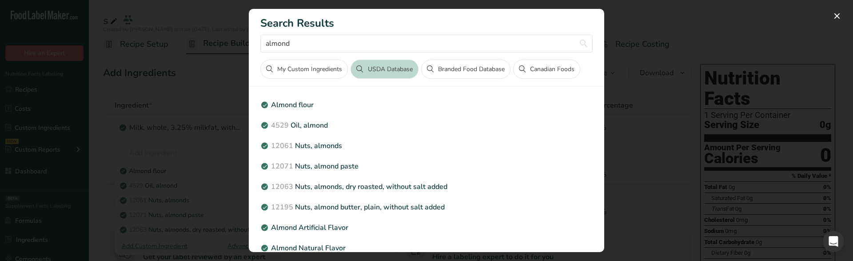
click at [176, 186] on div "Search results modal" at bounding box center [426, 130] width 853 height 261
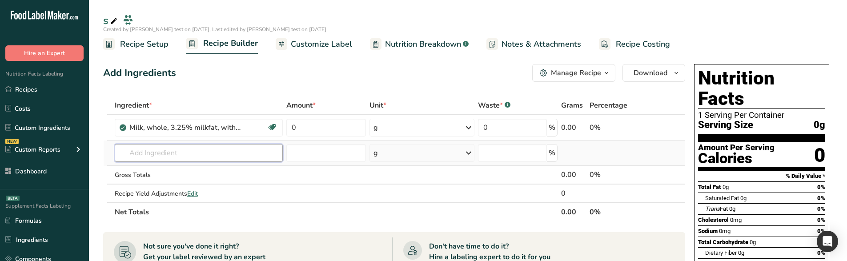
click at [156, 155] on input "text" at bounding box center [199, 153] width 168 height 18
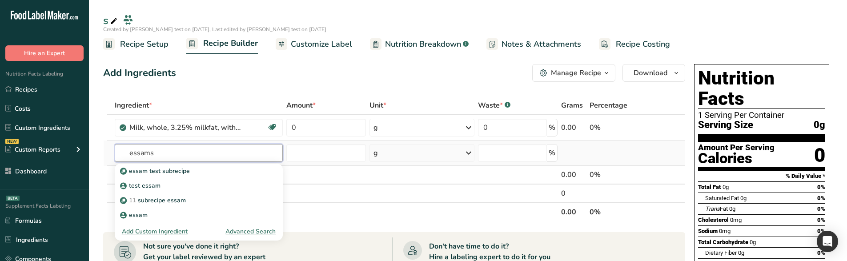
type input "essams"
click at [261, 231] on div "Advanced Search" at bounding box center [250, 231] width 50 height 9
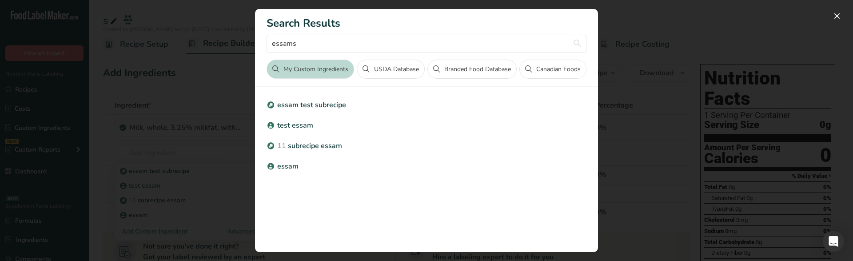
click at [140, 162] on div "Search results modal" at bounding box center [426, 130] width 853 height 261
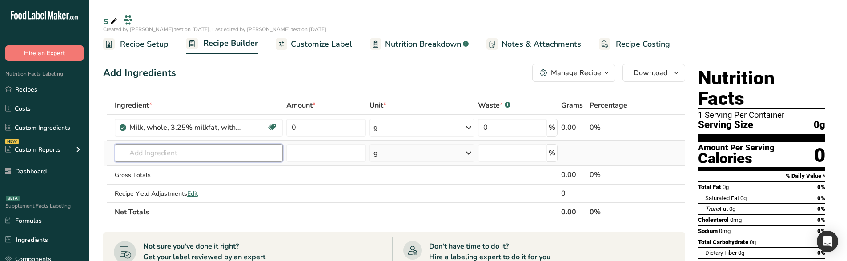
click at [143, 156] on input "text" at bounding box center [199, 153] width 168 height 18
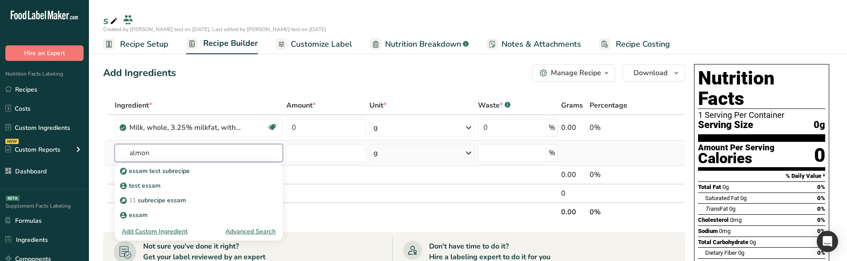
type input "almond"
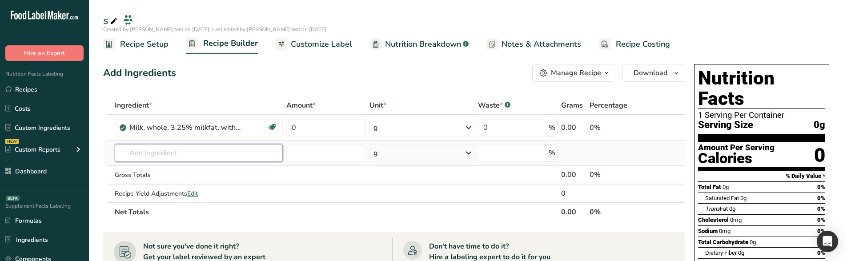
click at [181, 160] on input "text" at bounding box center [199, 153] width 168 height 18
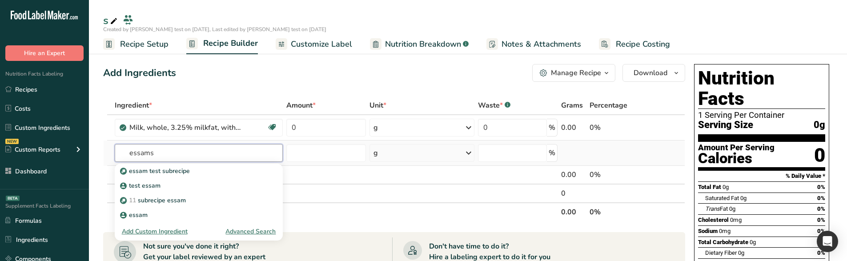
type input "essams"
click at [249, 233] on div "Advanced Search" at bounding box center [250, 231] width 50 height 9
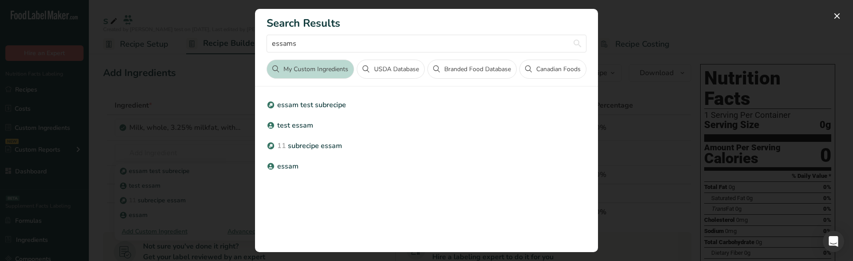
click at [664, 37] on div "Search results modal" at bounding box center [426, 130] width 853 height 261
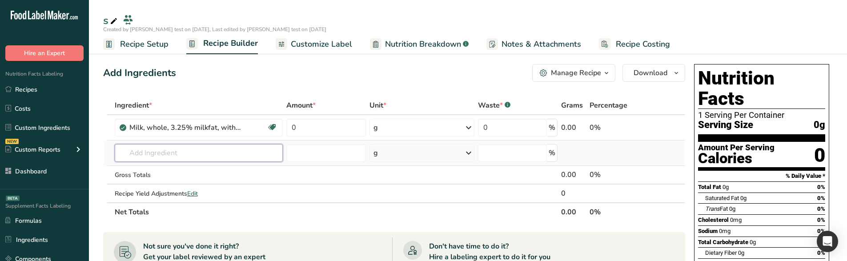
click at [153, 158] on input "text" at bounding box center [199, 153] width 168 height 18
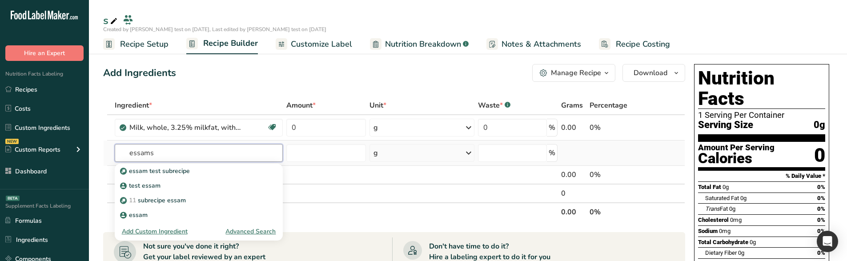
type input "essams"
click at [244, 231] on div "Advanced Search" at bounding box center [250, 231] width 50 height 9
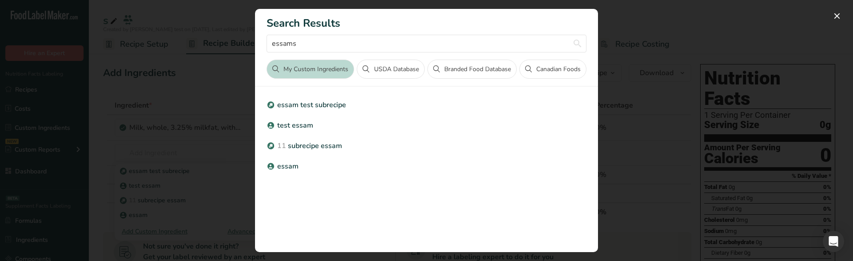
click at [132, 182] on div "Search results modal" at bounding box center [426, 130] width 853 height 261
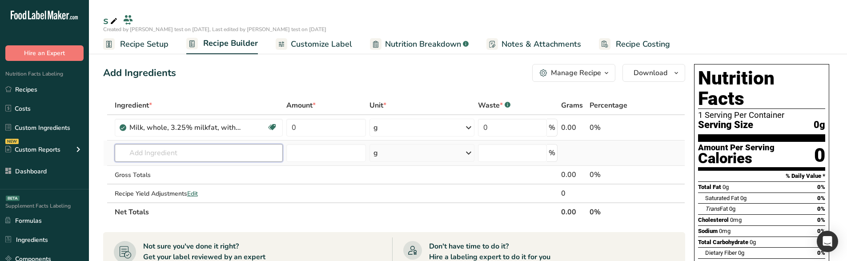
click at [181, 156] on input "text" at bounding box center [199, 153] width 168 height 18
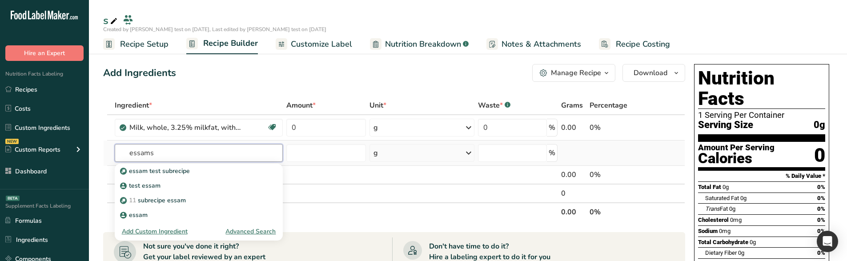
type input "essams"
click at [243, 231] on div "Advanced Search" at bounding box center [250, 231] width 50 height 9
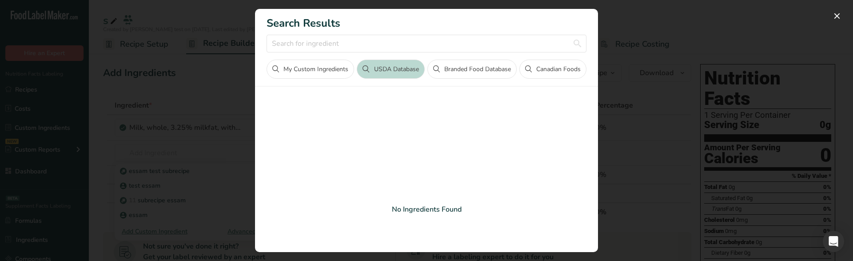
click at [306, 76] on button "My Custom Ingredients" at bounding box center [311, 69] width 88 height 19
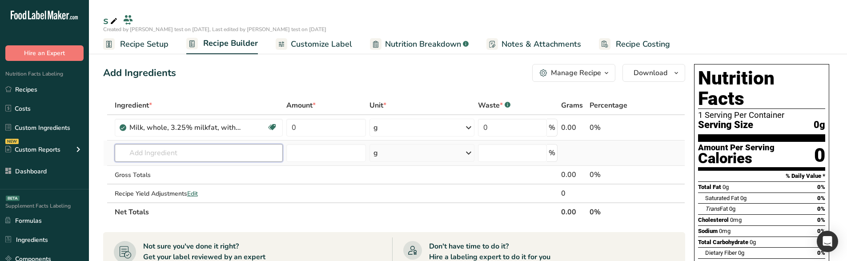
click at [172, 156] on input "text" at bounding box center [199, 153] width 168 height 18
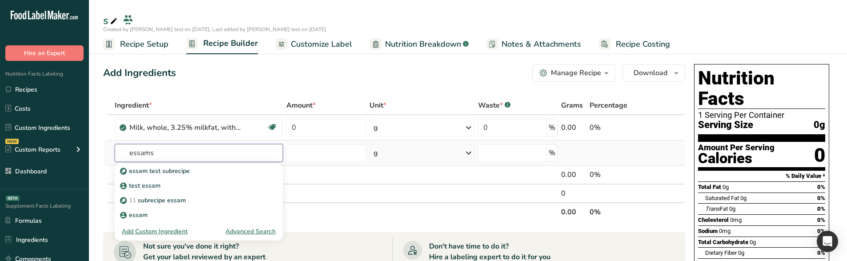
type input "essams"
click at [248, 231] on div "Advanced Search" at bounding box center [250, 231] width 50 height 9
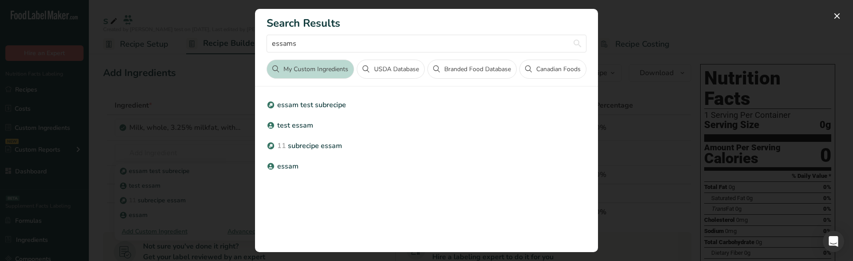
click at [165, 158] on div "Search results modal" at bounding box center [426, 130] width 853 height 261
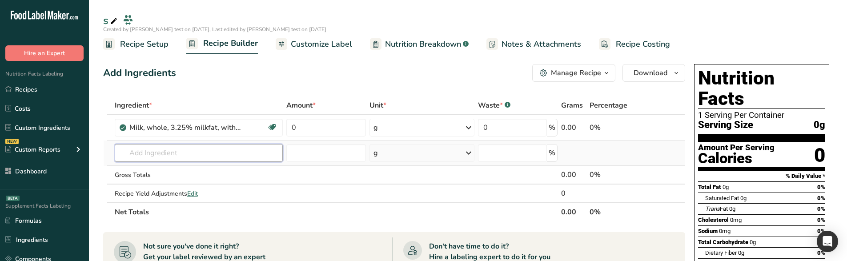
click at [167, 148] on input "text" at bounding box center [199, 153] width 168 height 18
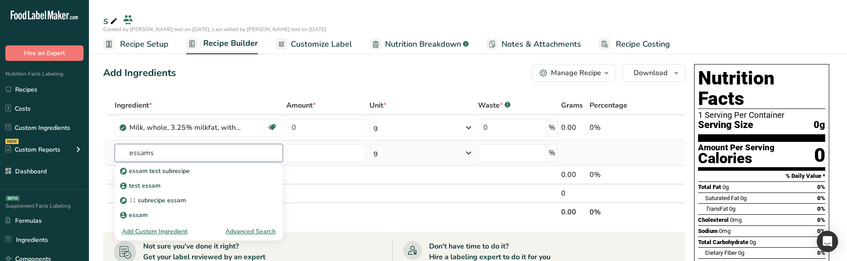
type input "essams"
click at [256, 228] on div "Advanced Search" at bounding box center [250, 231] width 50 height 9
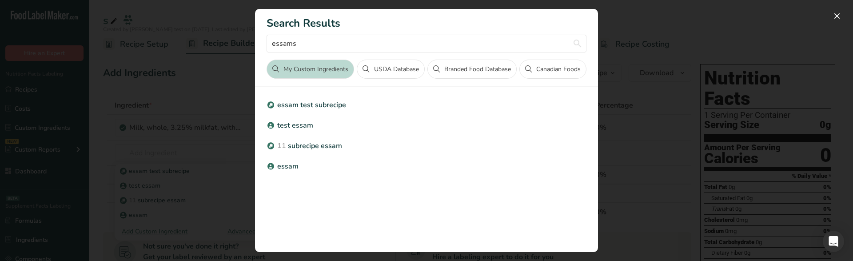
click at [118, 183] on div "Search results modal" at bounding box center [426, 130] width 853 height 261
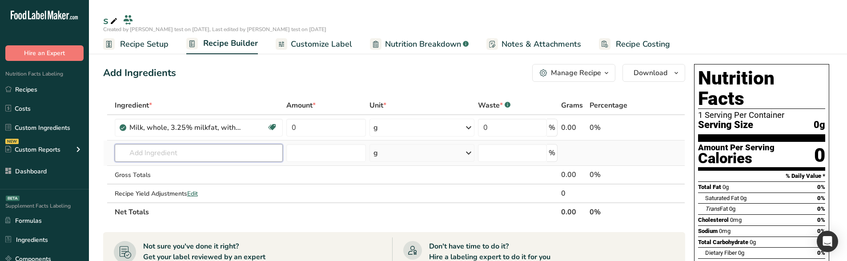
click at [184, 158] on input "text" at bounding box center [199, 153] width 168 height 18
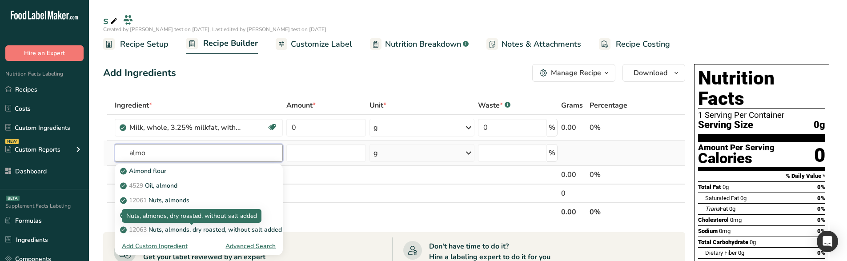
type input "almo"
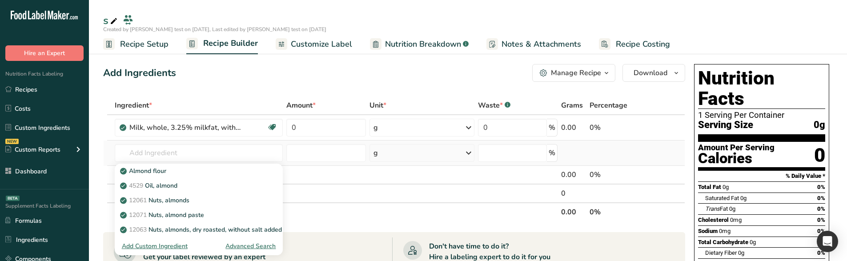
click at [244, 247] on div "Advanced Search" at bounding box center [250, 245] width 50 height 9
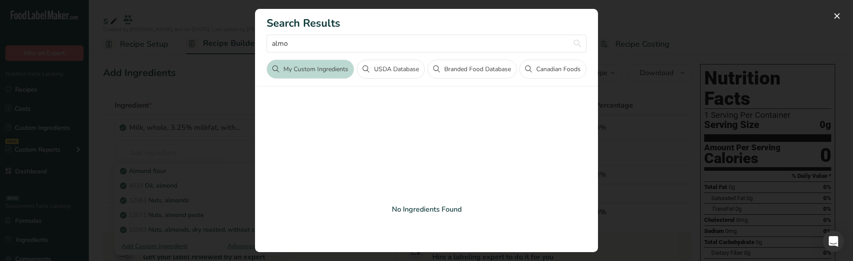
click at [197, 221] on div "Search results modal" at bounding box center [426, 130] width 853 height 261
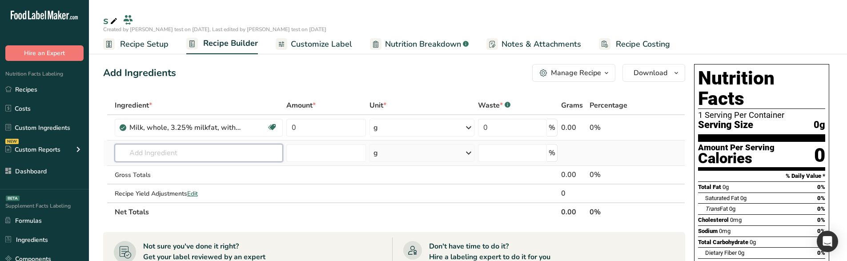
click at [152, 157] on input "text" at bounding box center [199, 153] width 168 height 18
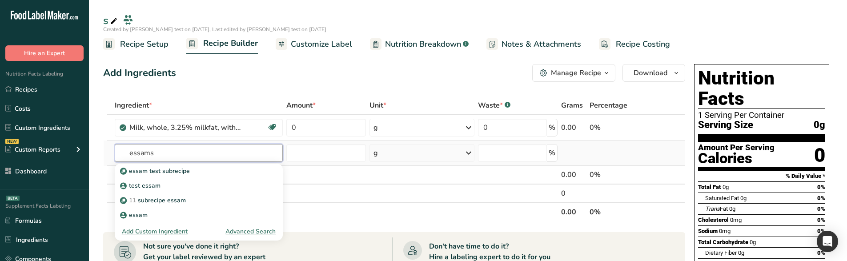
type input "essams"
click at [257, 231] on div "Advanced Search" at bounding box center [250, 231] width 50 height 9
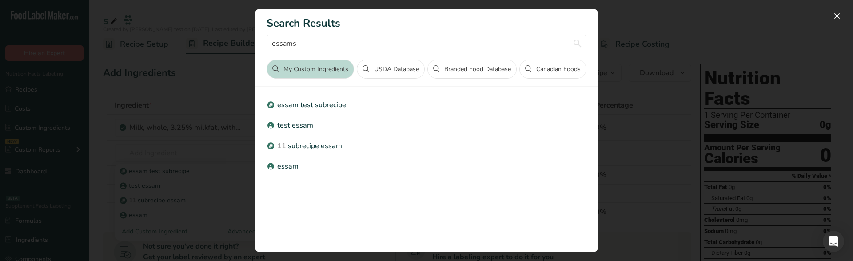
click at [184, 198] on div "Search results modal" at bounding box center [426, 130] width 853 height 261
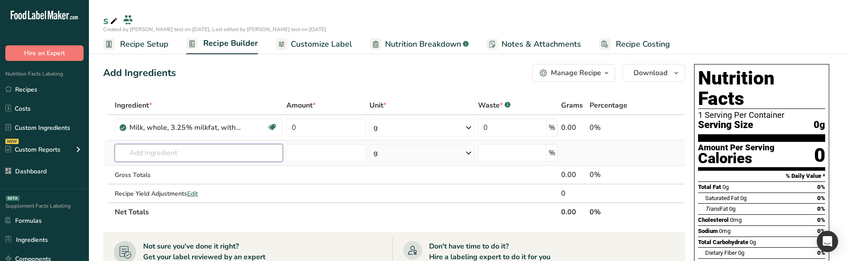
click at [146, 154] on input "text" at bounding box center [199, 153] width 168 height 18
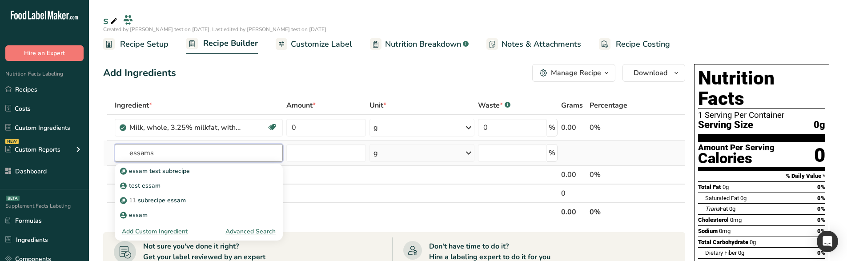
type input "essams"
click at [248, 231] on div "Advanced Search" at bounding box center [250, 231] width 50 height 9
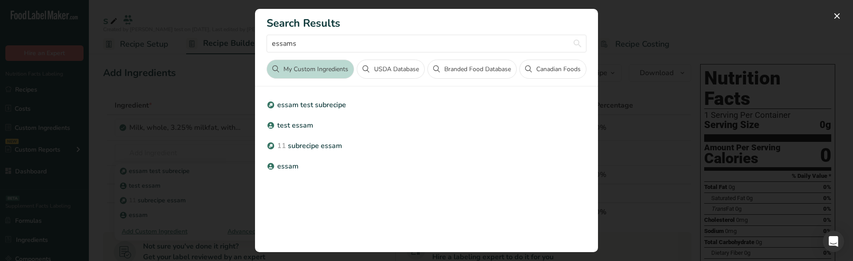
click at [109, 138] on div "Search results modal" at bounding box center [426, 130] width 853 height 261
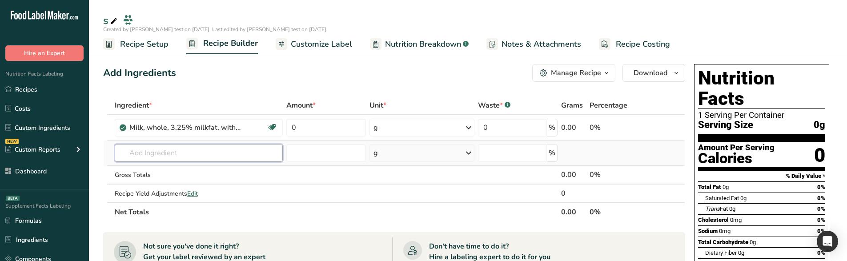
click at [151, 160] on input "text" at bounding box center [199, 153] width 168 height 18
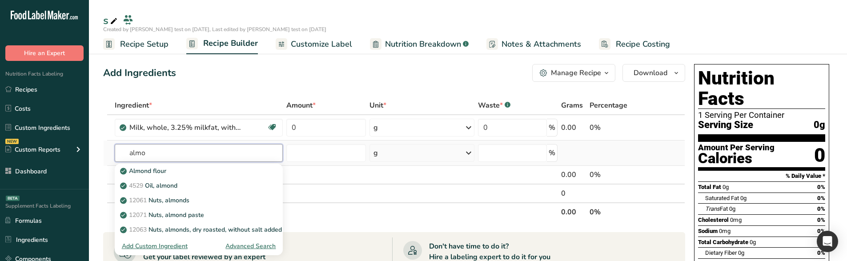
type input "almo"
click at [256, 247] on div "Advanced Search" at bounding box center [250, 245] width 50 height 9
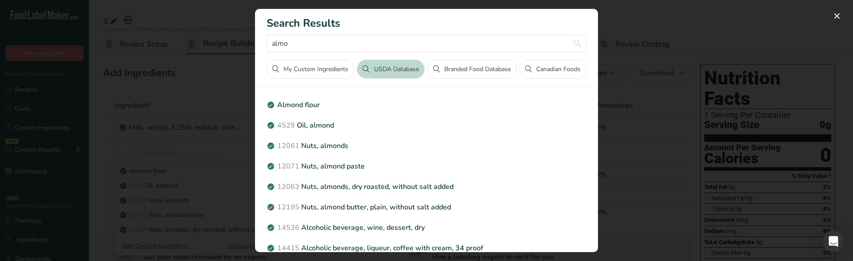
click at [101, 187] on div "Search results modal" at bounding box center [426, 130] width 853 height 261
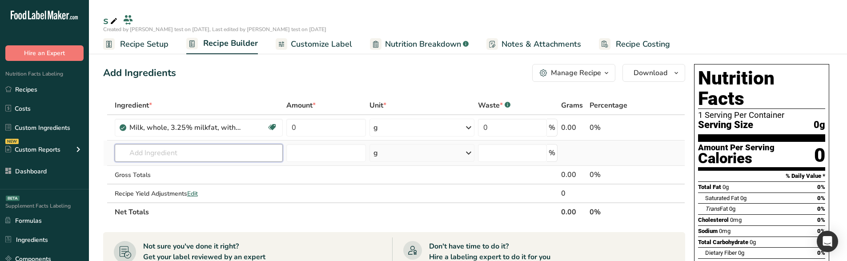
click at [178, 160] on input "text" at bounding box center [199, 153] width 168 height 18
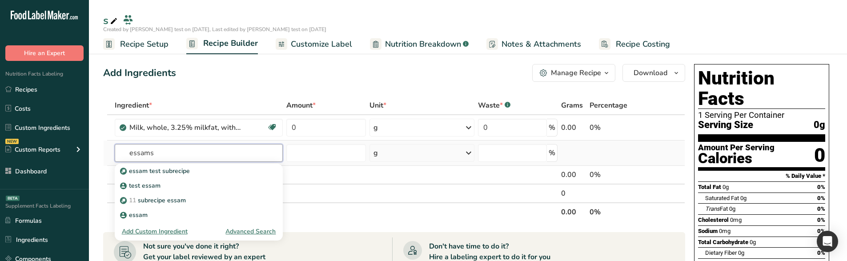
type input "essams"
click at [247, 231] on div "Advanced Search" at bounding box center [250, 231] width 50 height 9
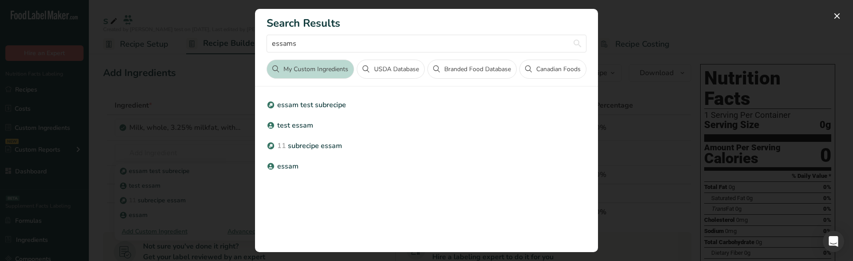
click at [104, 146] on div "Search results modal" at bounding box center [426, 130] width 853 height 261
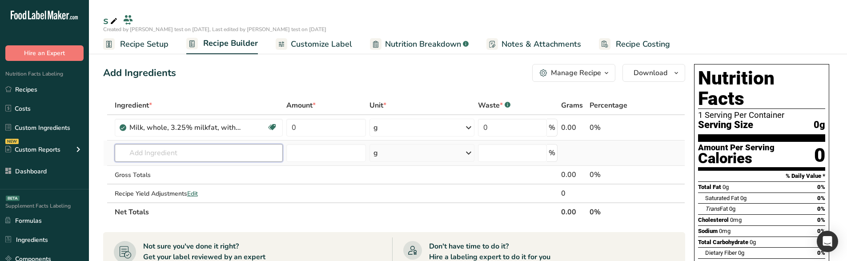
click at [147, 149] on input "text" at bounding box center [199, 153] width 168 height 18
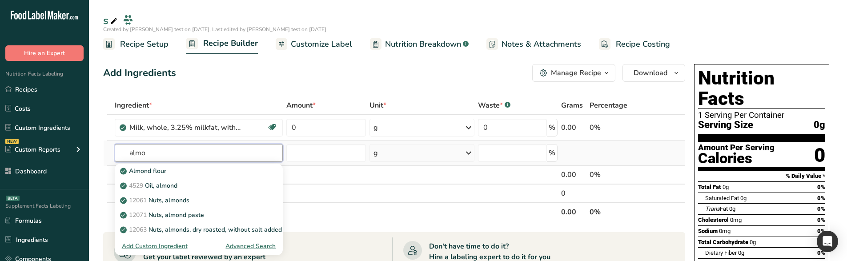
type input "almo"
click at [256, 245] on div "Advanced Search" at bounding box center [250, 245] width 50 height 9
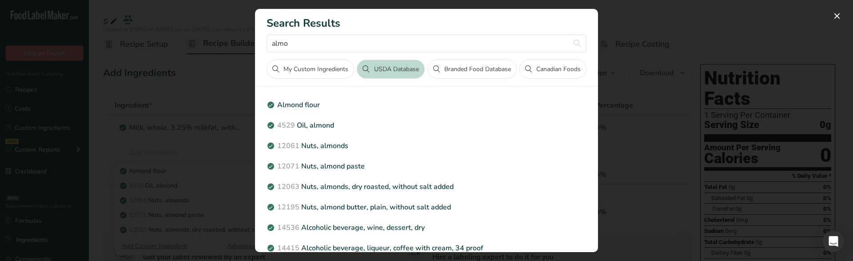
click at [107, 162] on div "Search results modal" at bounding box center [426, 130] width 853 height 261
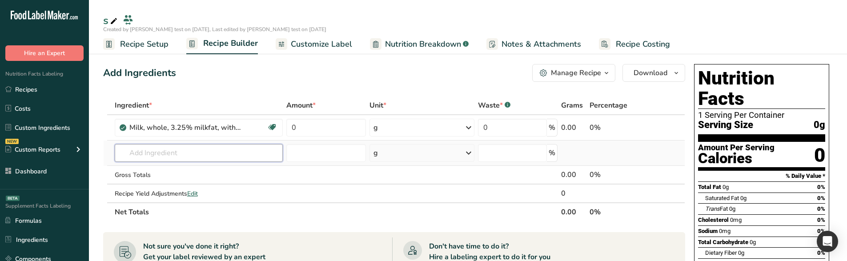
click at [156, 151] on input "text" at bounding box center [199, 153] width 168 height 18
type input "xxxxa"
click at [247, 184] on div "Advanced Search" at bounding box center [250, 187] width 50 height 9
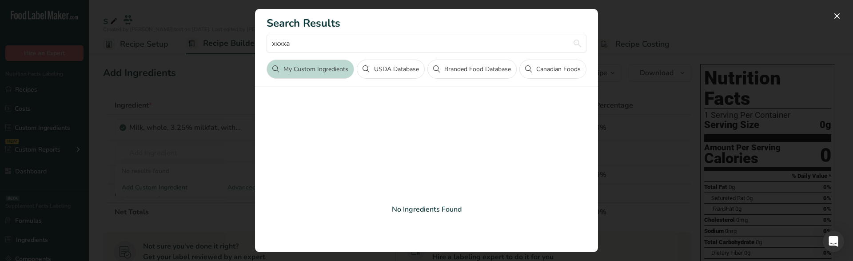
click at [169, 157] on div "Search results modal" at bounding box center [426, 130] width 853 height 261
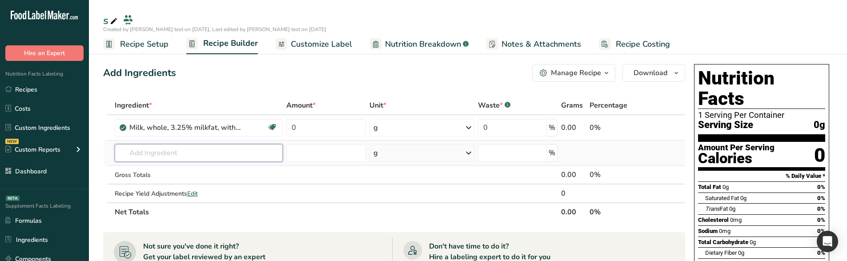
click at [183, 159] on input "text" at bounding box center [199, 153] width 168 height 18
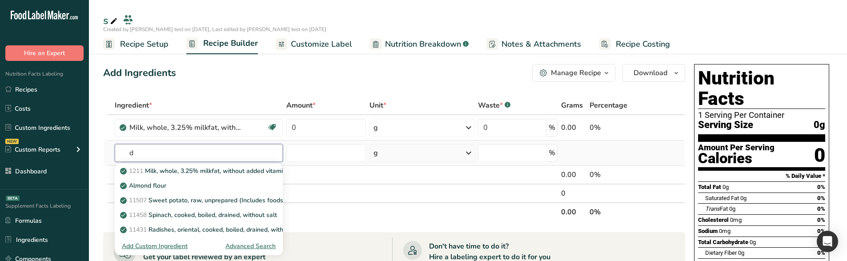
type input "d"
click at [254, 247] on div "Advanced Search" at bounding box center [250, 245] width 50 height 9
